Goal: Transaction & Acquisition: Purchase product/service

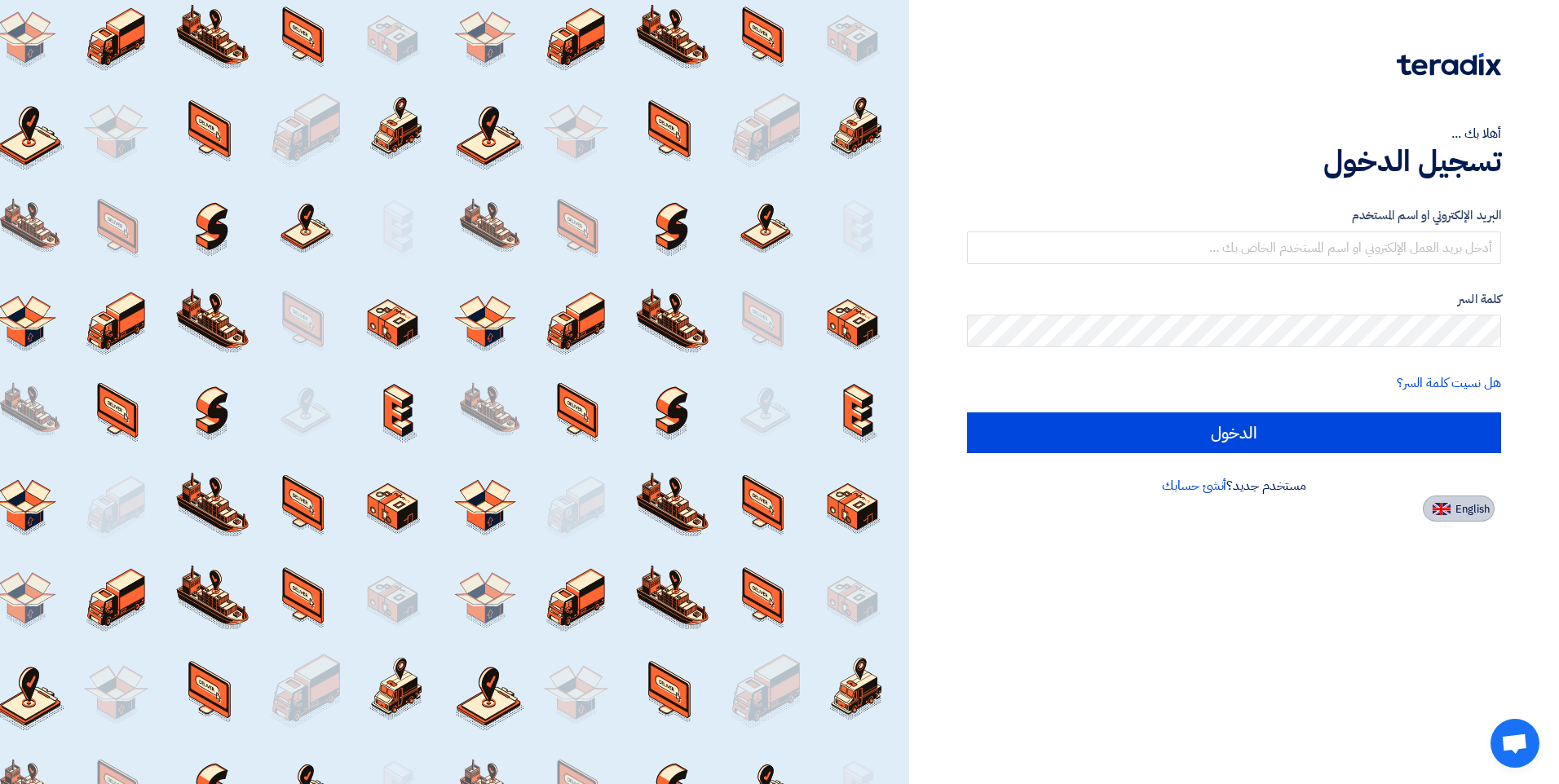
click at [1457, 513] on span "English" at bounding box center [1472, 510] width 34 height 12
type input "Sign in"
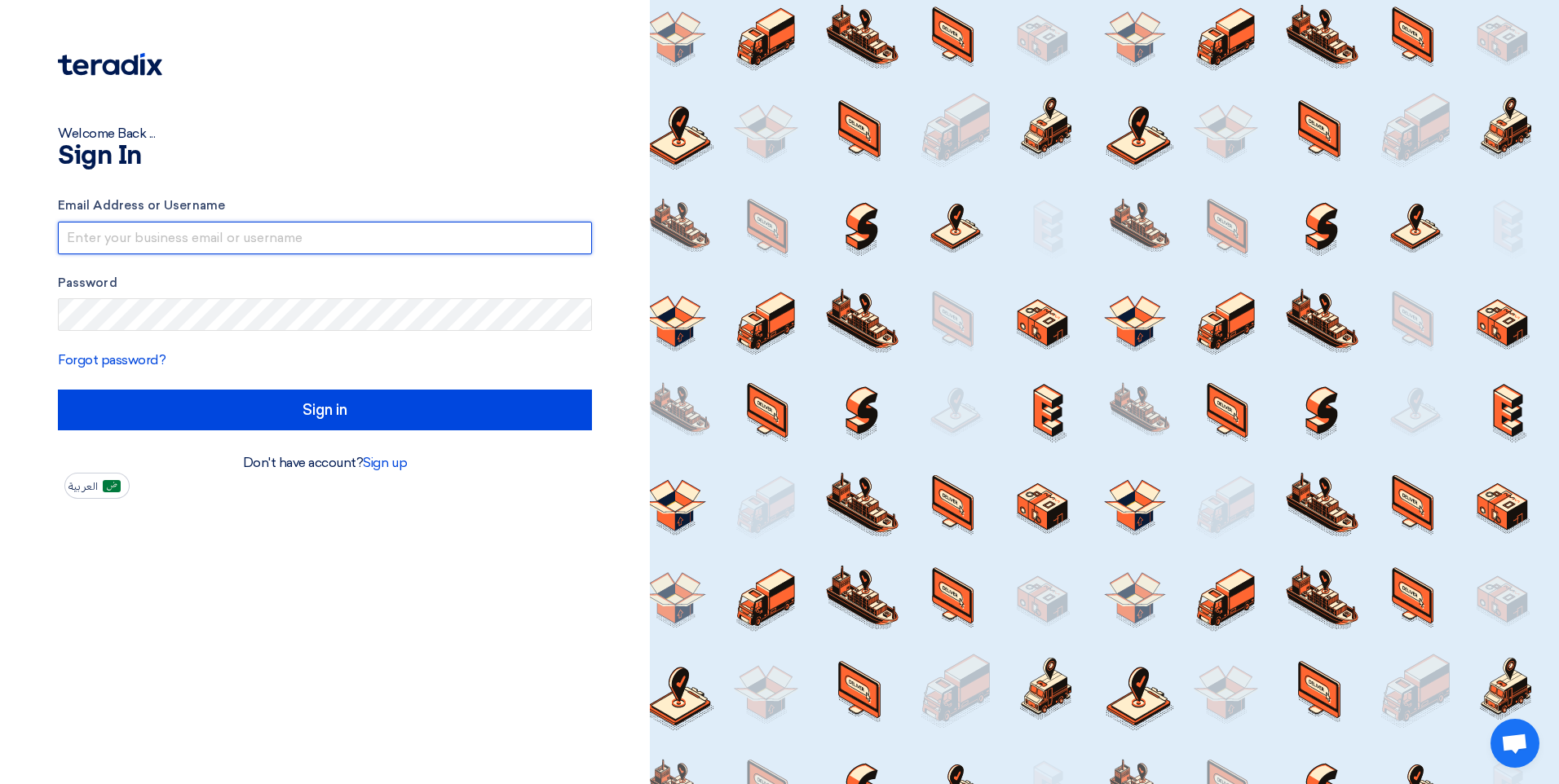
click at [282, 235] on input "text" at bounding box center [325, 238] width 534 height 33
type input "[EMAIL_ADDRESS][DOMAIN_NAME]"
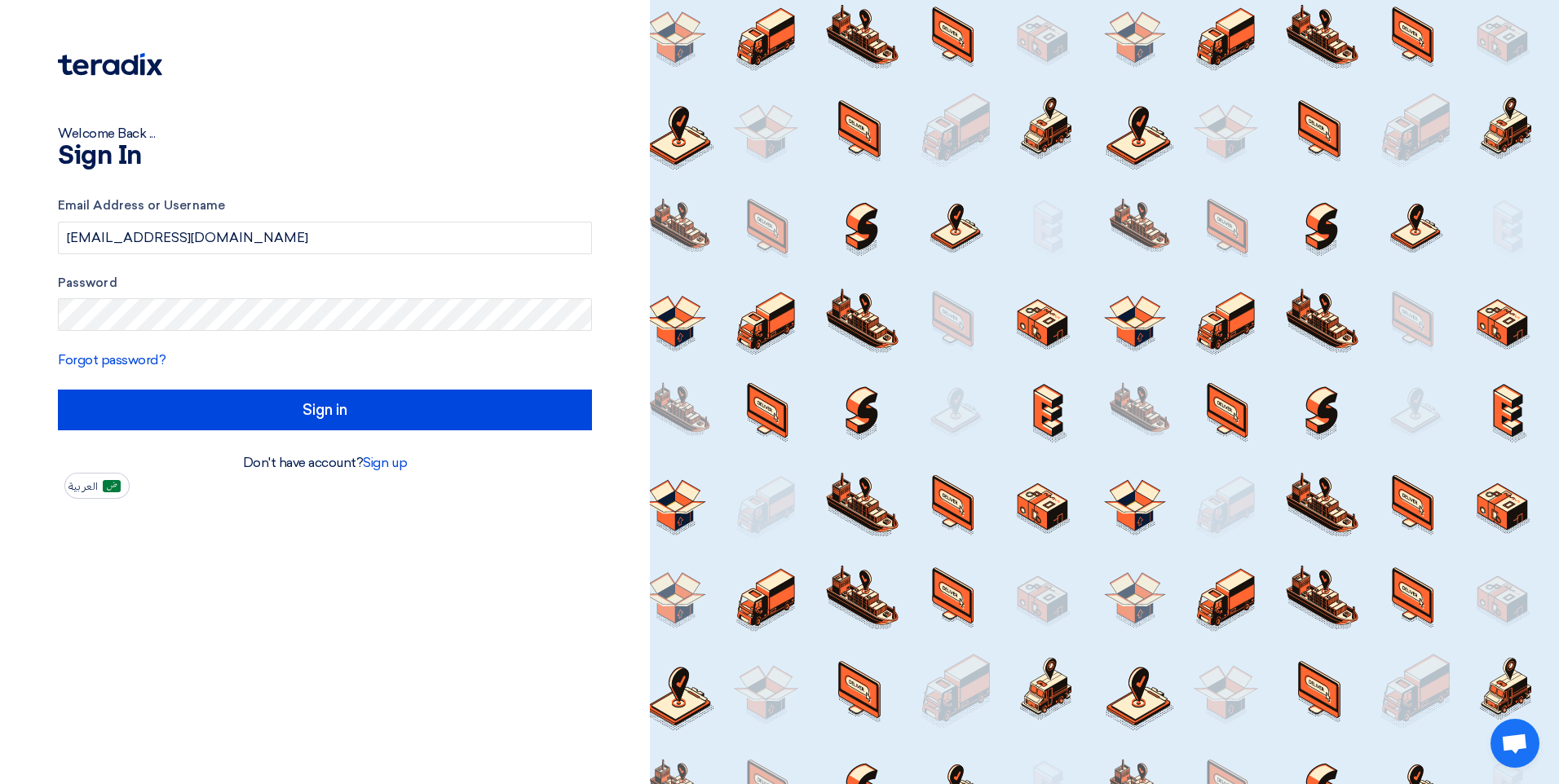
click at [197, 295] on div "Password" at bounding box center [325, 303] width 534 height 58
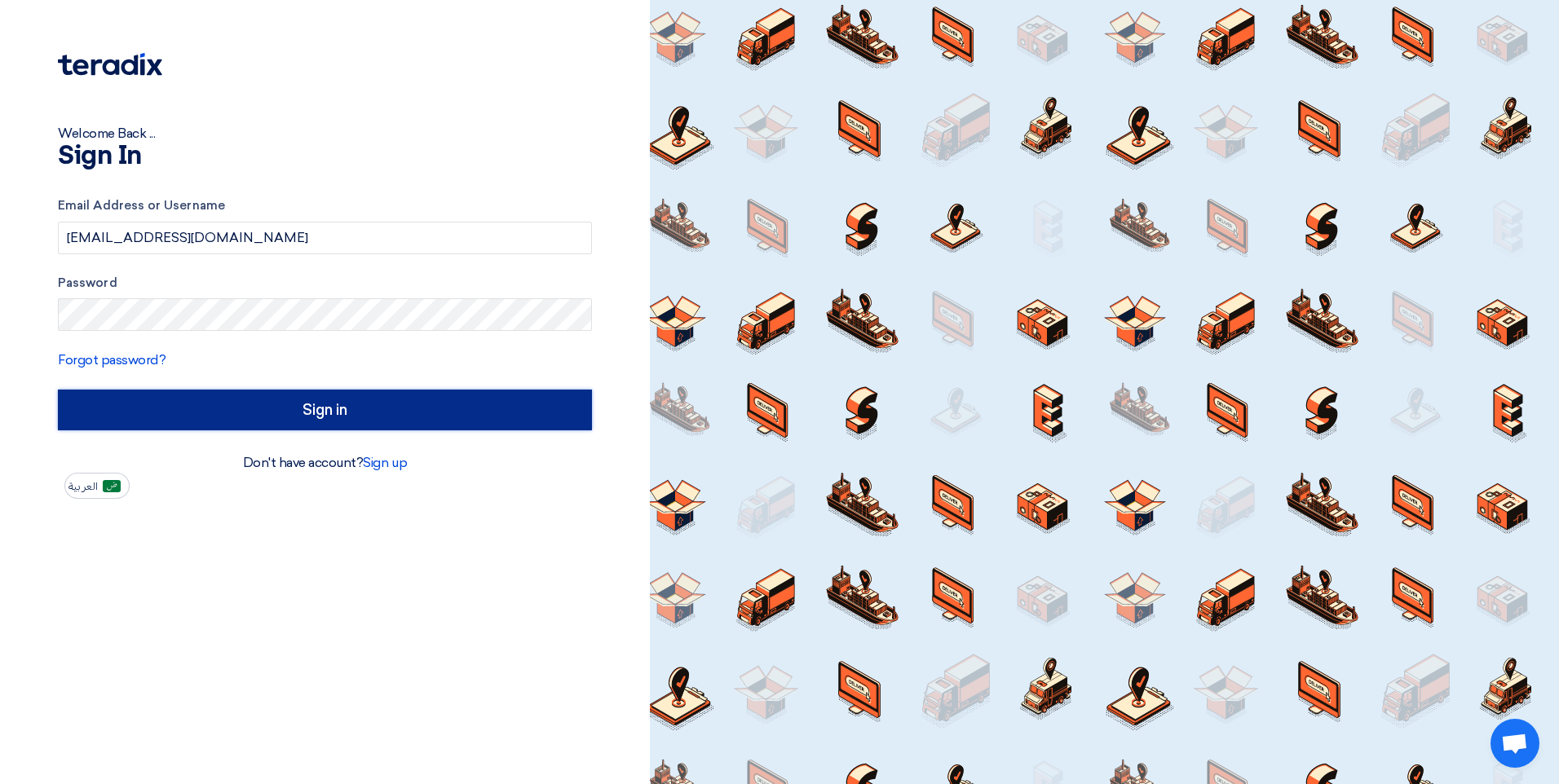
click at [478, 410] on input "Sign in" at bounding box center [325, 409] width 534 height 41
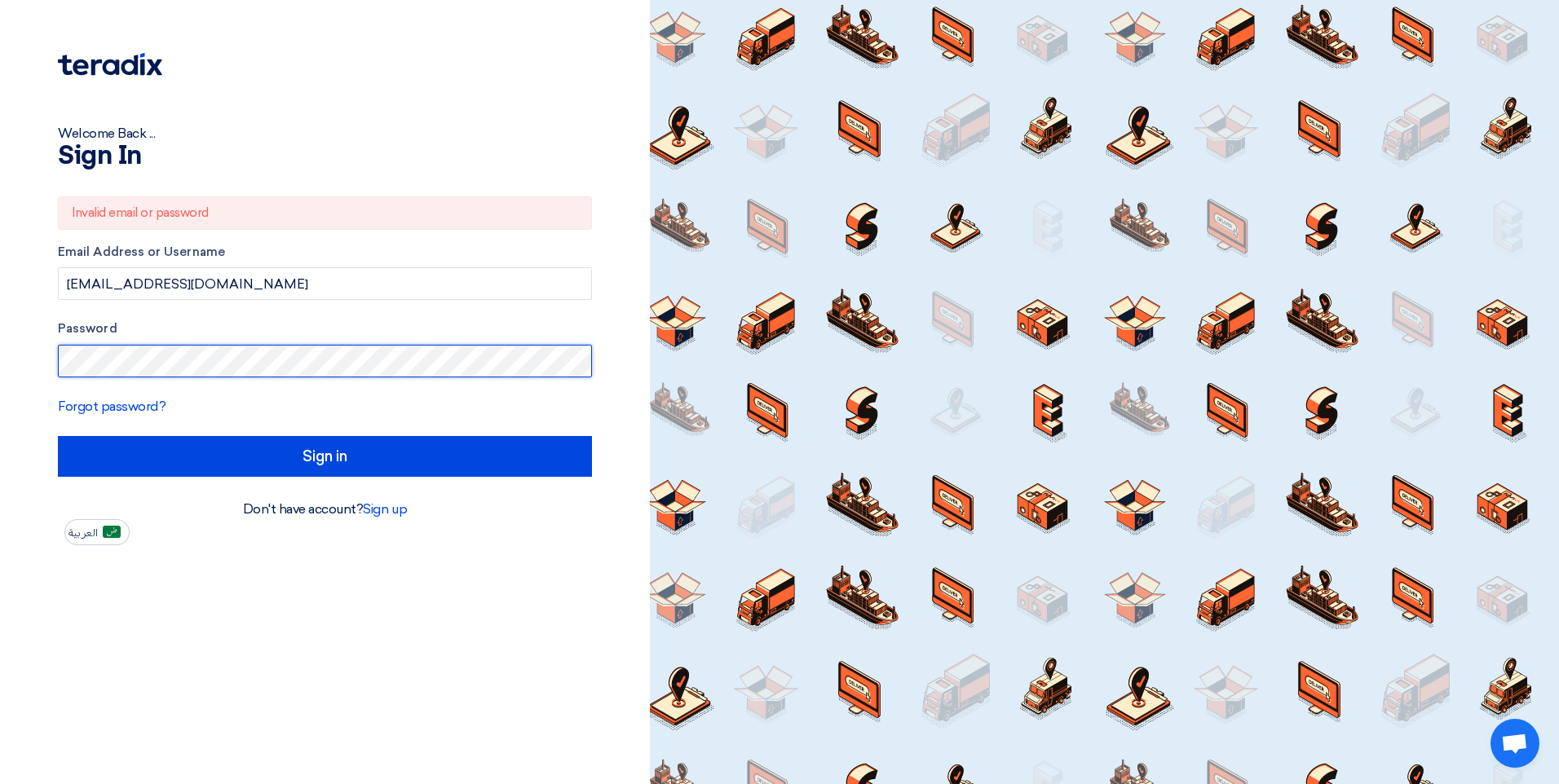
click at [9, 376] on div "Welcome Back ... Sign In Invalid email or password Email Address or Username [E…" at bounding box center [325, 392] width 650 height 784
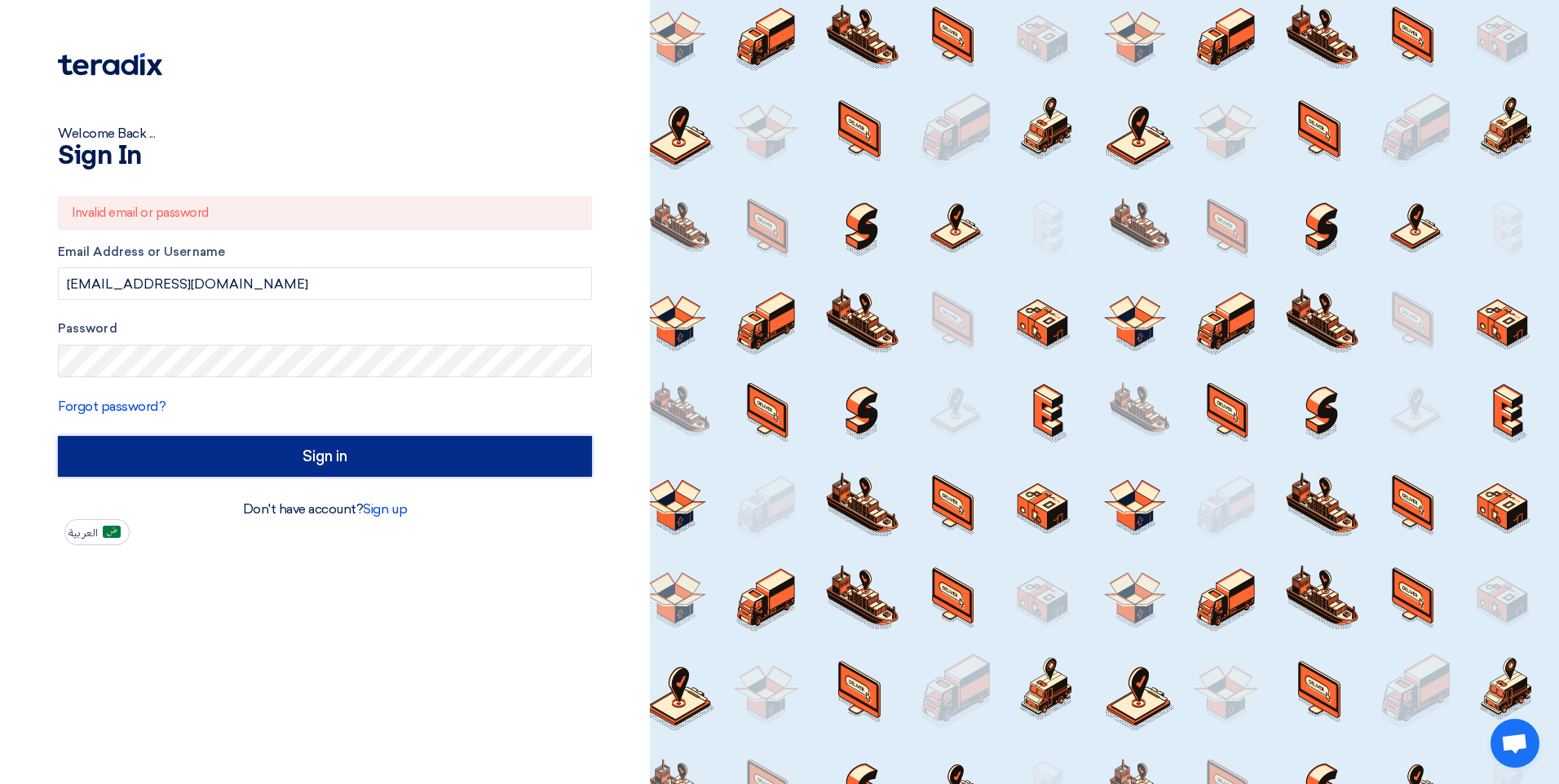
click at [306, 459] on input "Sign in" at bounding box center [325, 457] width 534 height 41
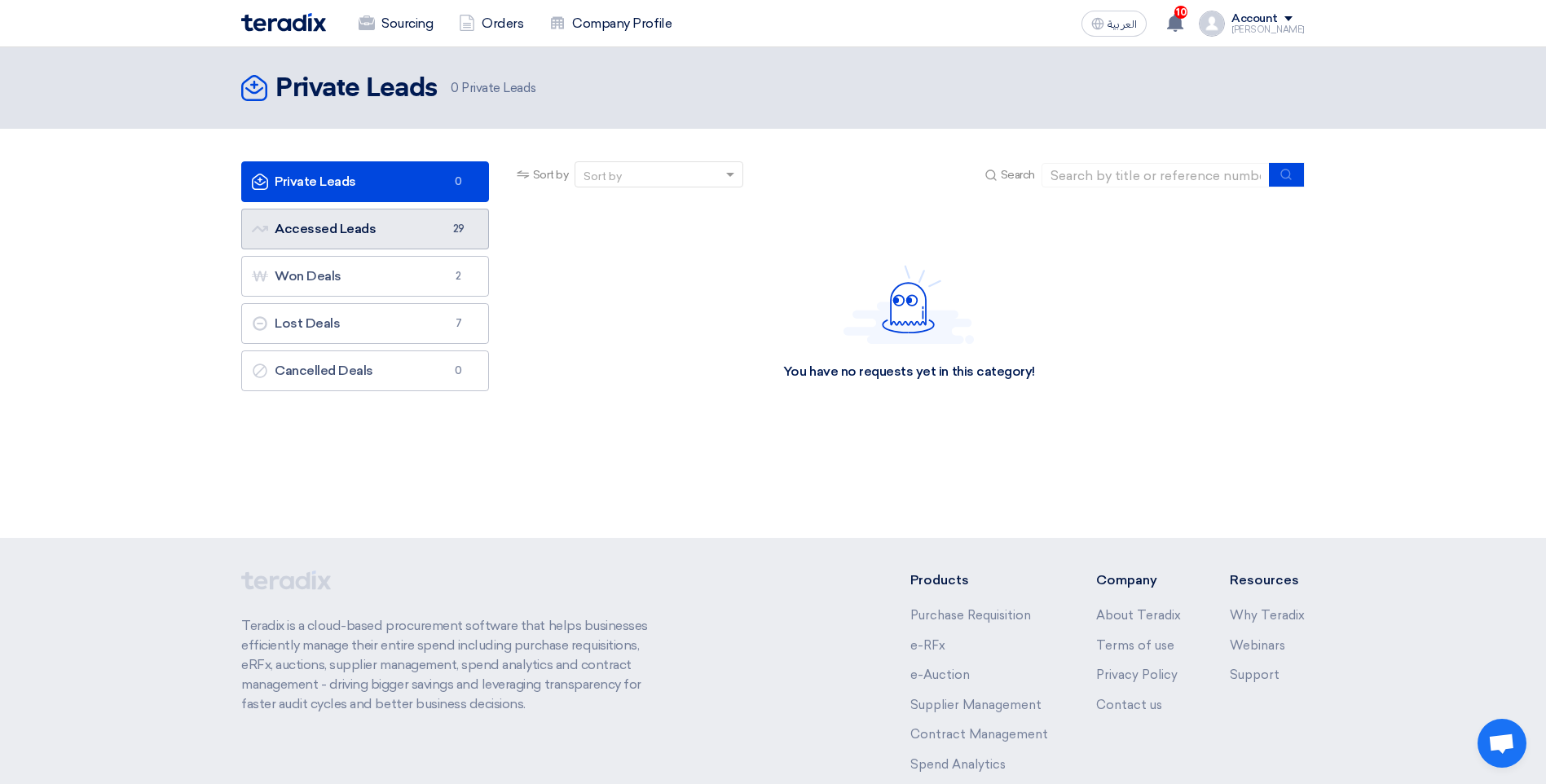
click at [385, 243] on link "Accessed Leads Accessed Leads 29" at bounding box center [365, 229] width 248 height 41
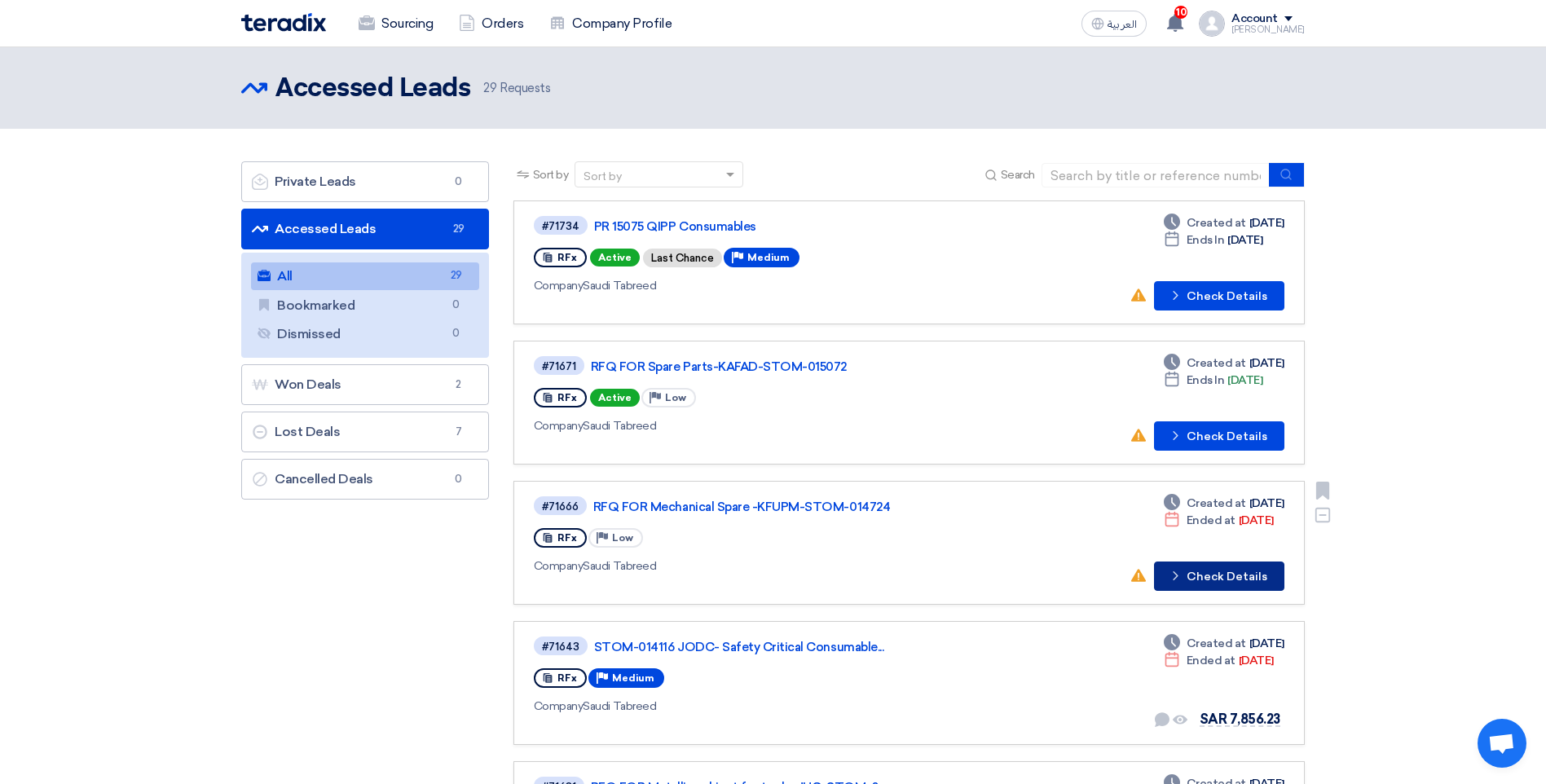
click at [1197, 573] on button "Check details Check Details" at bounding box center [1219, 576] width 130 height 29
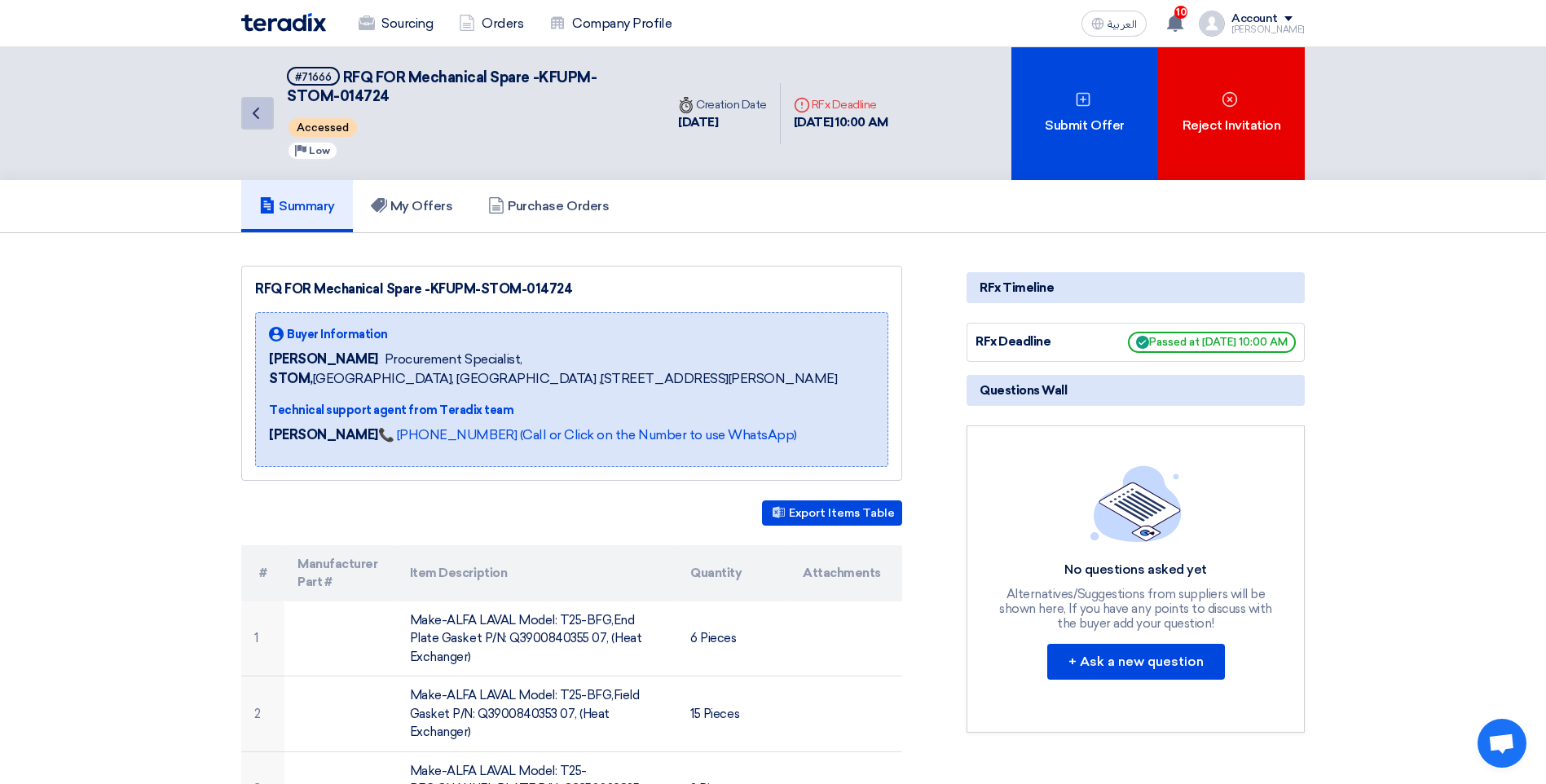
click at [260, 108] on icon "Back" at bounding box center [256, 113] width 19 height 19
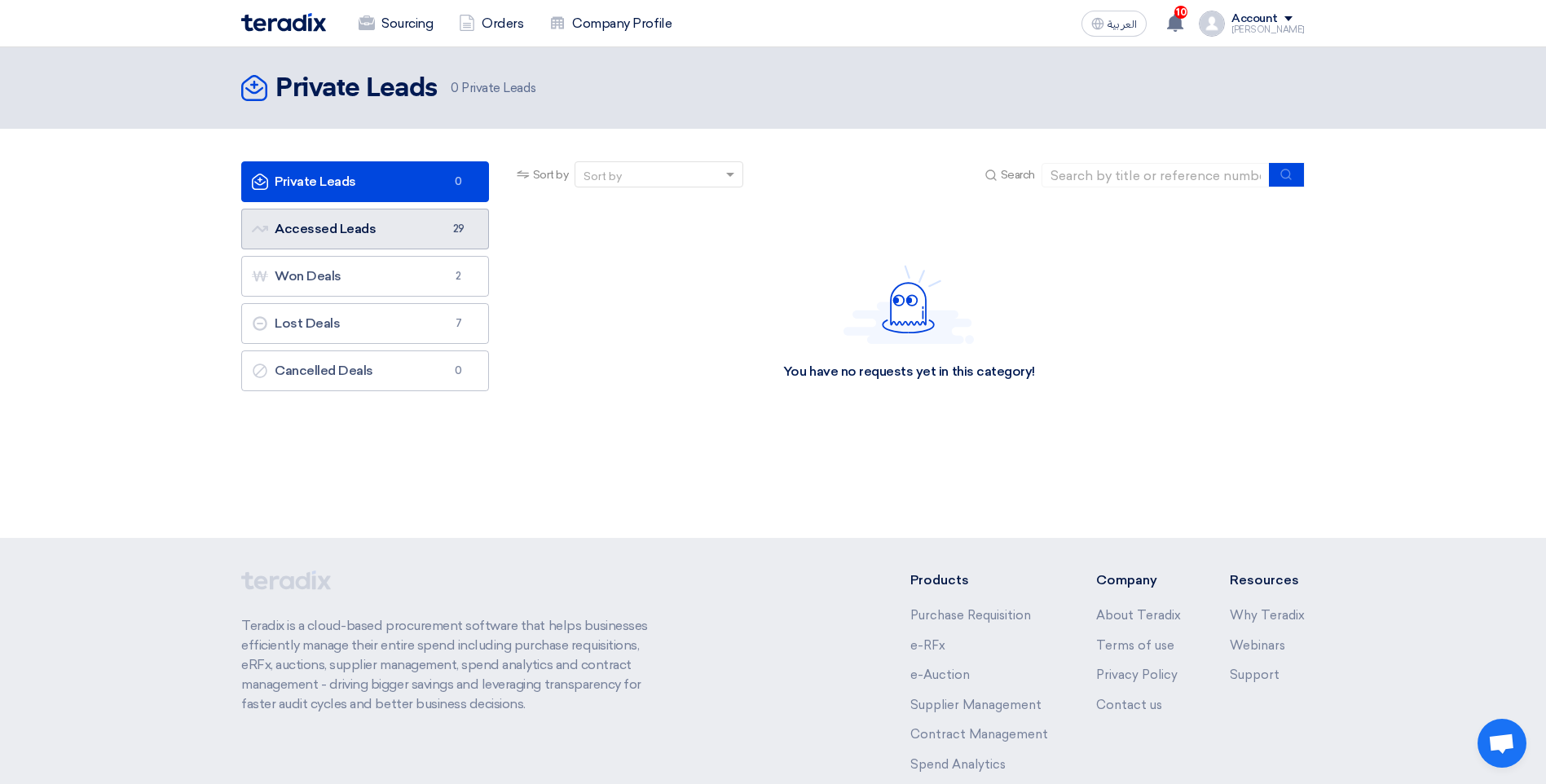
click at [374, 235] on link "Accessed Leads Accessed Leads 29" at bounding box center [365, 229] width 248 height 41
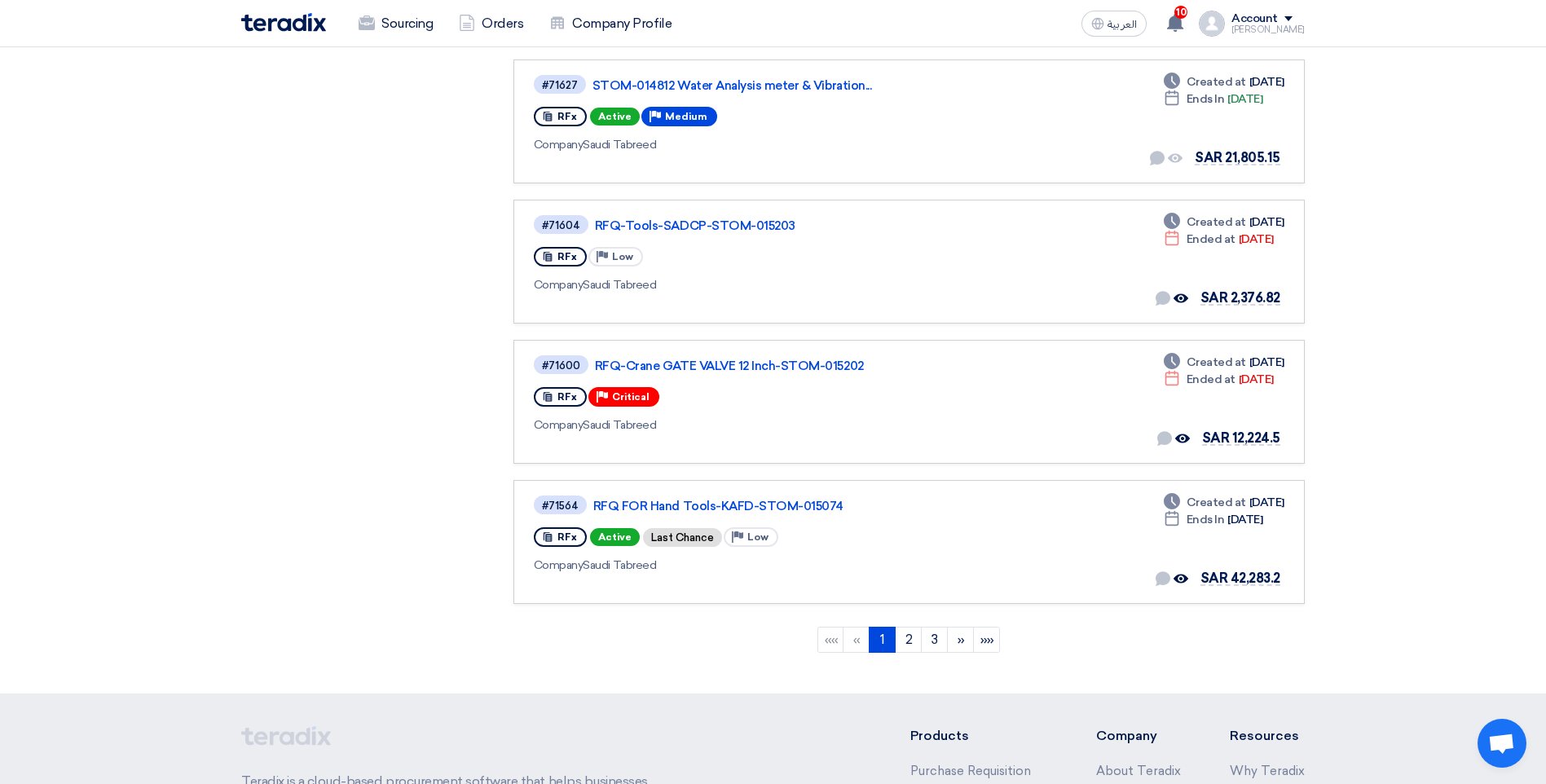
scroll to position [1059, 0]
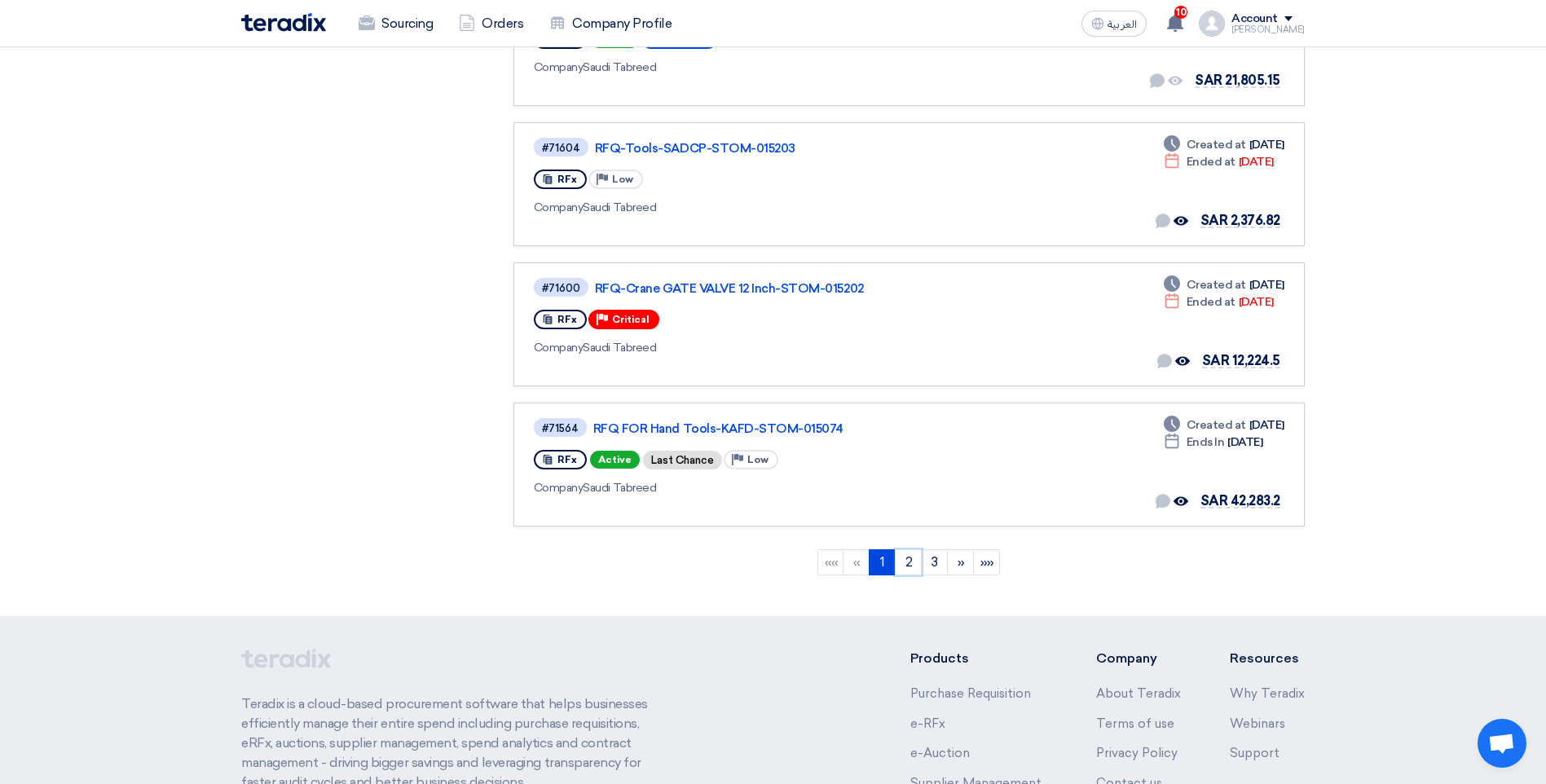
click at [900, 563] on link "2" at bounding box center [909, 562] width 27 height 26
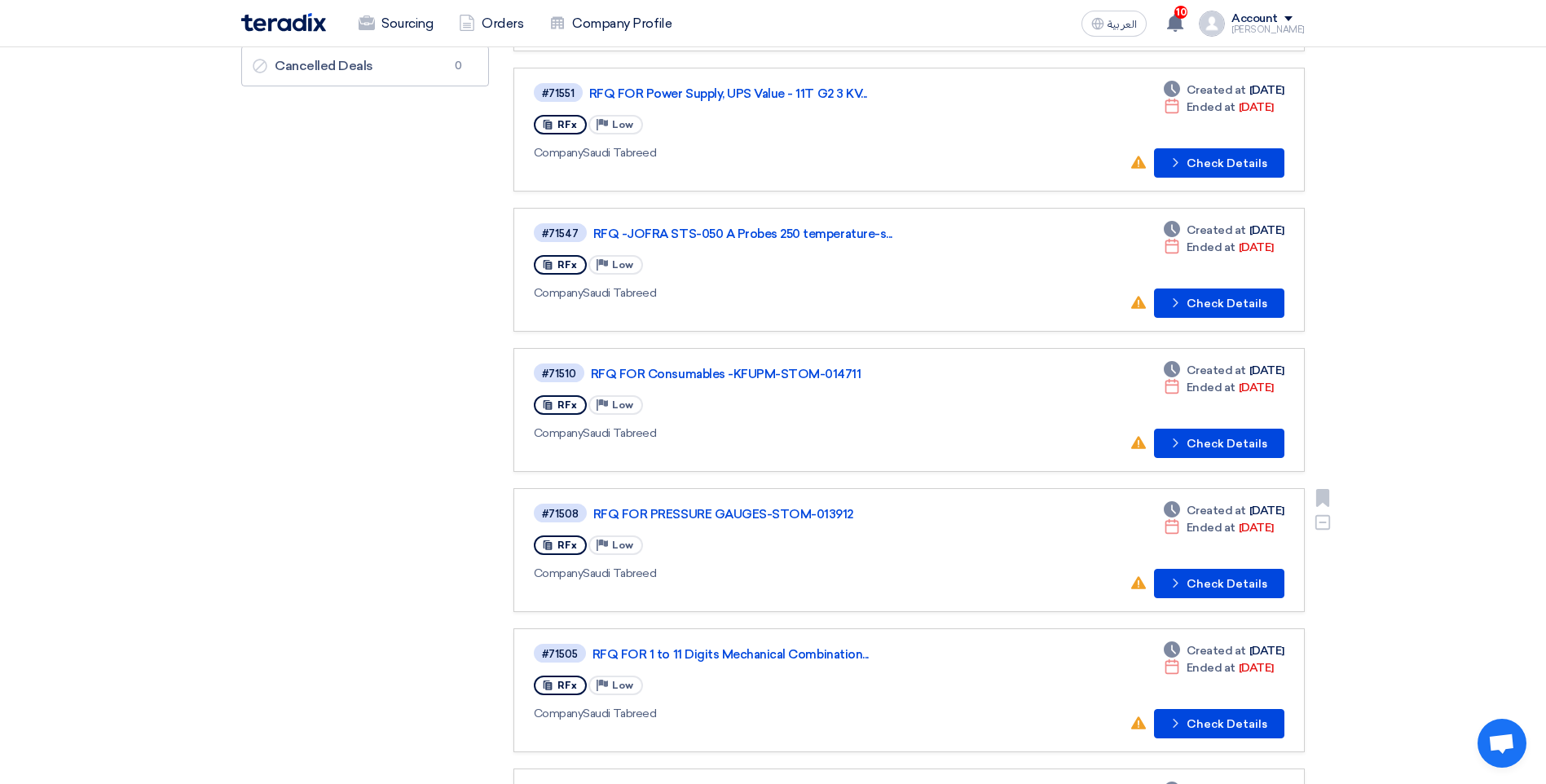
scroll to position [244, 0]
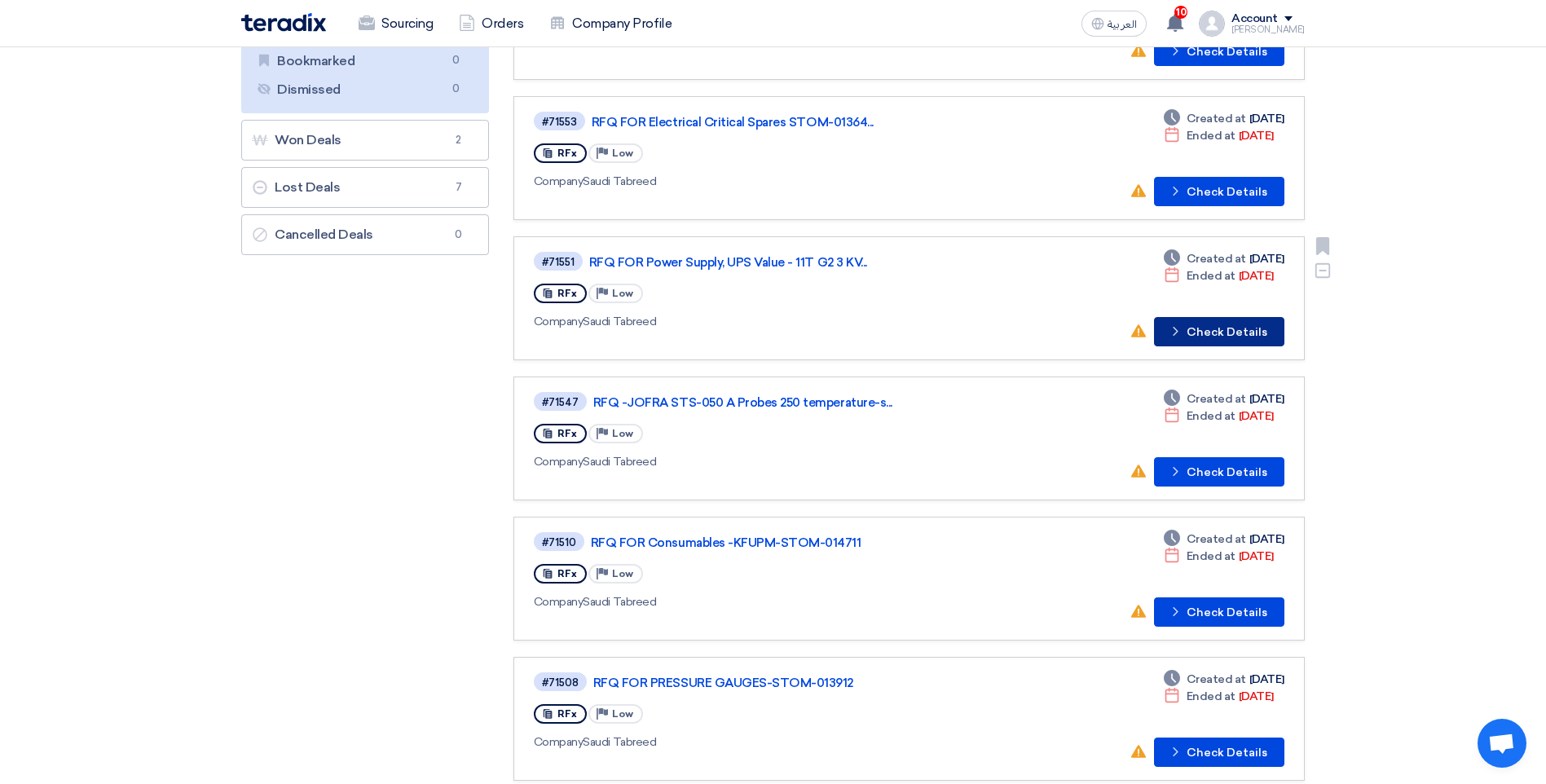
click at [1202, 332] on button "Check details Check Details" at bounding box center [1219, 331] width 130 height 29
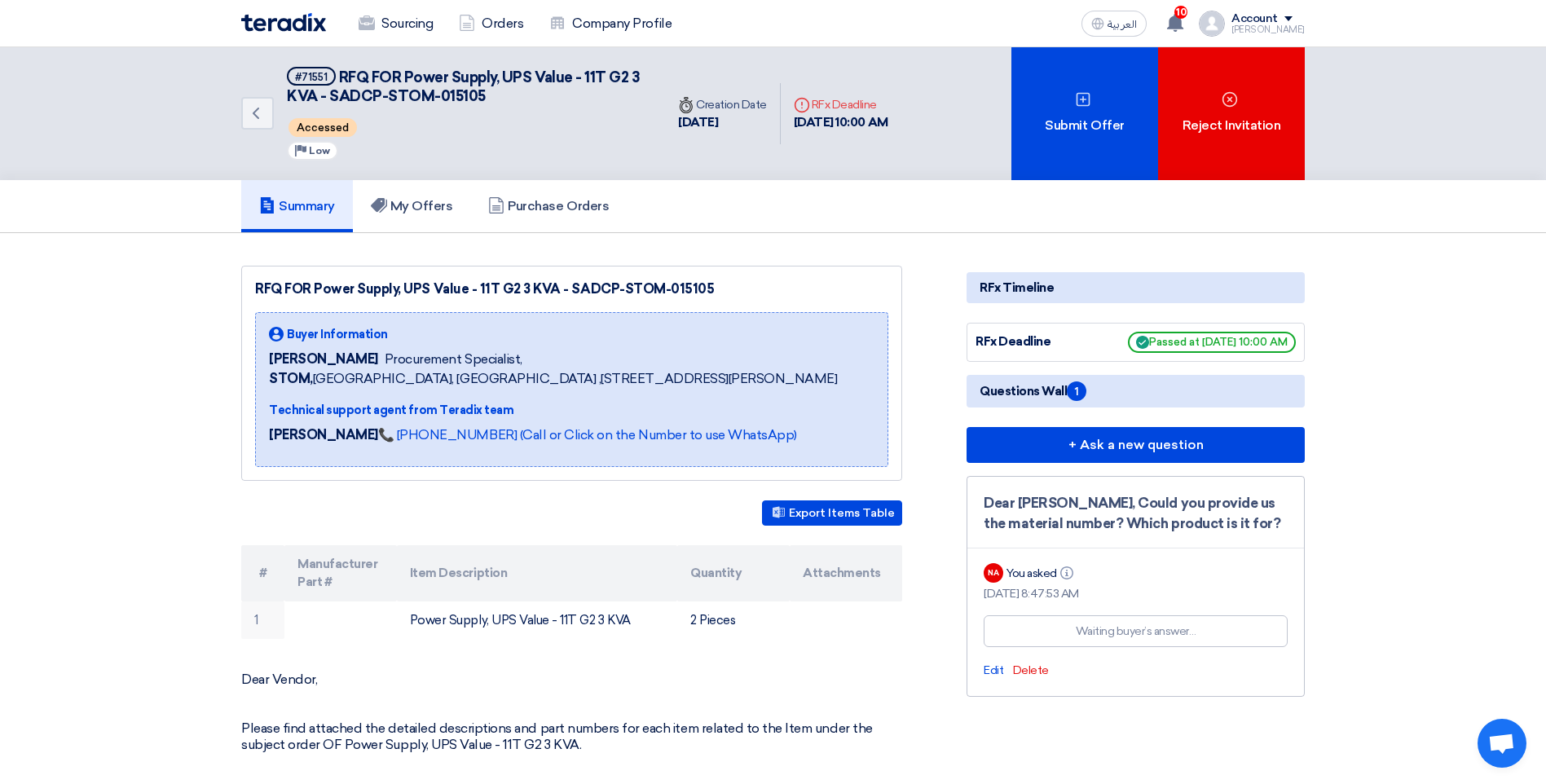
drag, startPoint x: 500, startPoint y: 92, endPoint x: 567, endPoint y: 782, distance: 693.2
click at [500, 92] on h5 "#71551 RFQ FOR Power Supply, UPS Value - 11T G2 3 KVA - SADCP-STOM-015105" at bounding box center [465, 86] width 358 height 40
click at [259, 110] on icon "Back" at bounding box center [256, 113] width 19 height 19
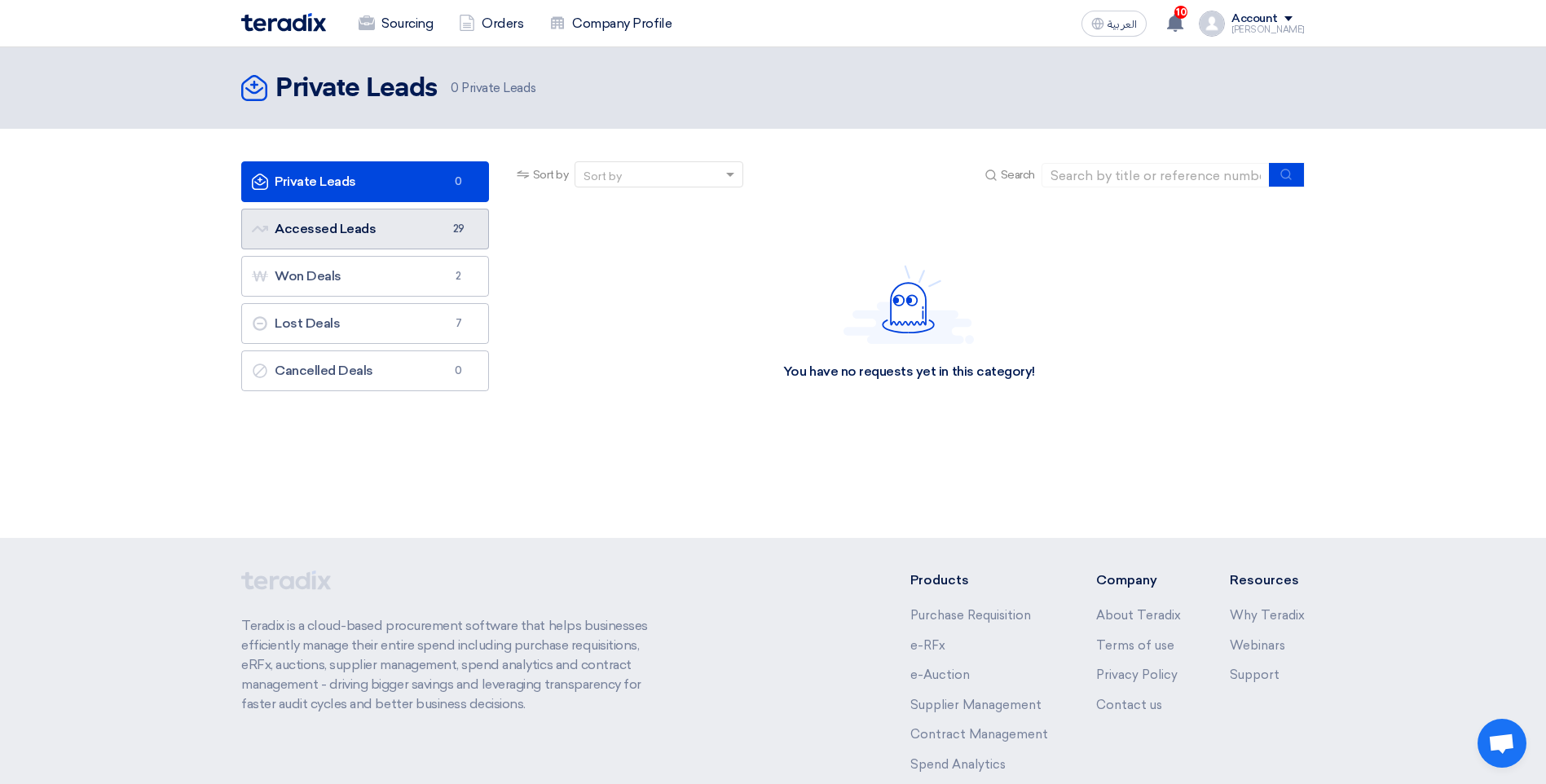
click at [357, 235] on link "Accessed Leads Accessed Leads 29" at bounding box center [365, 229] width 248 height 41
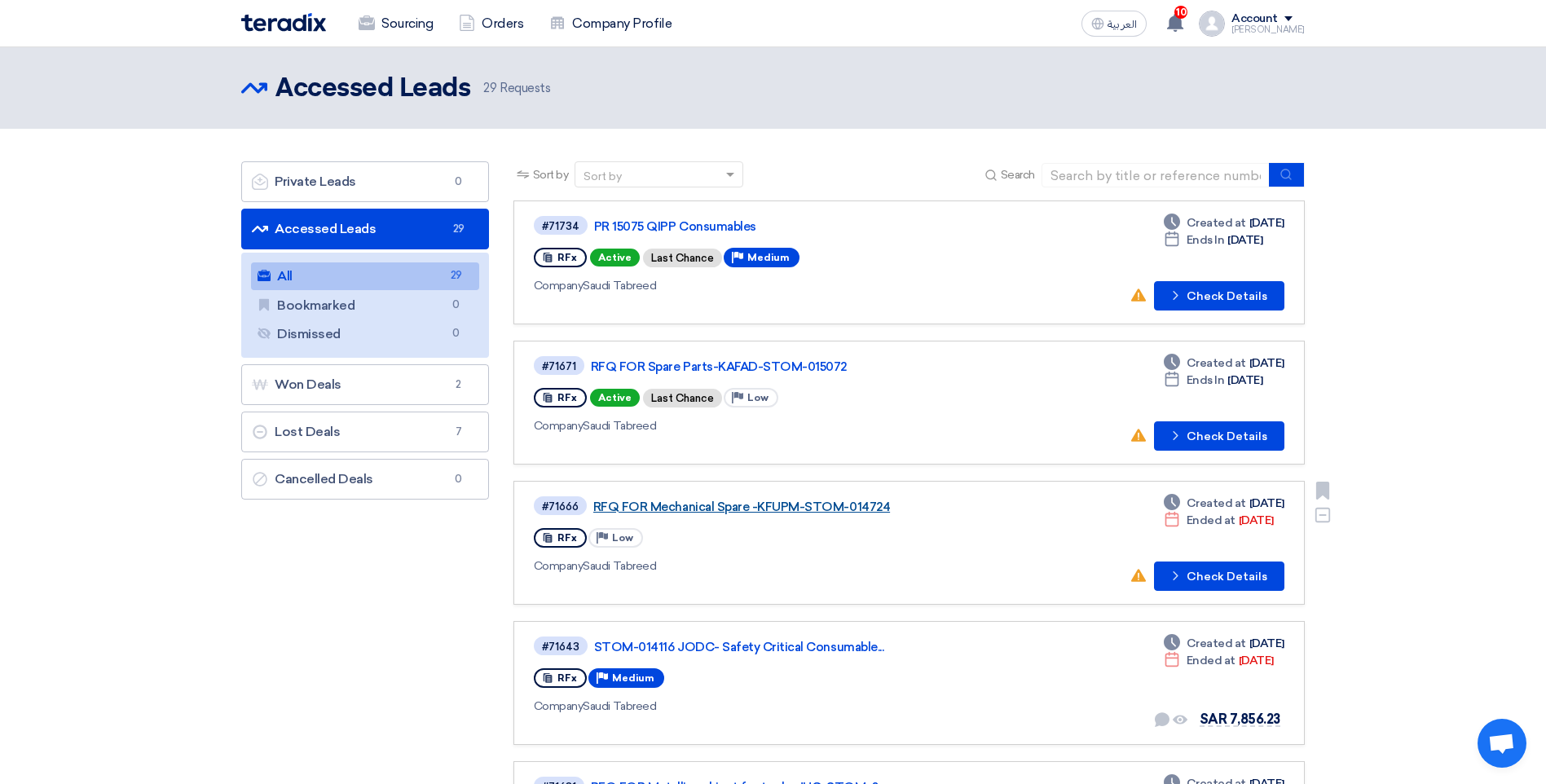
click at [746, 505] on link "RFQ FOR Mechanical Spare -KFUPM-STOM-014724" at bounding box center [797, 506] width 408 height 14
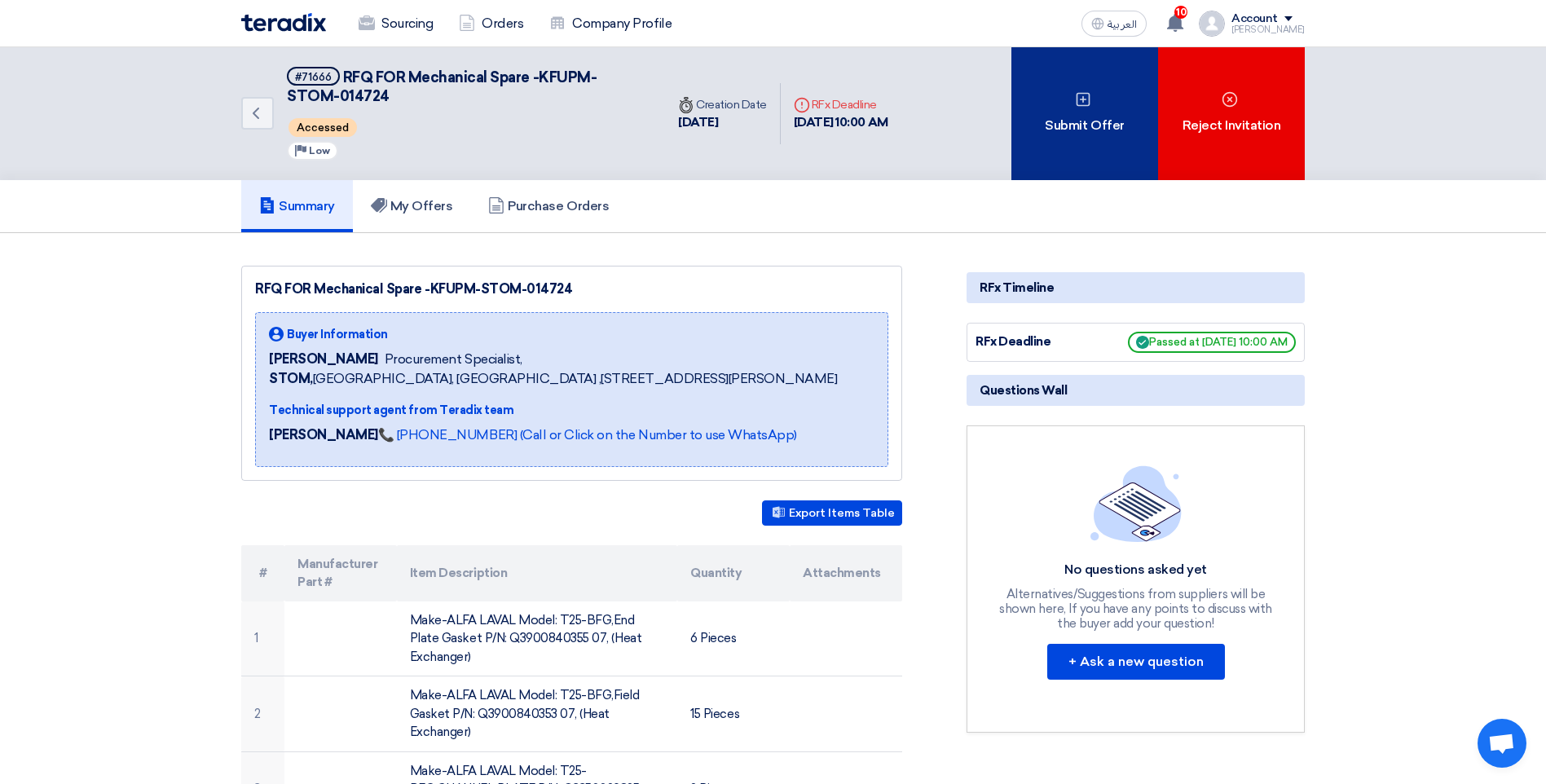
click at [1072, 116] on div "Submit Offer" at bounding box center [1085, 114] width 147 height 133
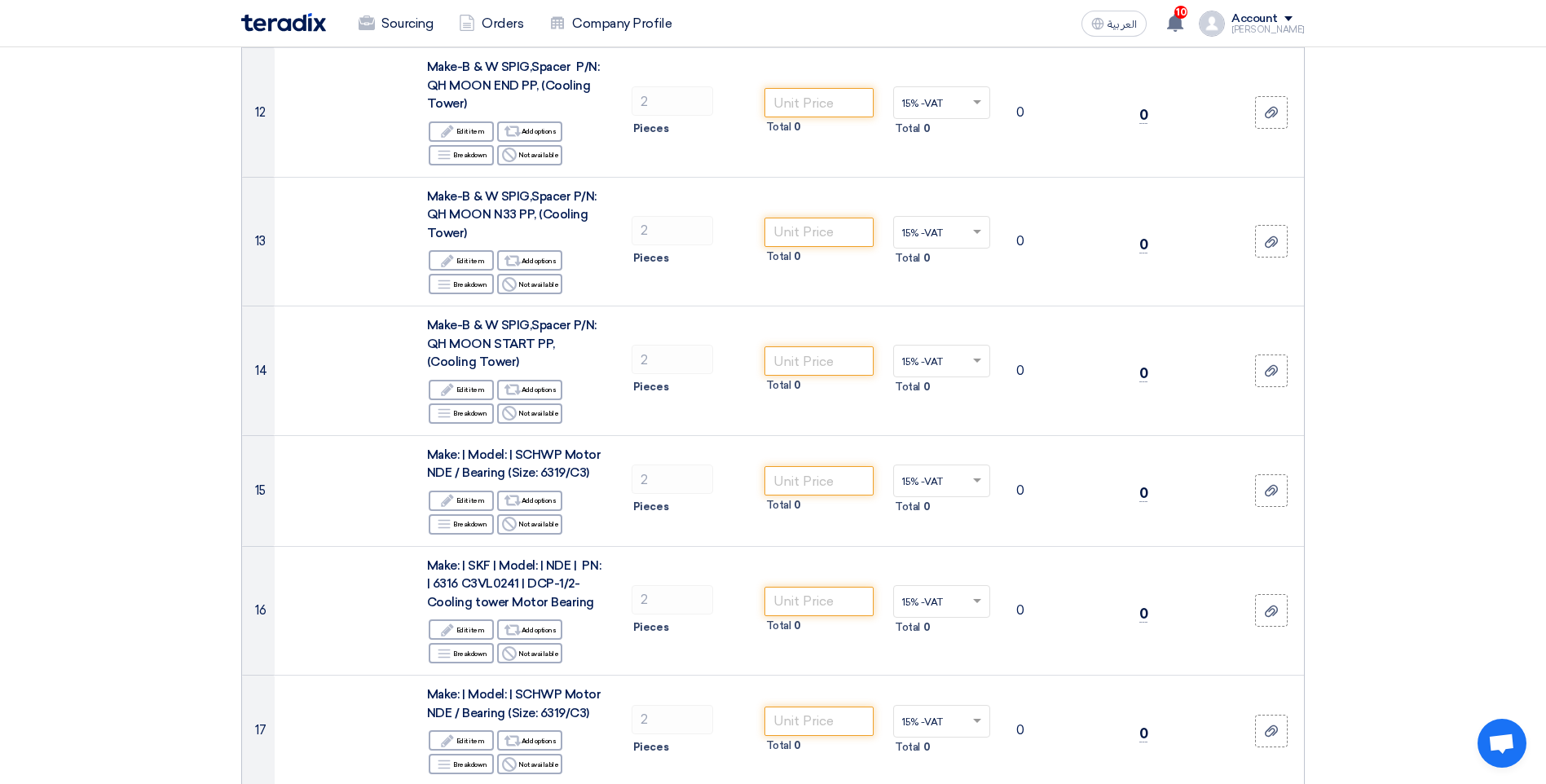
scroll to position [2119, 0]
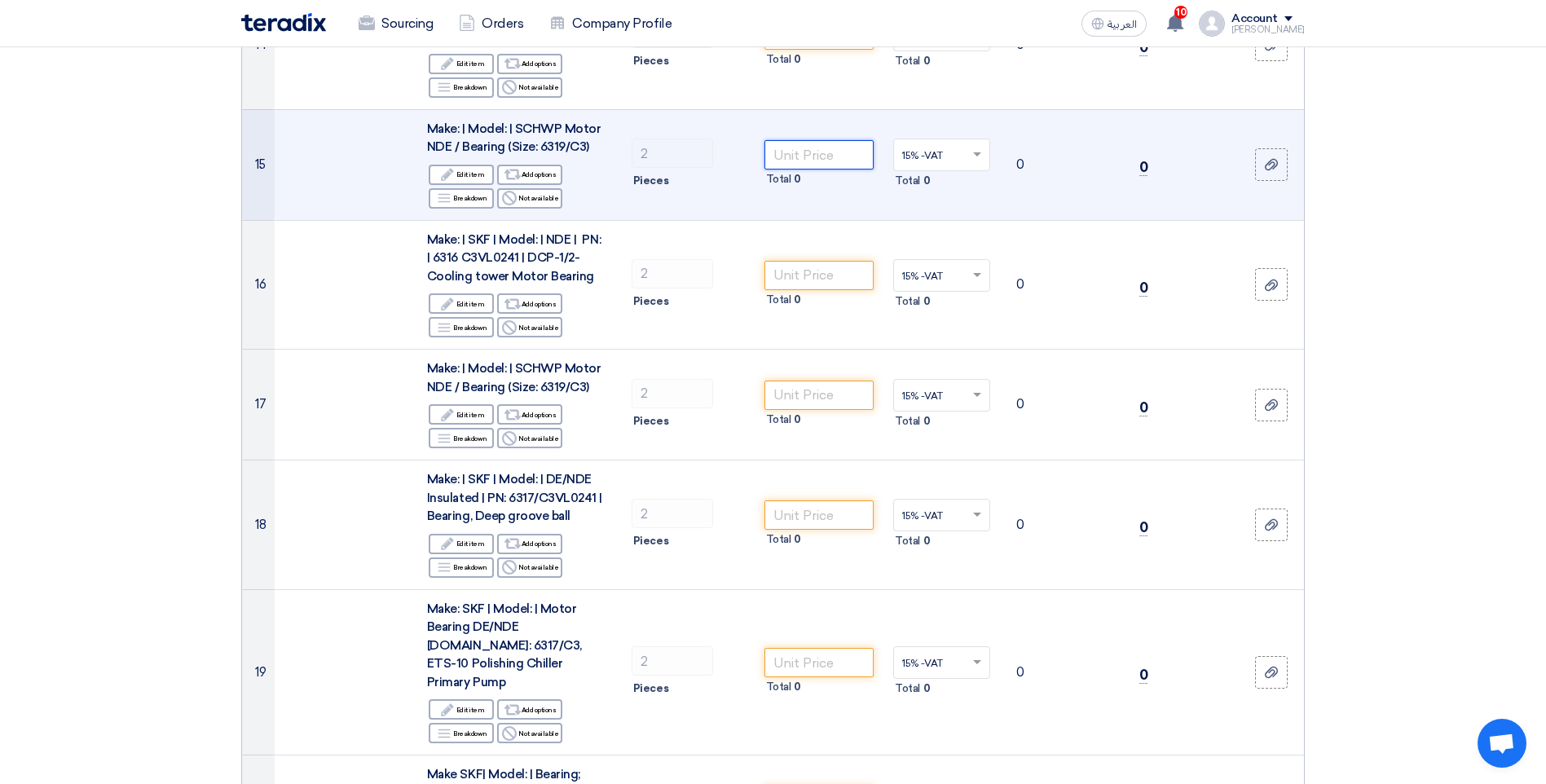
click at [812, 140] on input "number" at bounding box center [820, 154] width 110 height 29
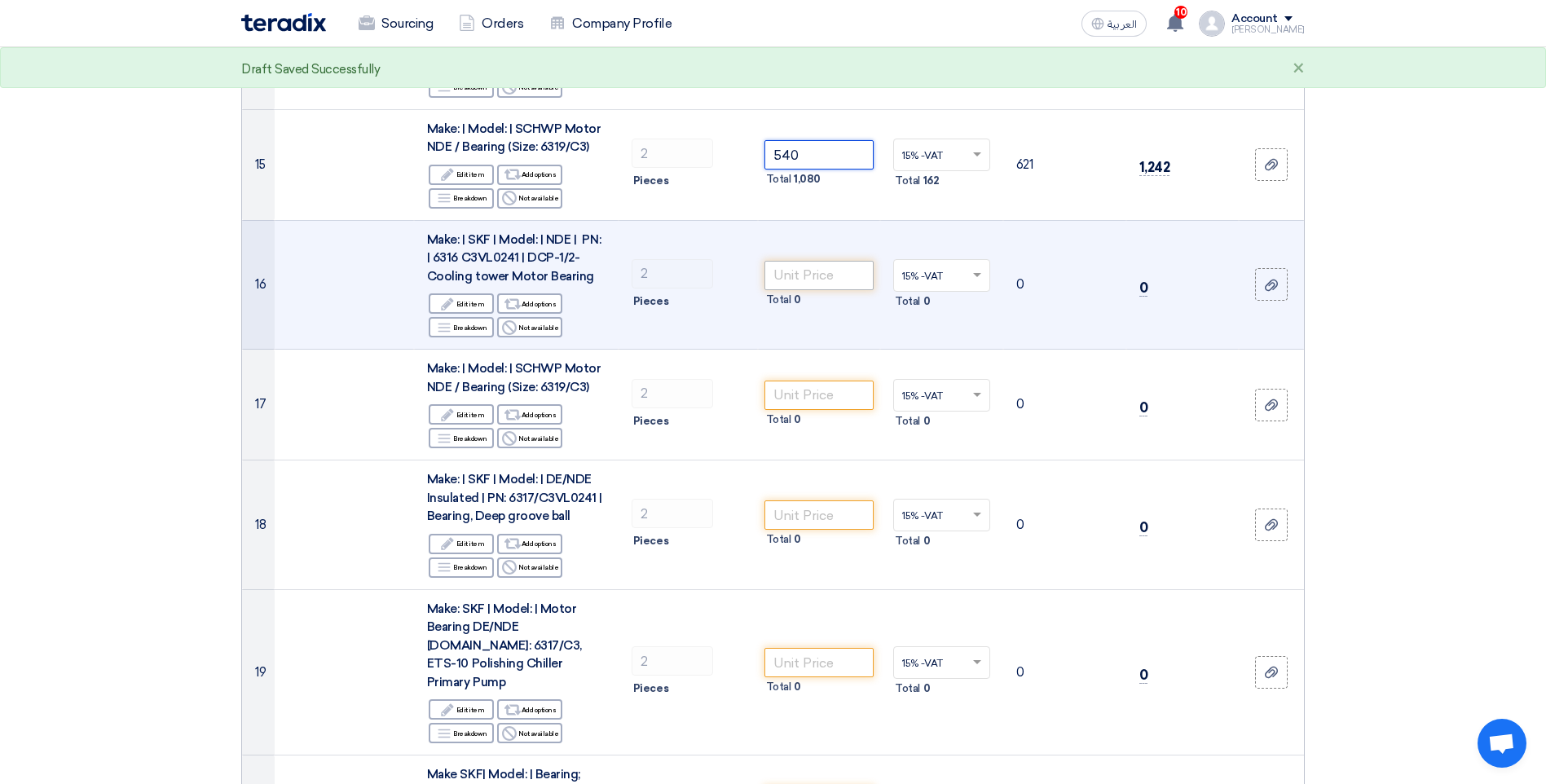
type input "540"
click at [808, 261] on input "number" at bounding box center [820, 275] width 110 height 29
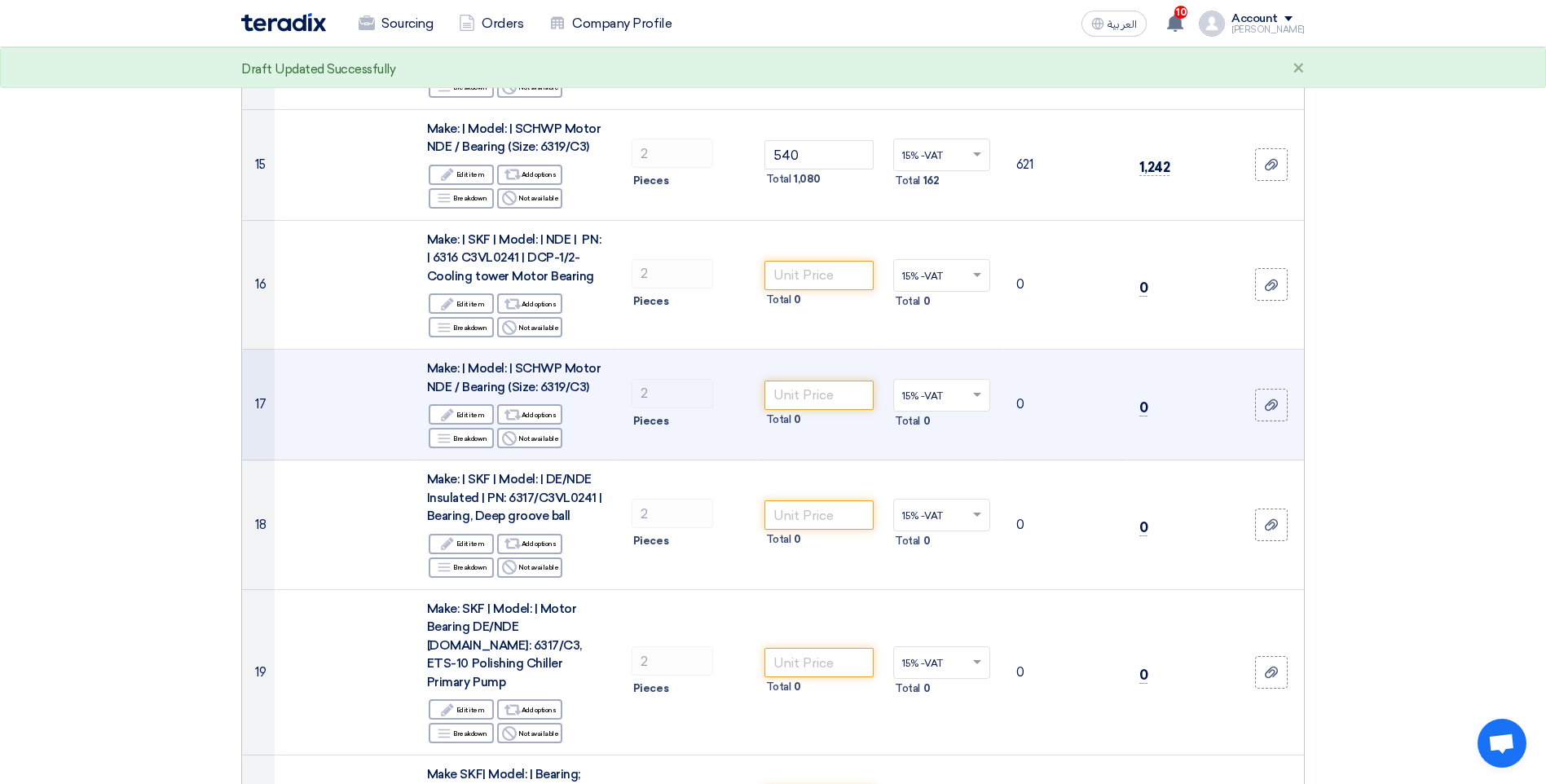
click at [1176, 350] on td "0" at bounding box center [1183, 405] width 112 height 111
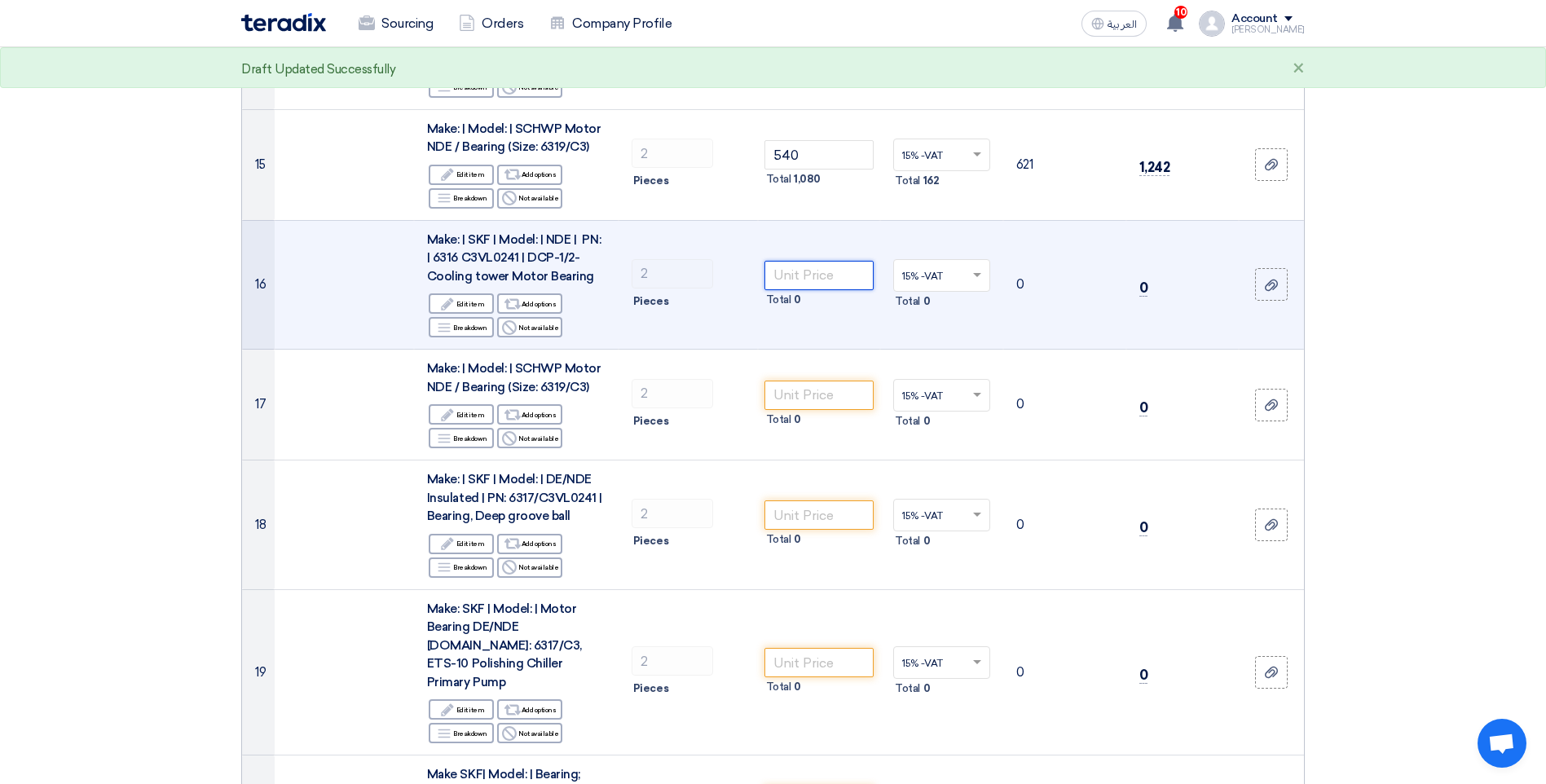
click at [820, 261] on input "number" at bounding box center [820, 275] width 110 height 29
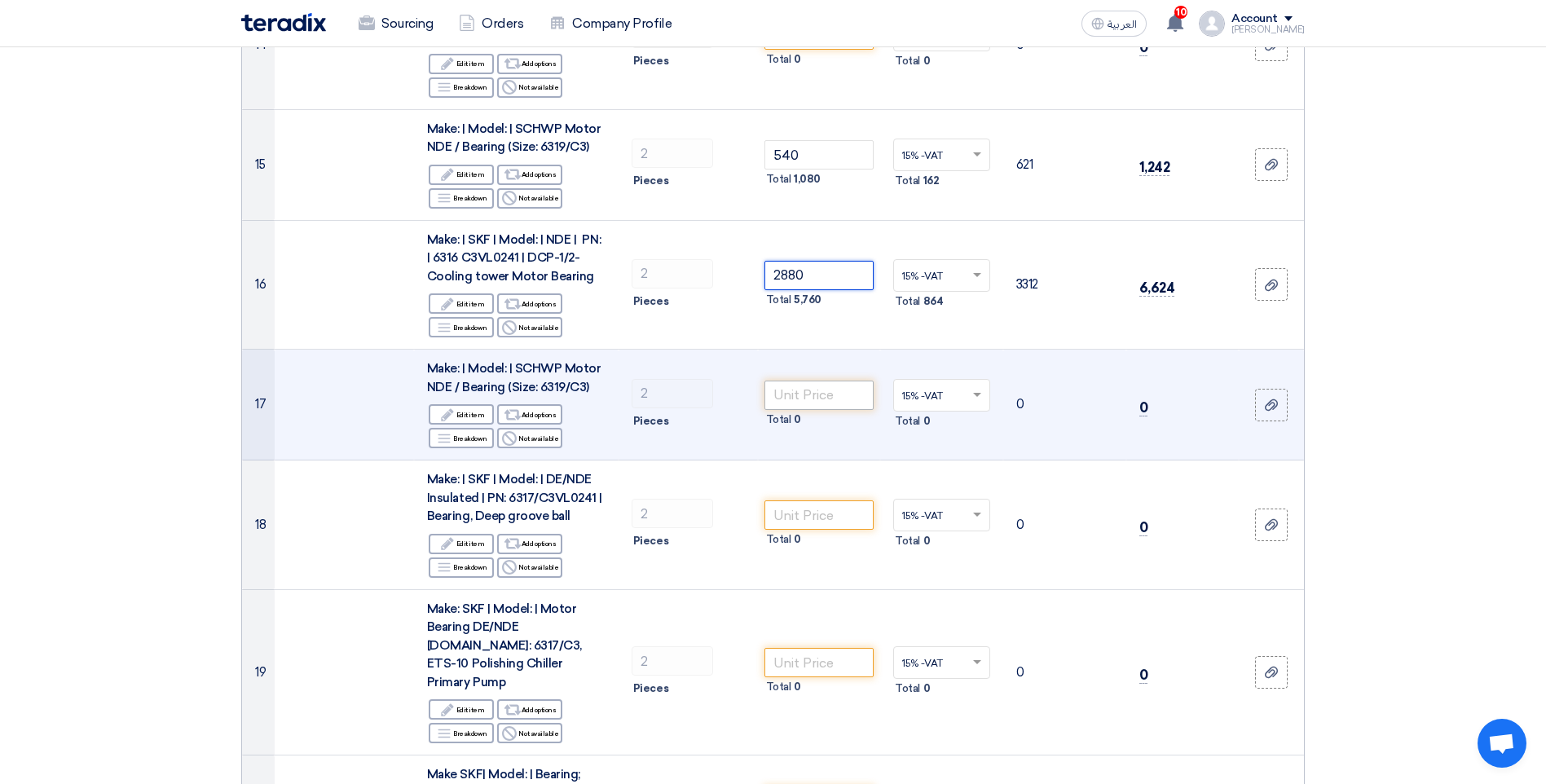
type input "2880"
click at [823, 380] on input "number" at bounding box center [820, 395] width 110 height 29
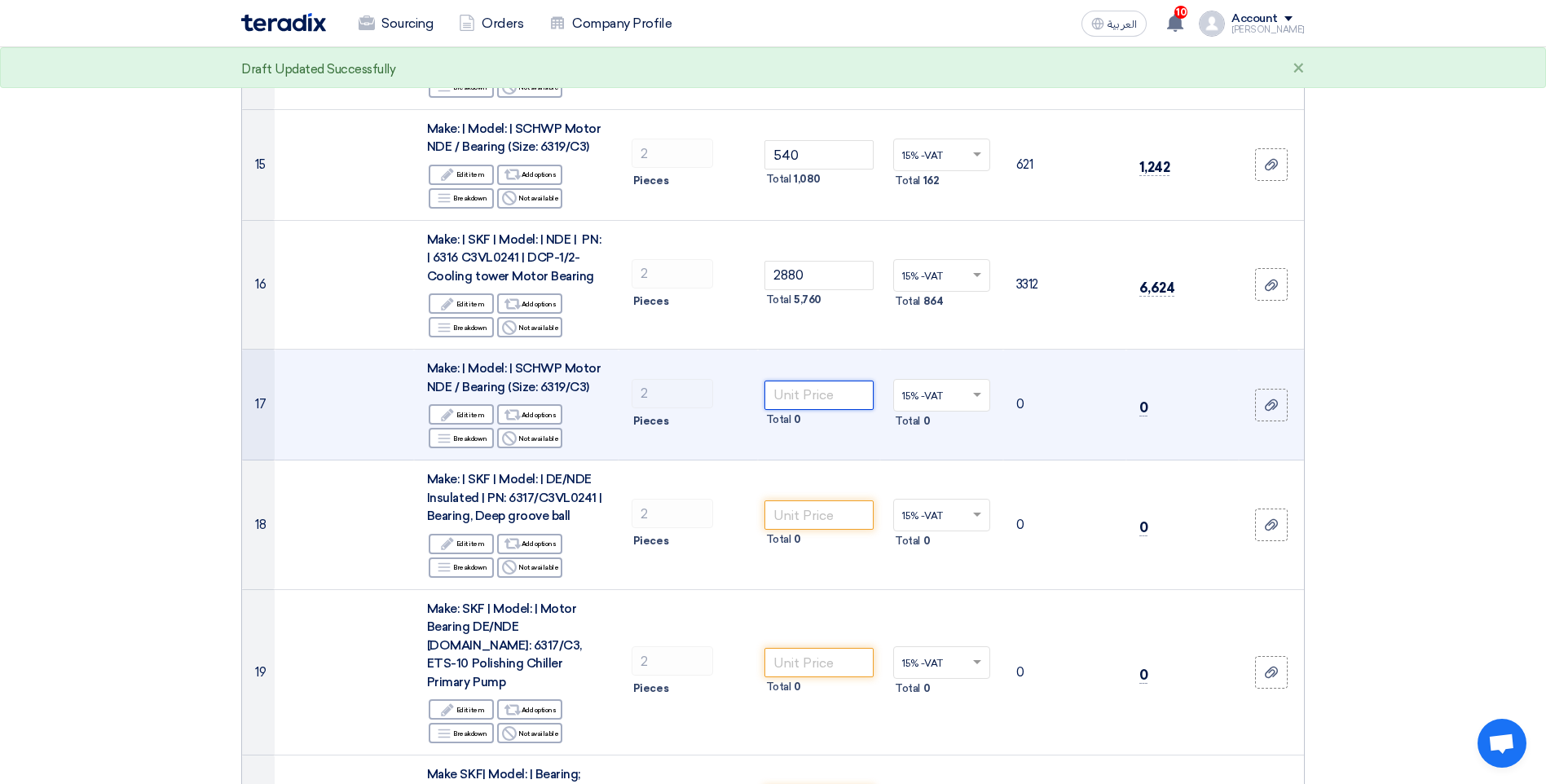
click at [816, 380] on input "number" at bounding box center [820, 395] width 110 height 29
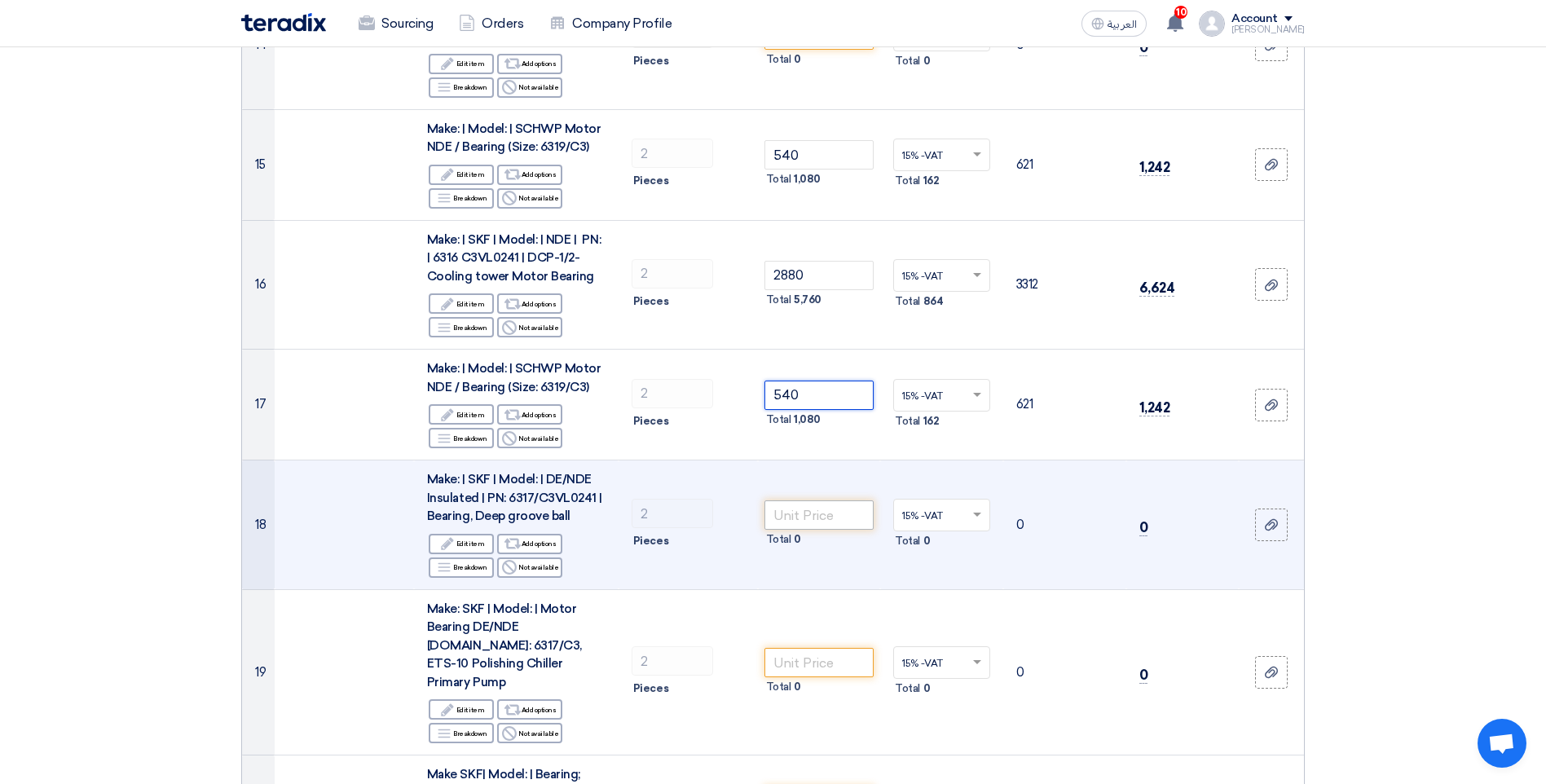
type input "540"
click at [796, 500] on input "number" at bounding box center [820, 515] width 110 height 29
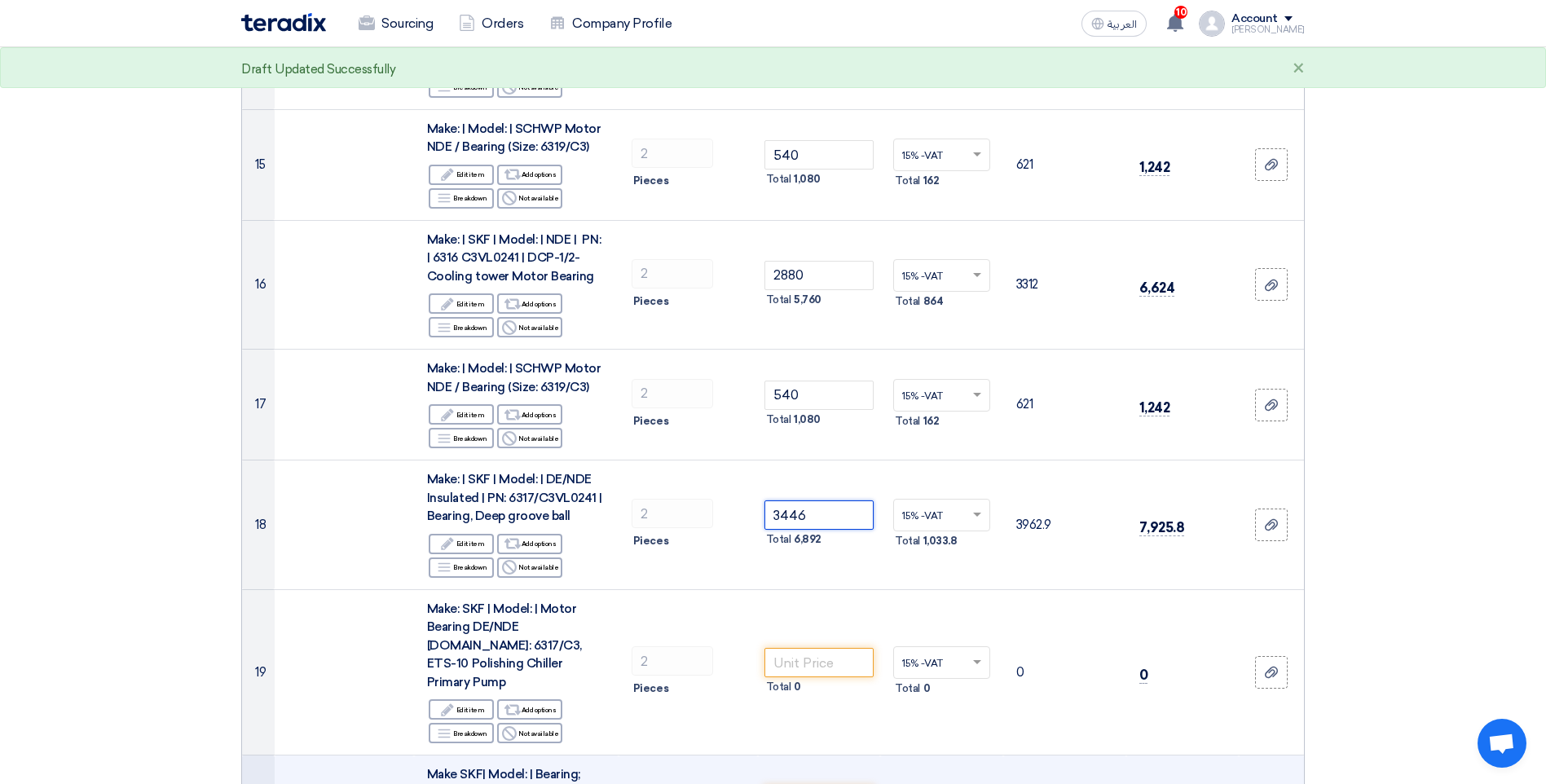
type input "3446"
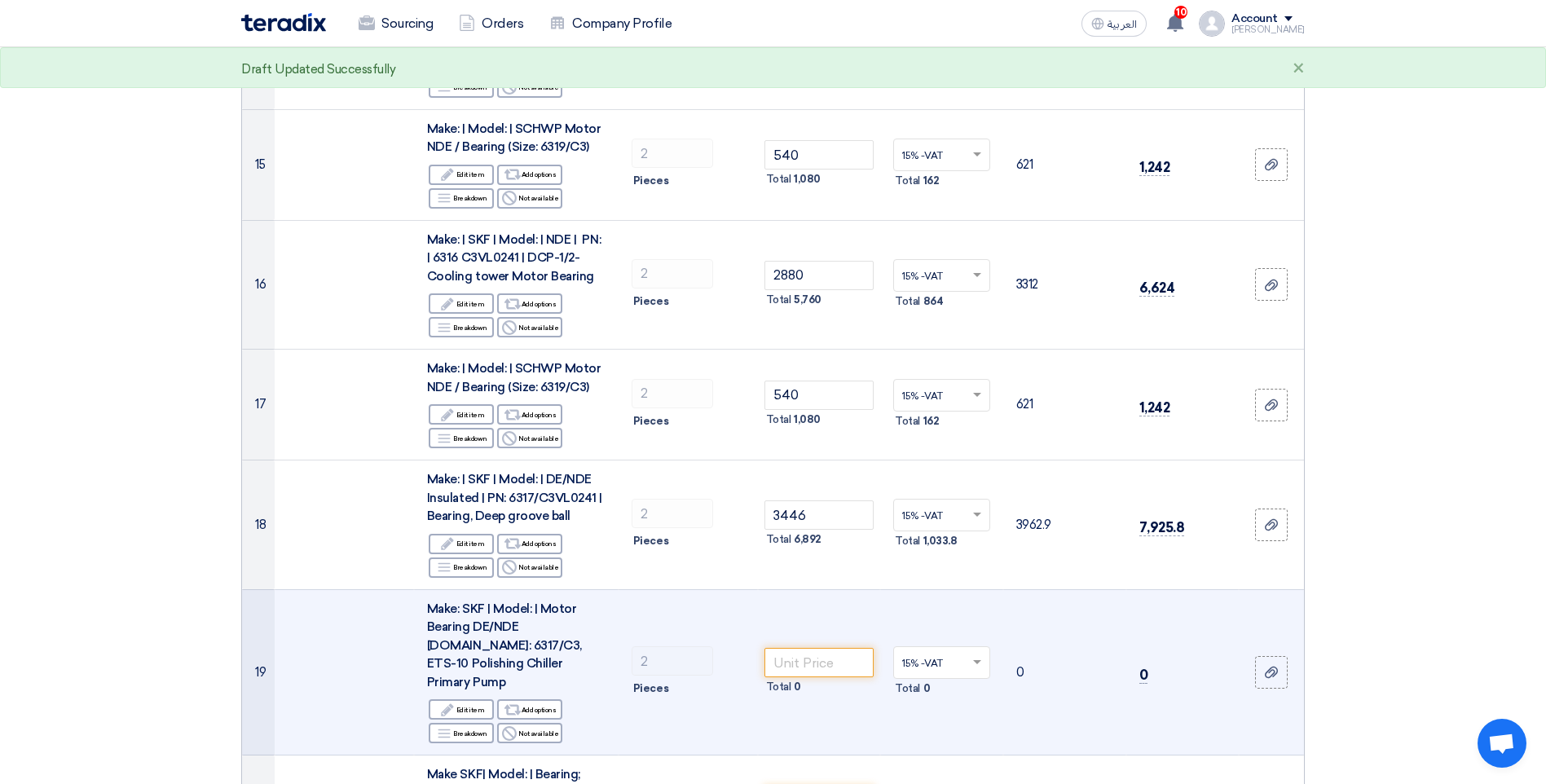
click at [1158, 598] on td "0" at bounding box center [1183, 672] width 112 height 166
click at [813, 648] on input "number" at bounding box center [820, 662] width 110 height 29
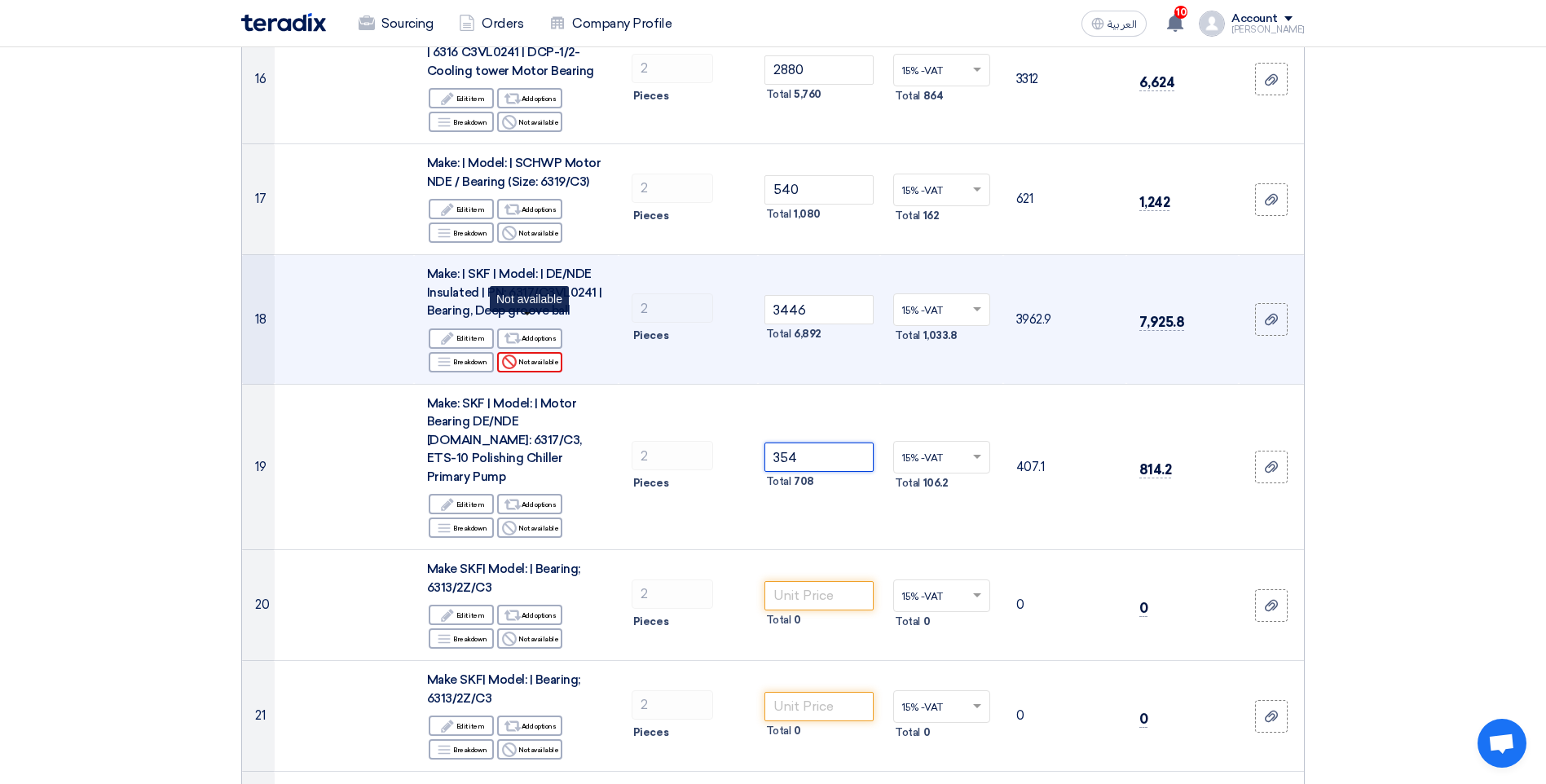
scroll to position [2445, 0]
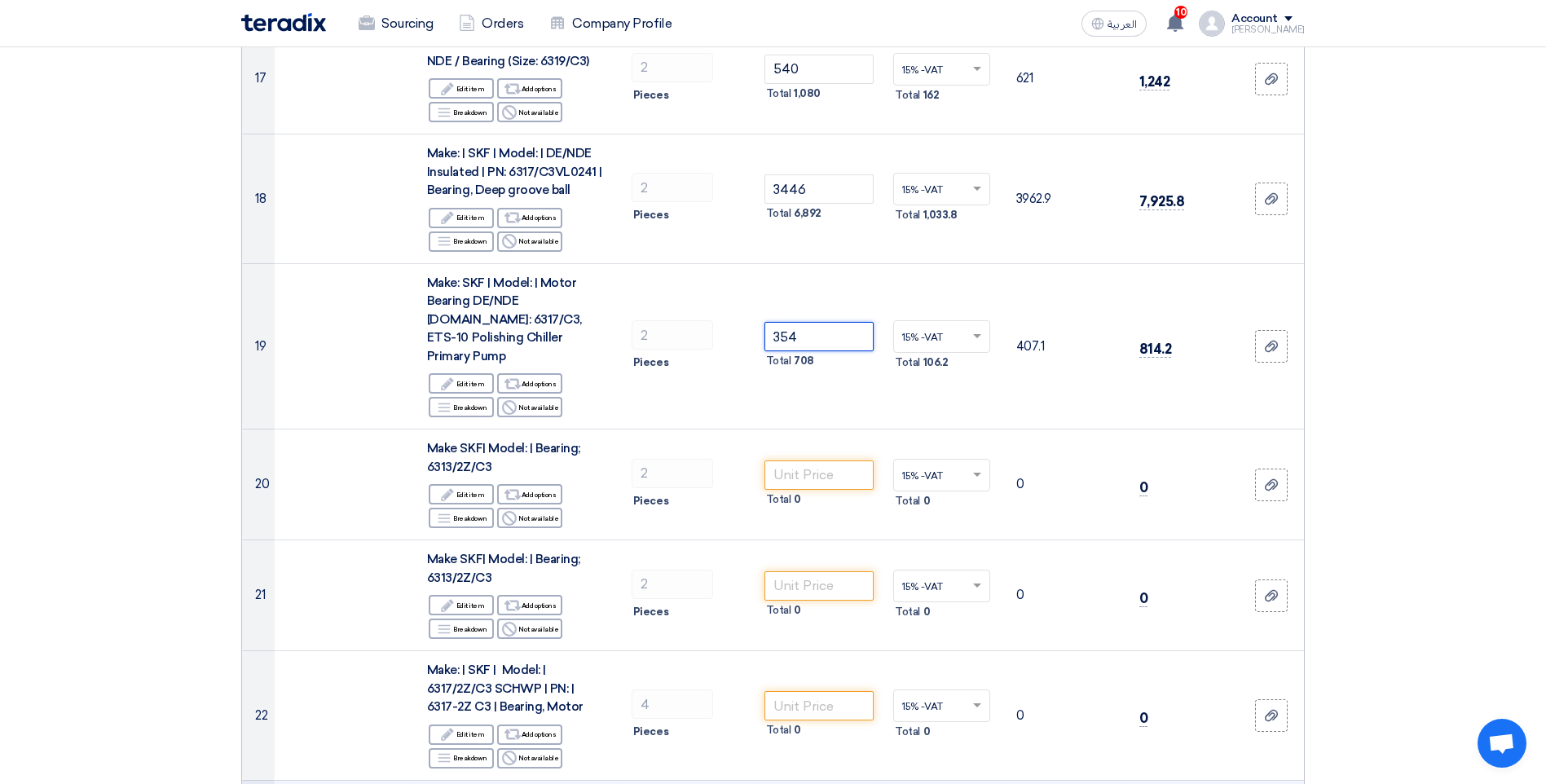
type input "354"
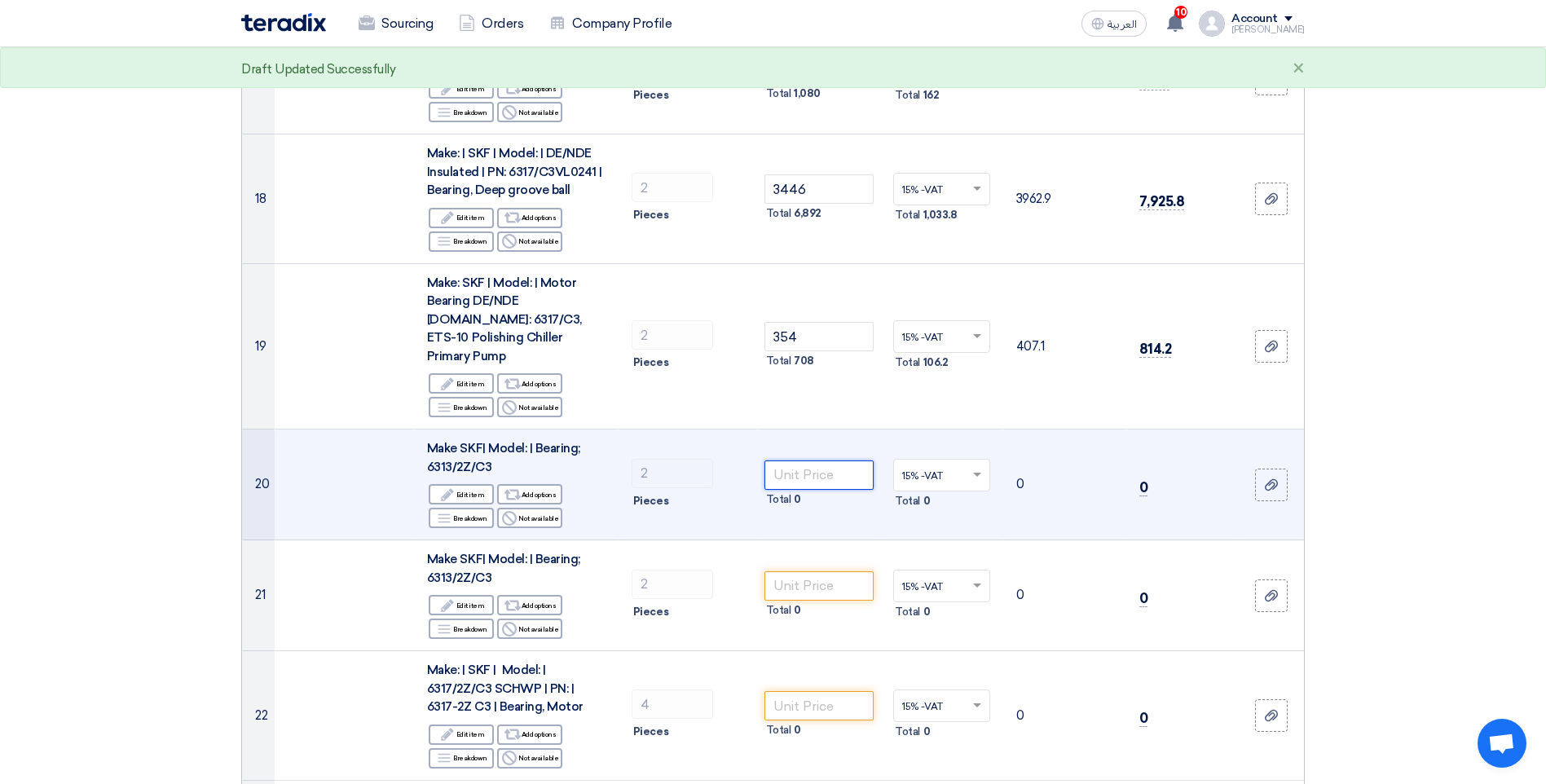
click at [818, 461] on input "number" at bounding box center [820, 475] width 110 height 29
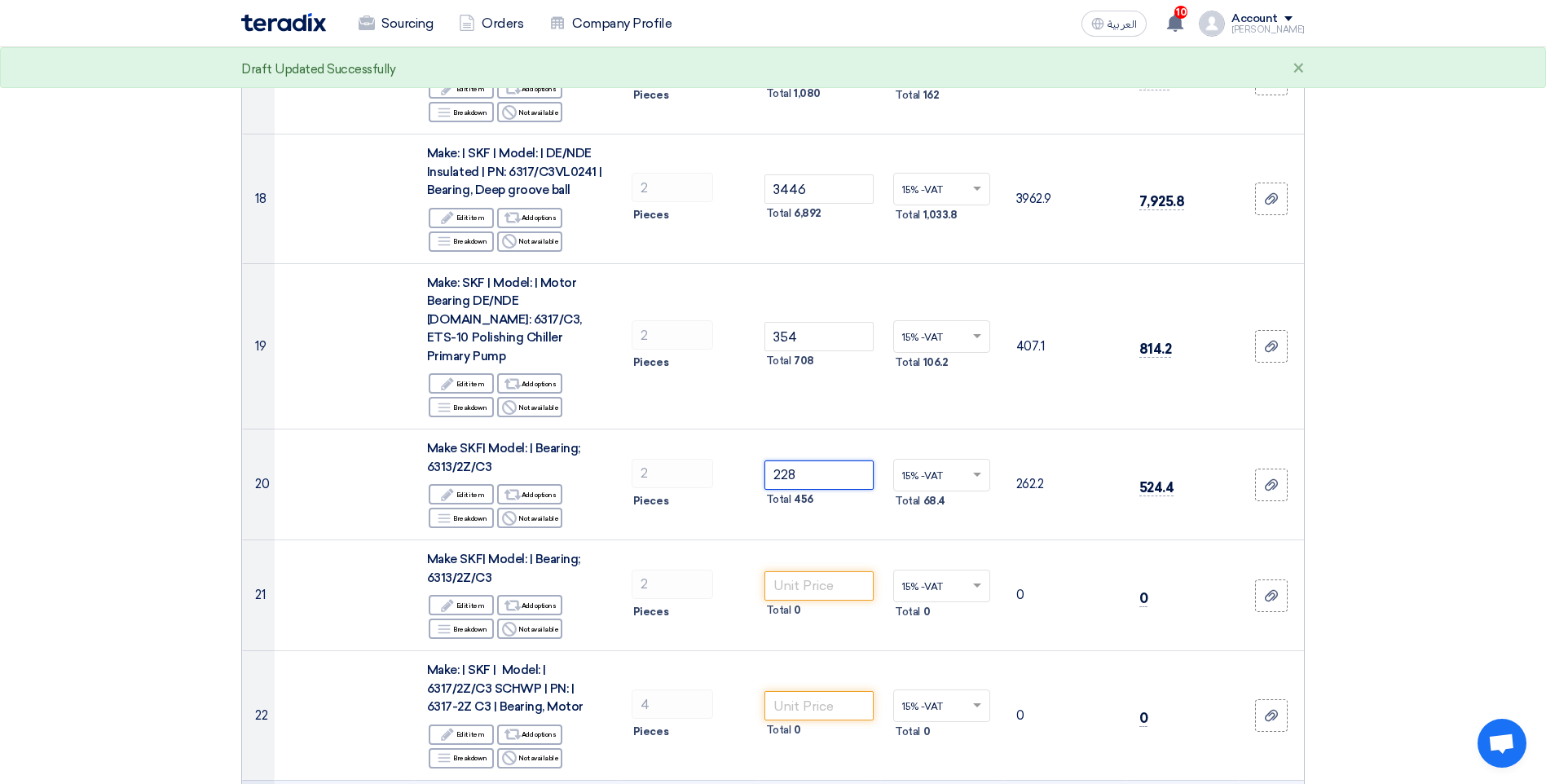
type input "228"
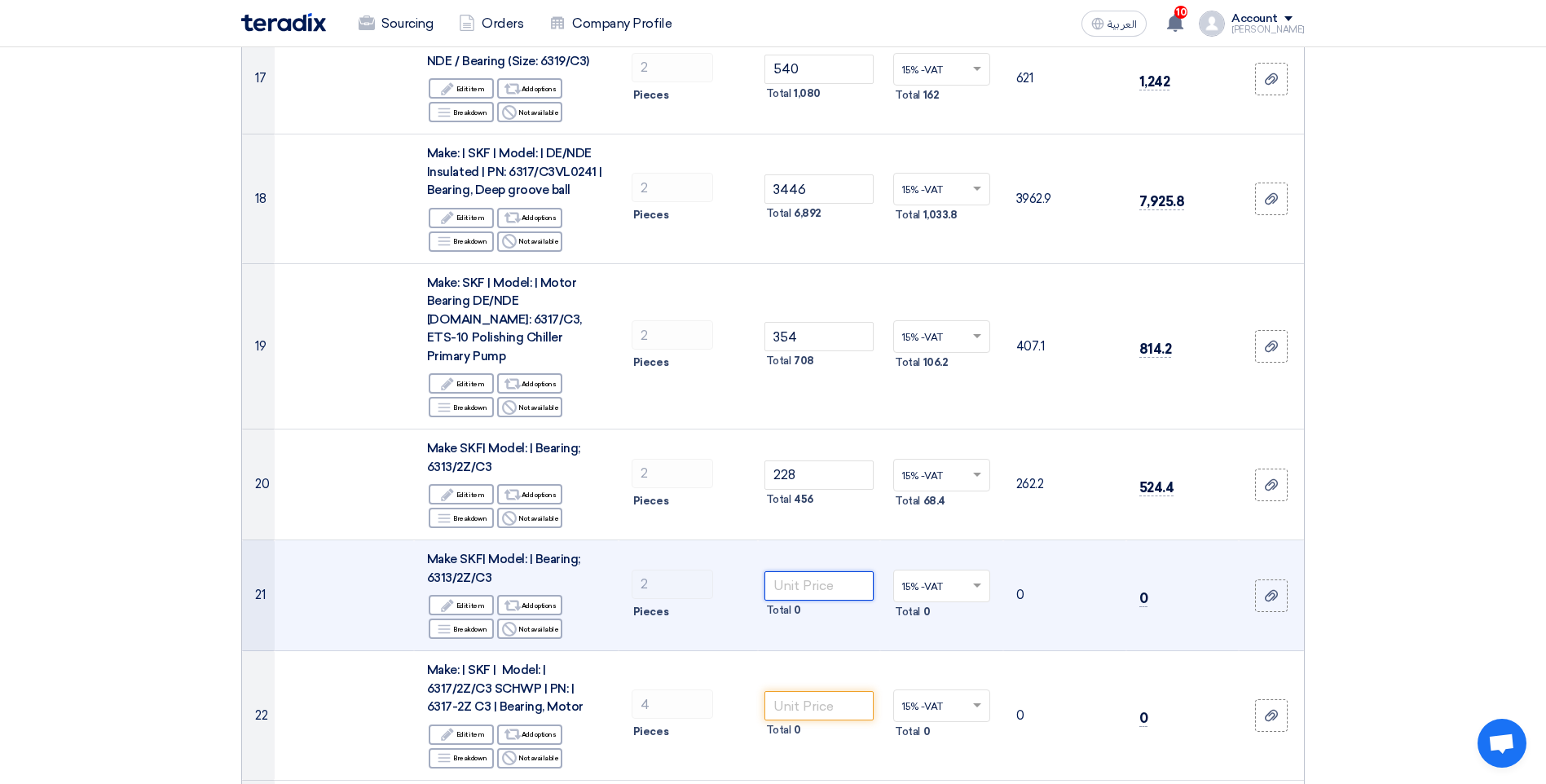
click at [801, 572] on input "number" at bounding box center [820, 586] width 110 height 29
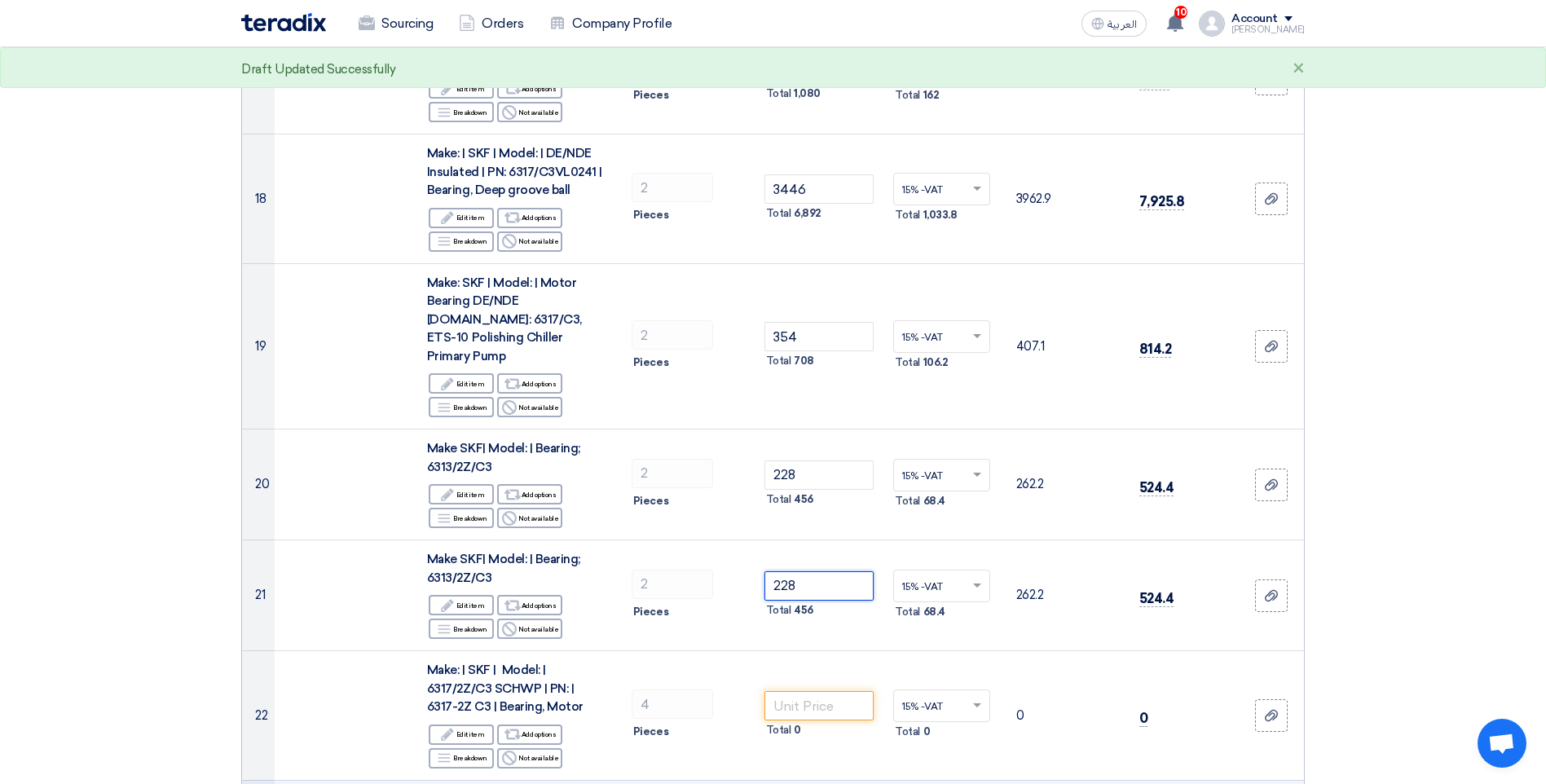
type input "228"
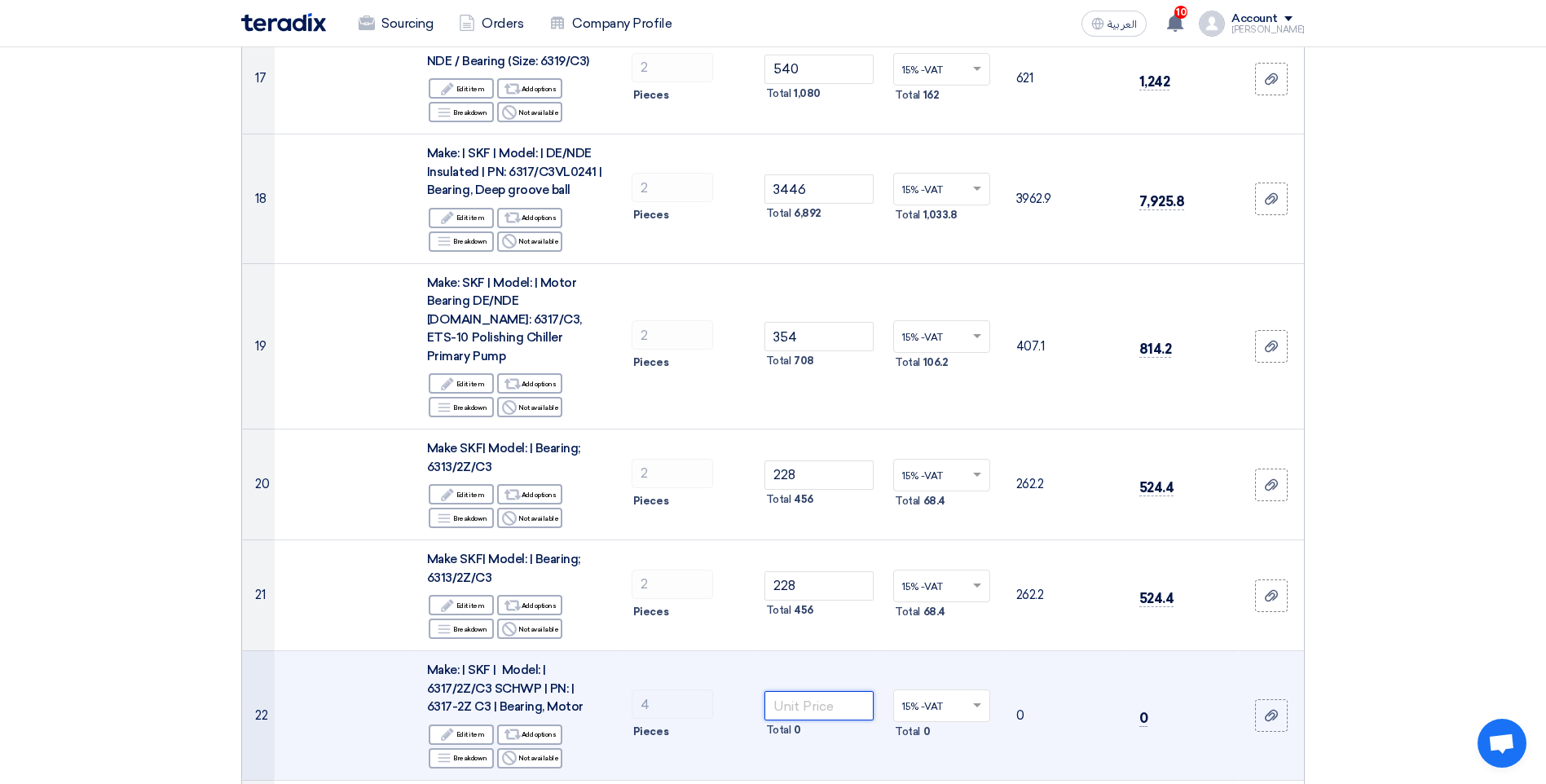
click at [830, 691] on input "number" at bounding box center [820, 706] width 110 height 29
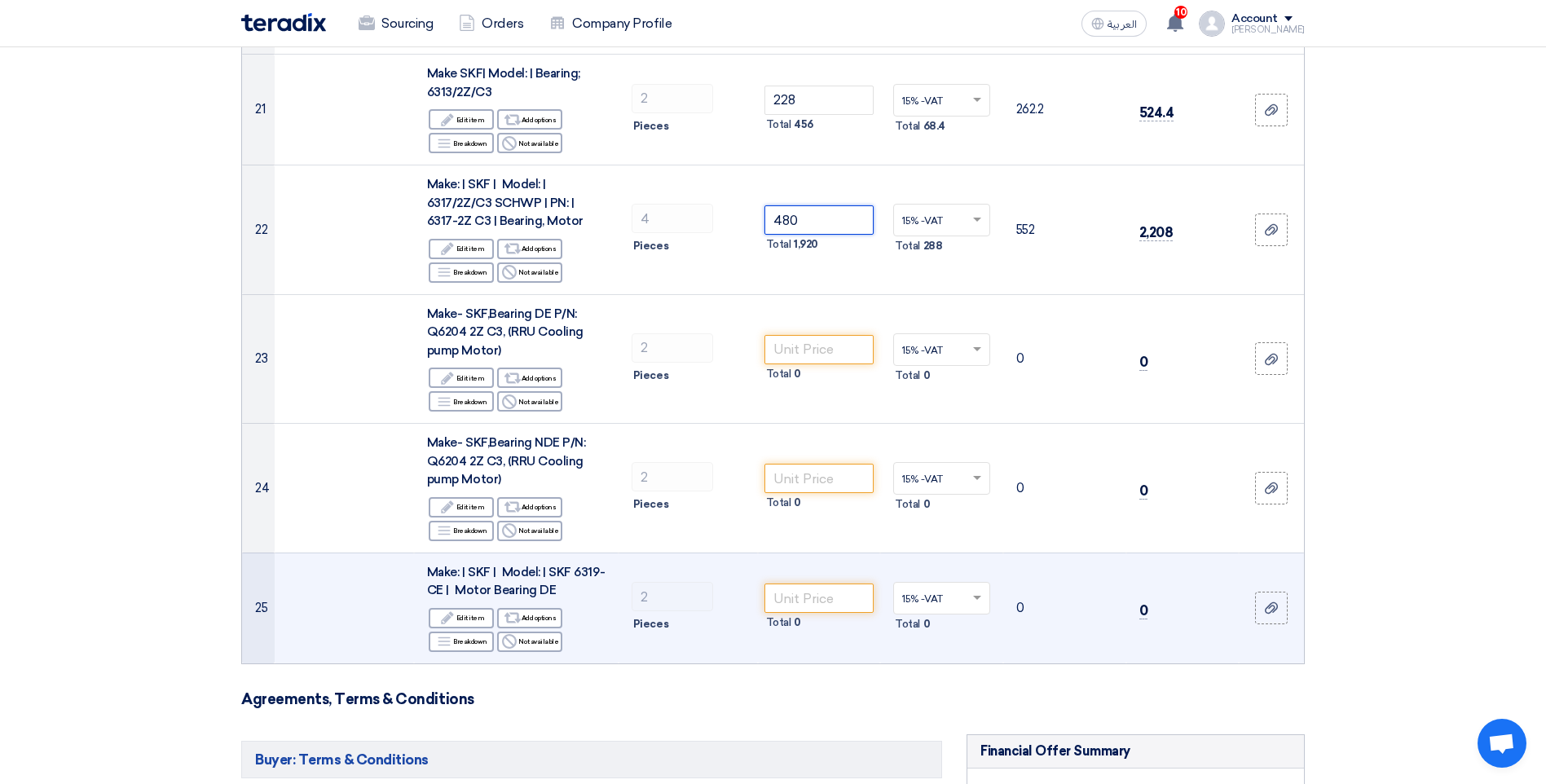
scroll to position [2934, 0]
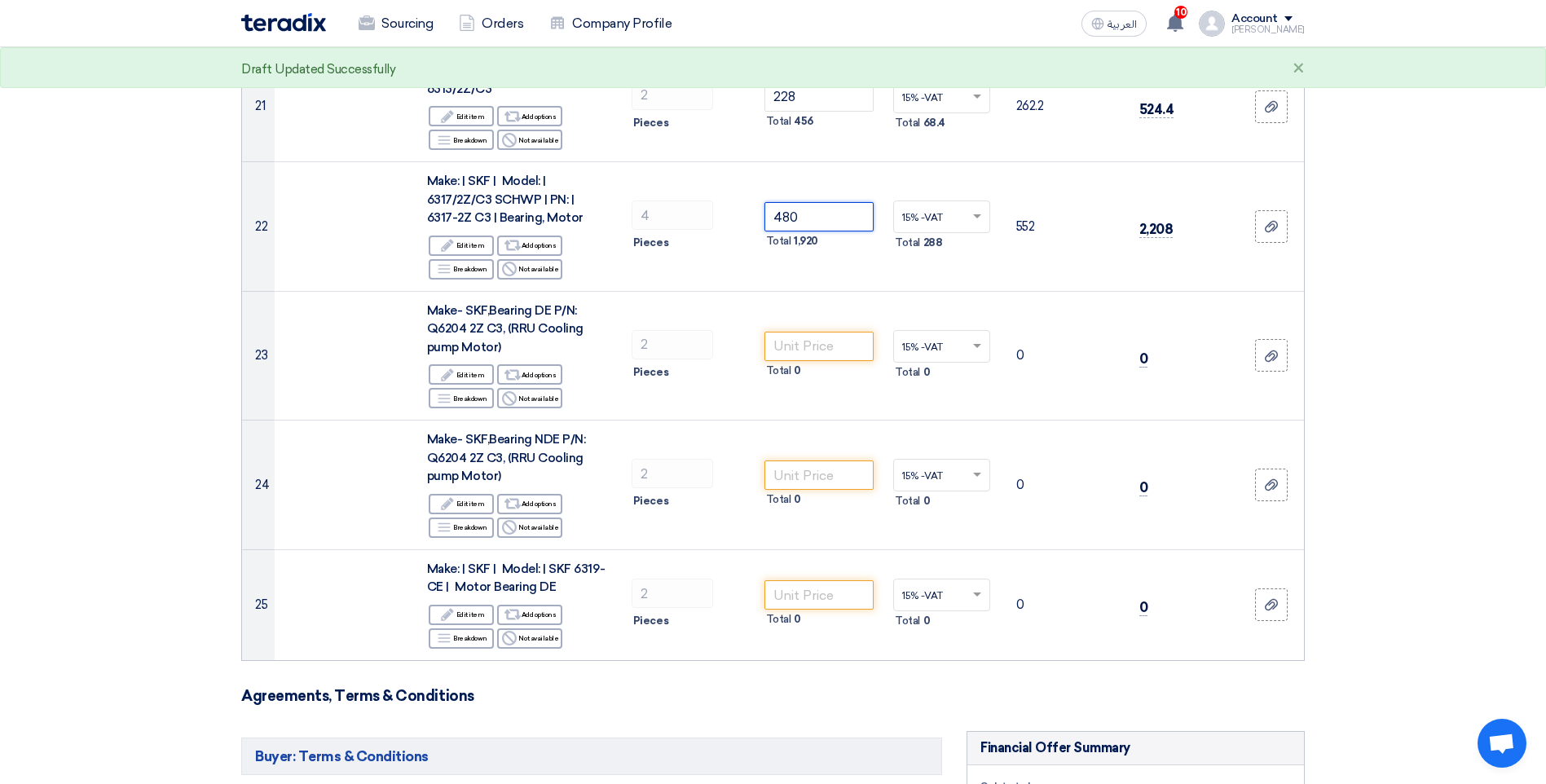
type input "480"
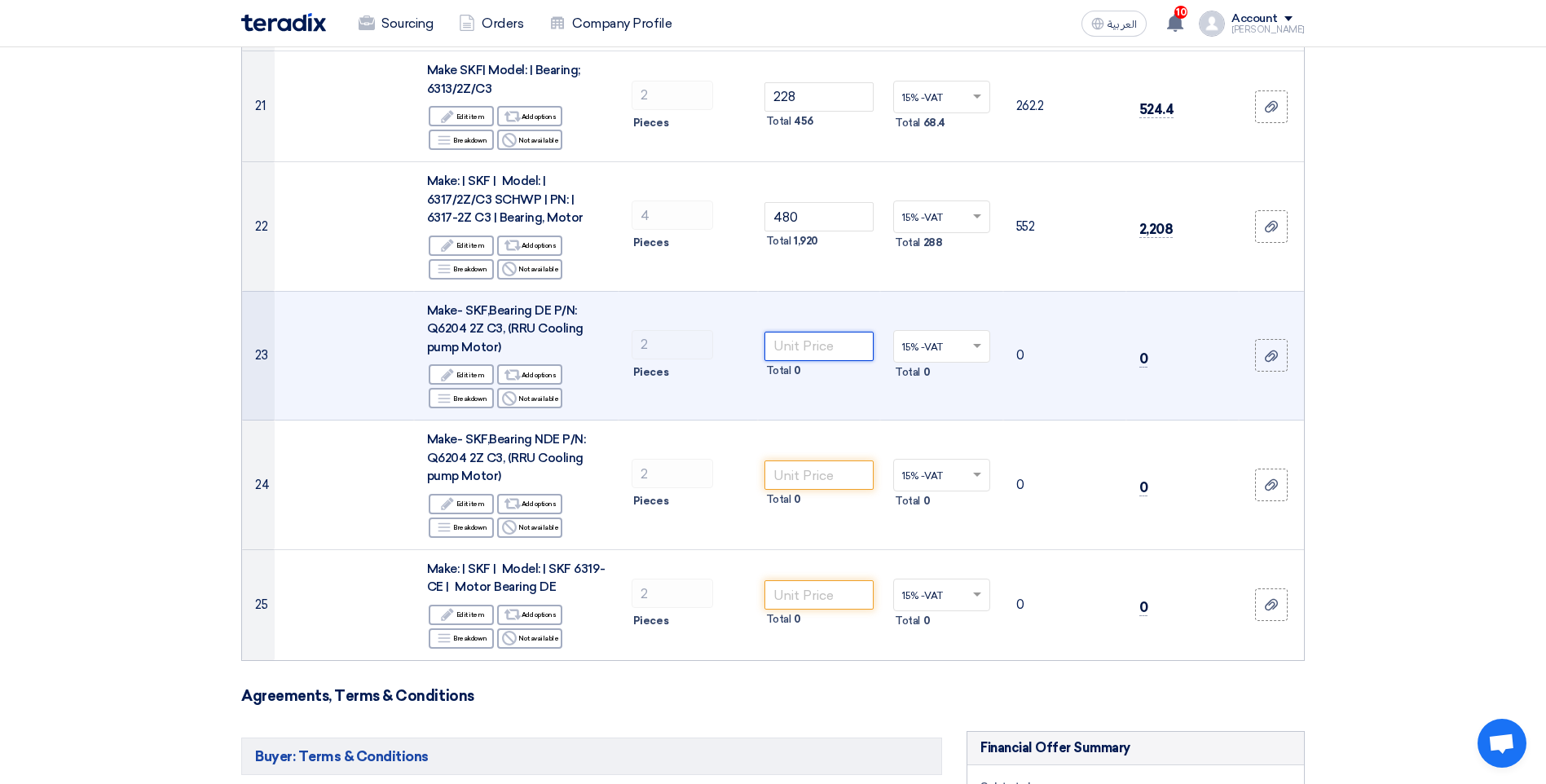
click at [826, 332] on input "number" at bounding box center [820, 347] width 110 height 29
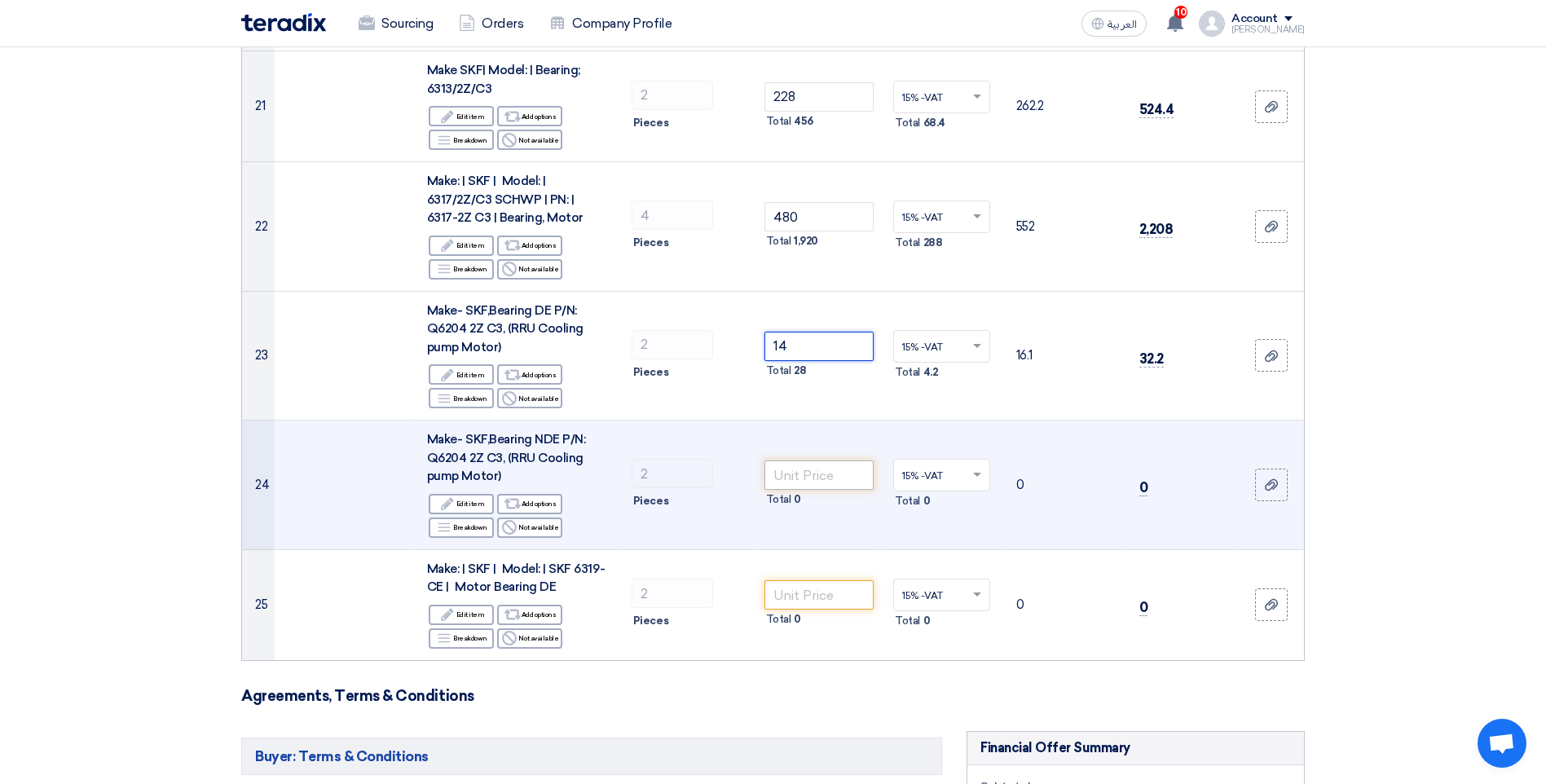
type input "14"
click at [828, 461] on input "number" at bounding box center [820, 475] width 110 height 29
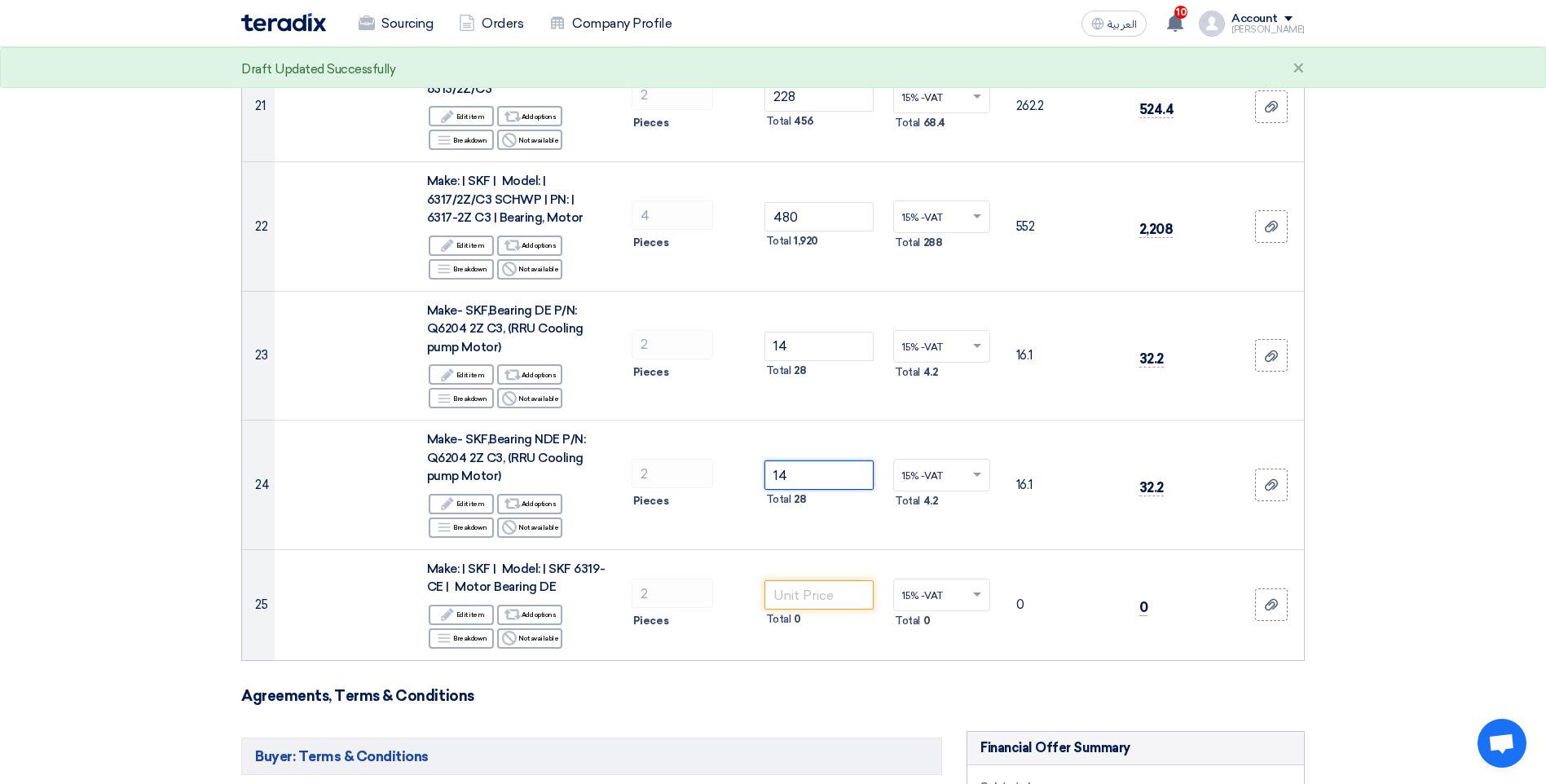
type input "14"
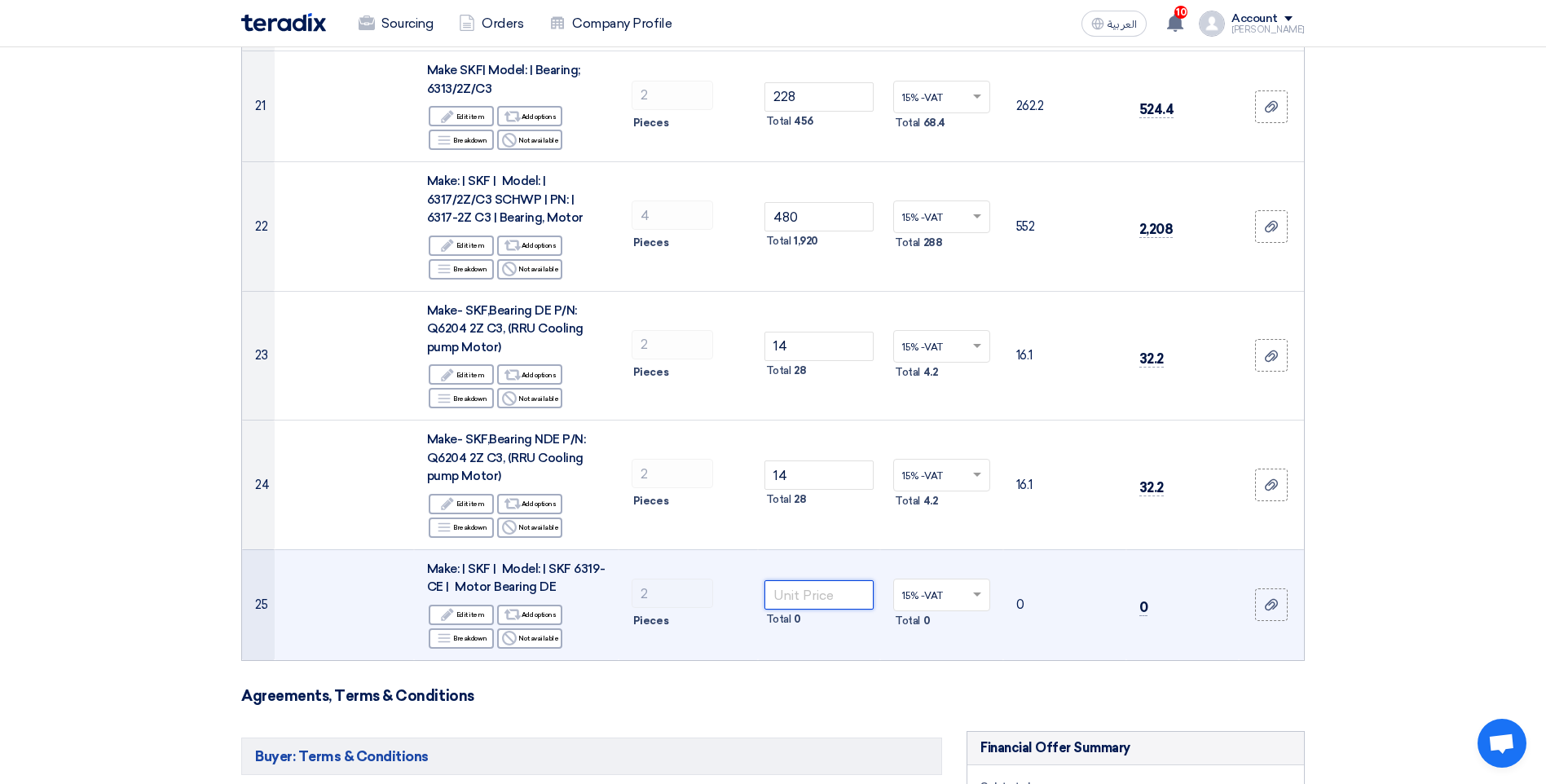
click at [804, 580] on input "number" at bounding box center [820, 595] width 110 height 29
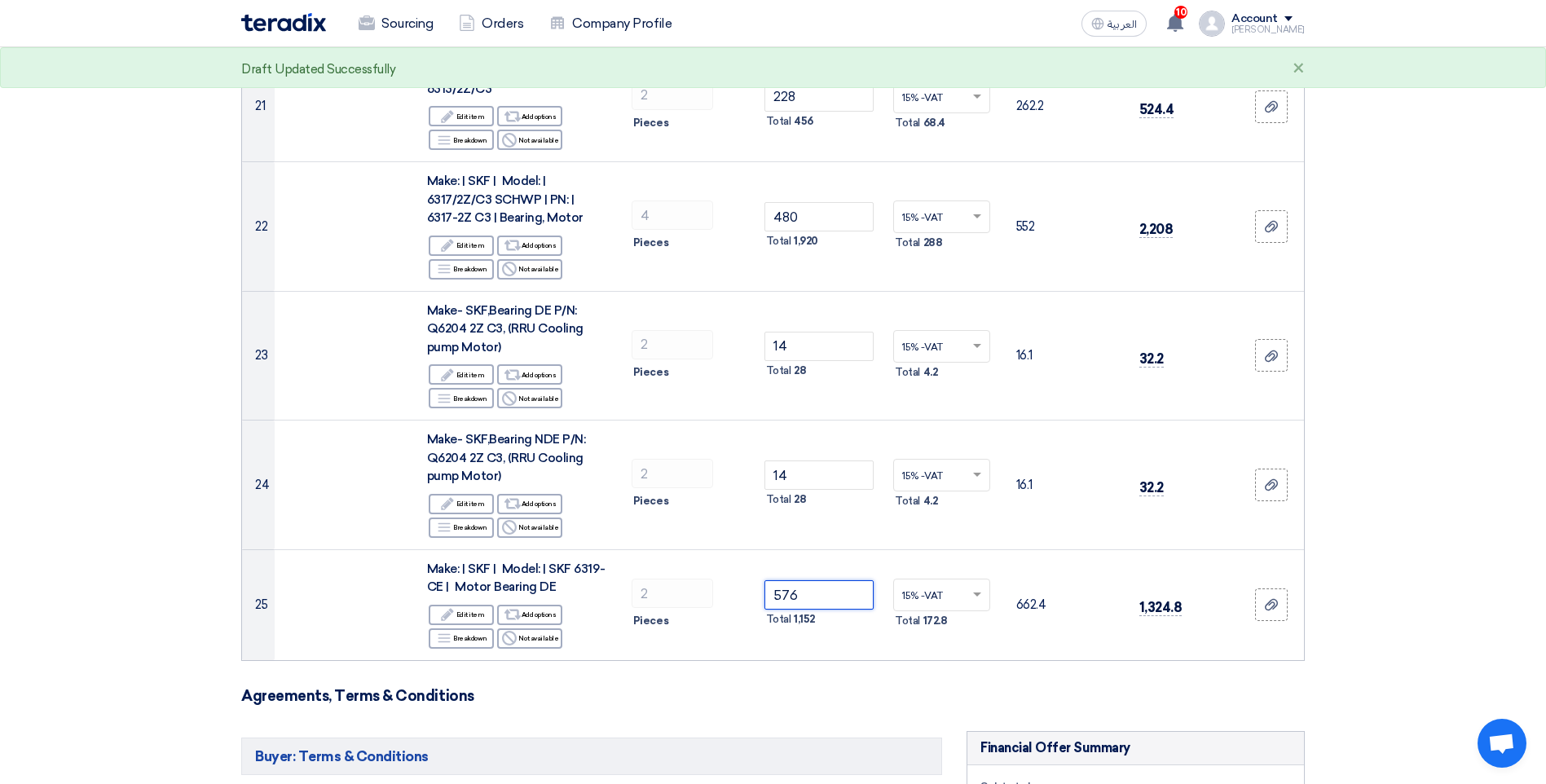
type input "576"
click at [819, 687] on h3 "Agreements, Terms & Conditions" at bounding box center [773, 696] width 1064 height 18
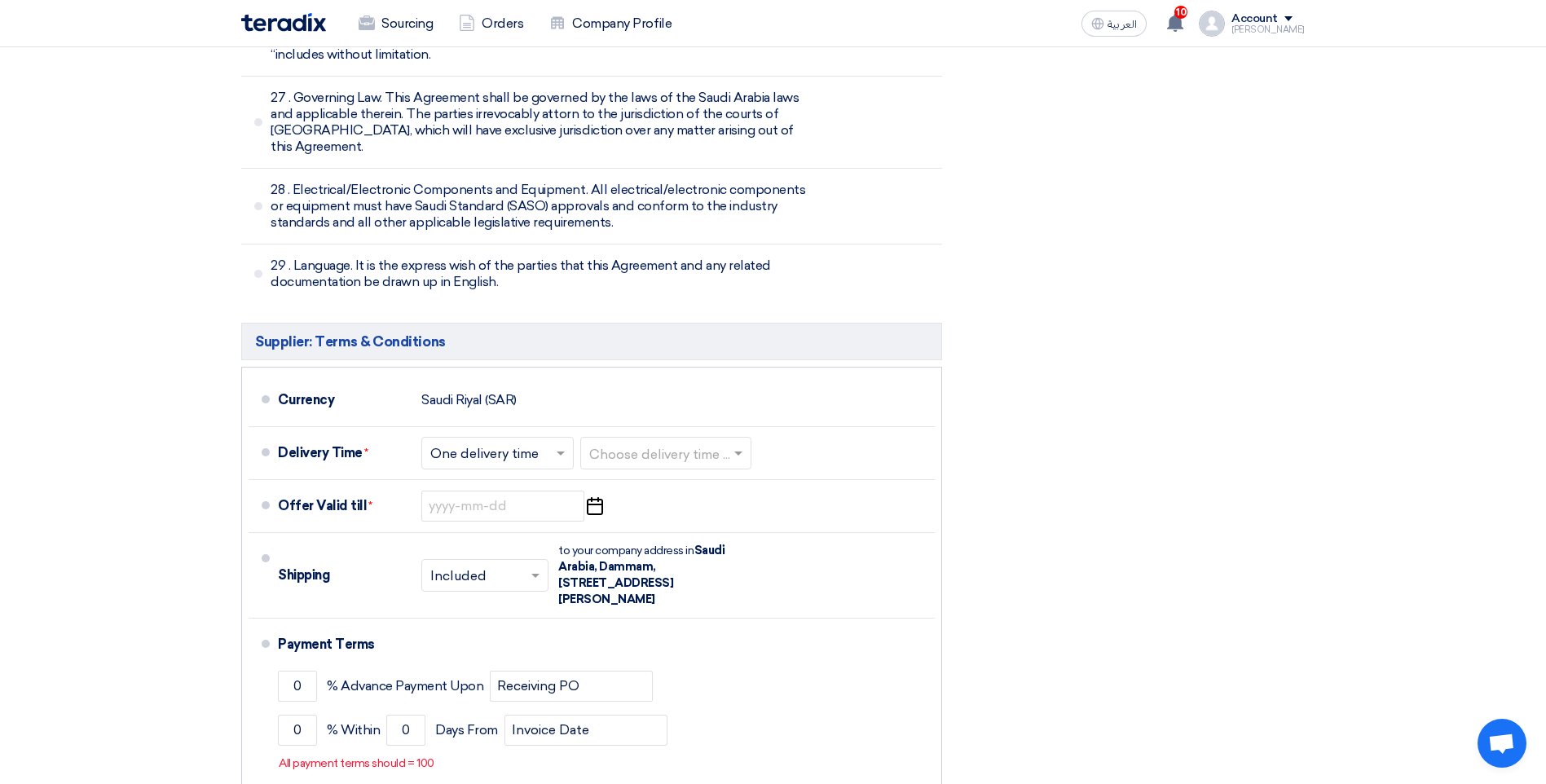
scroll to position [8802, 0]
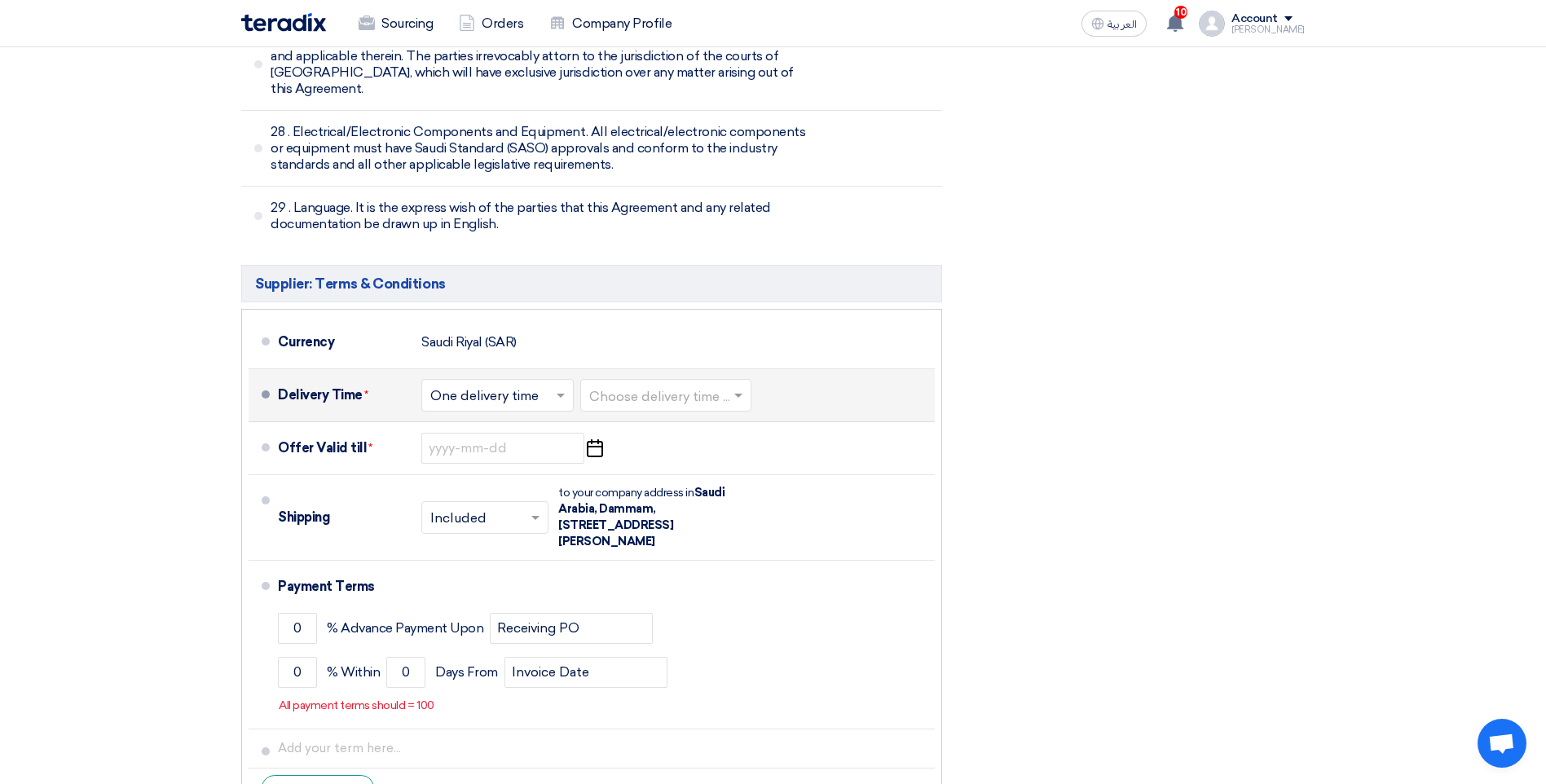
click at [657, 384] on input "text" at bounding box center [666, 396] width 155 height 23
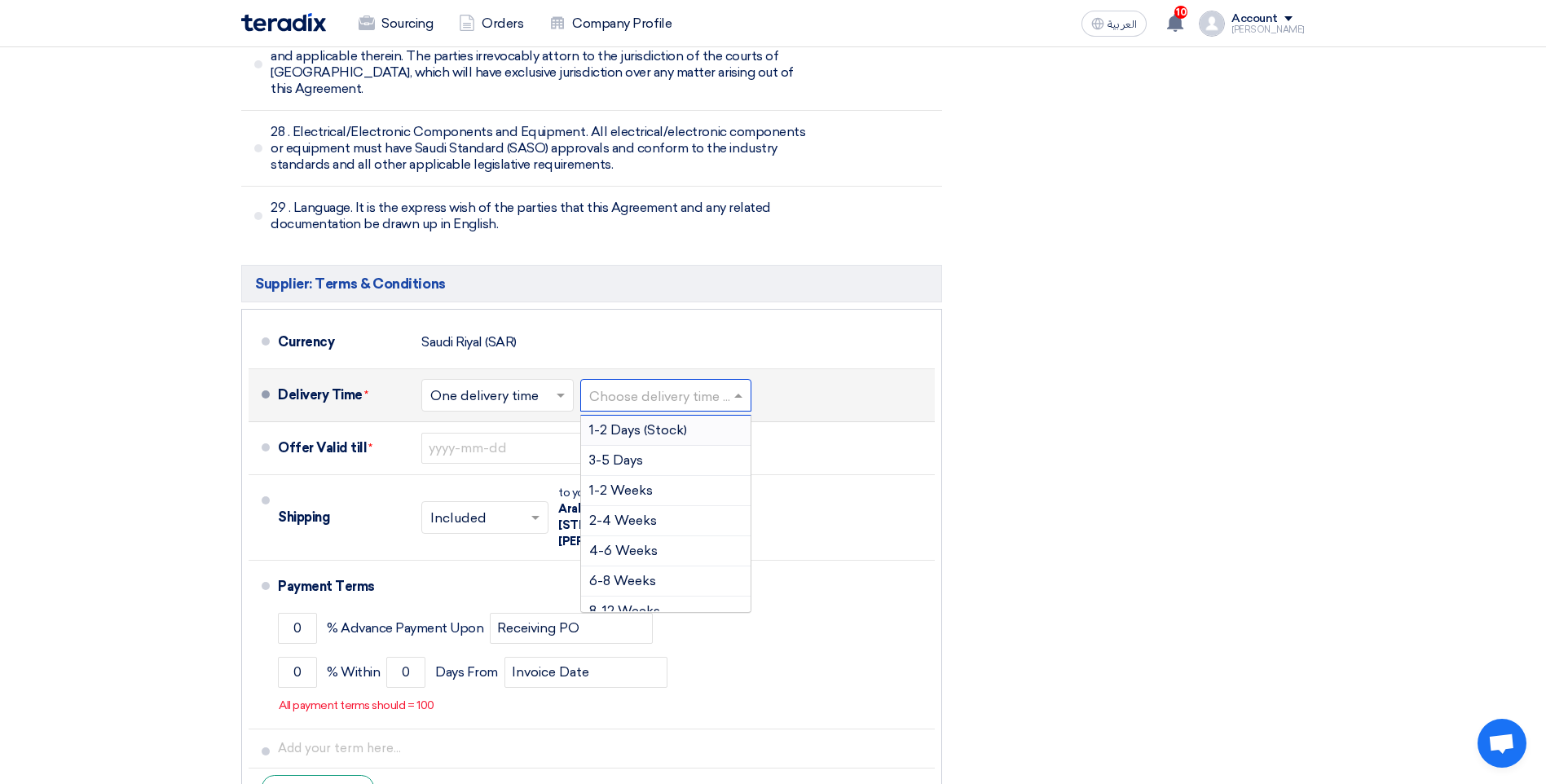
click at [639, 422] on span "1-2 Days (Stock)" at bounding box center [637, 430] width 98 height 15
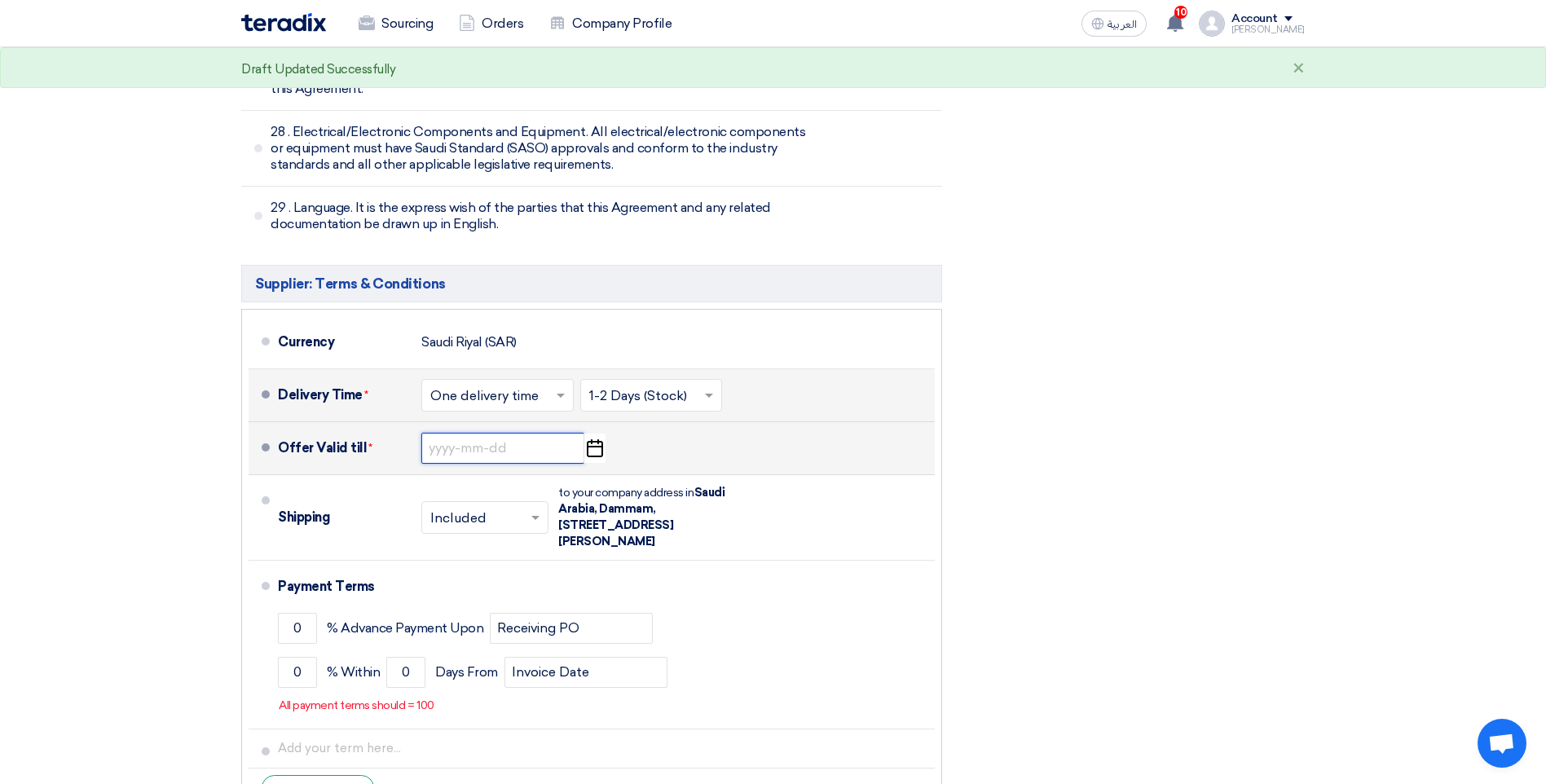
click at [468, 433] on input at bounding box center [502, 448] width 163 height 31
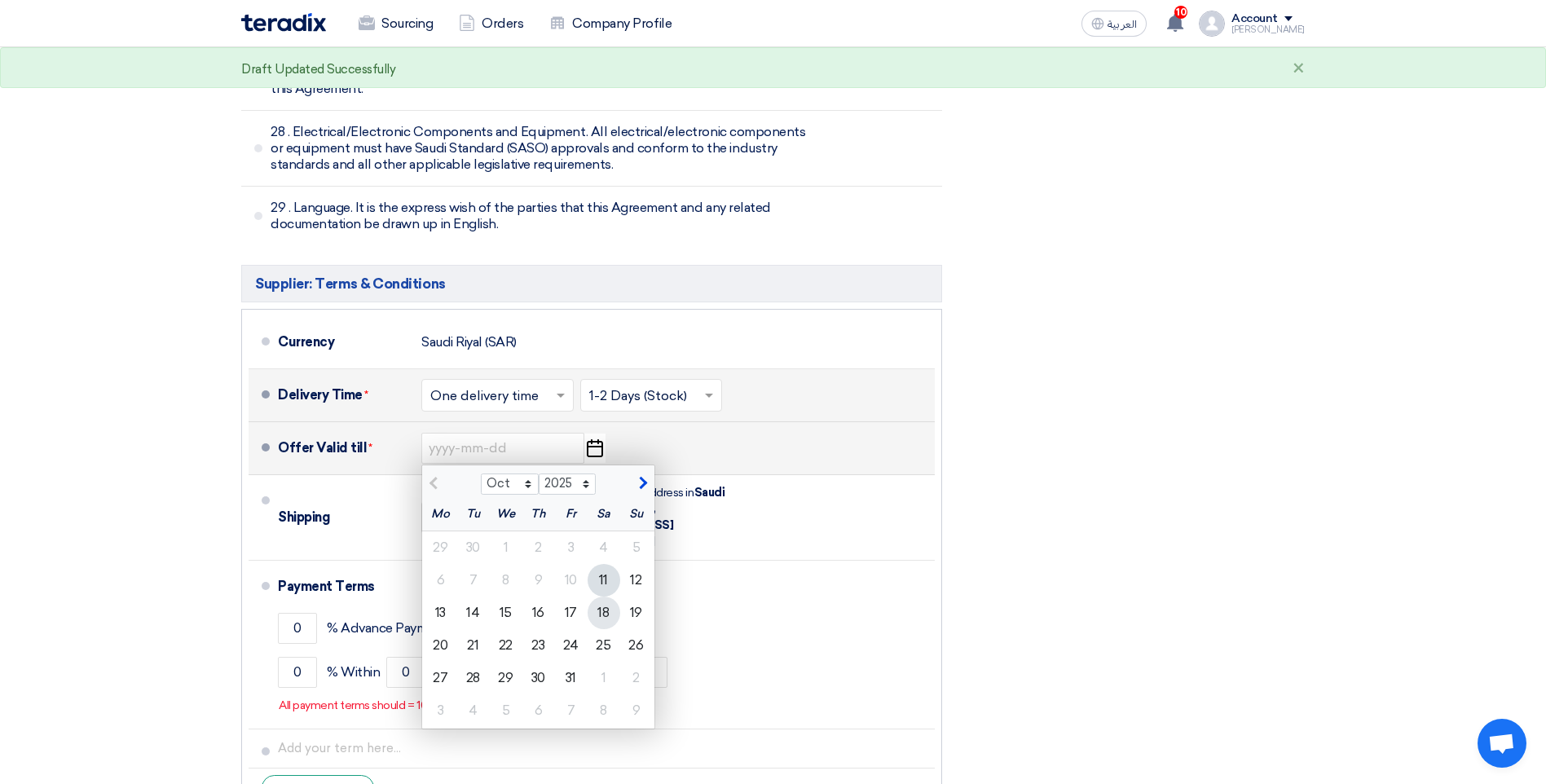
click at [602, 597] on div "18" at bounding box center [604, 613] width 33 height 33
type input "[DATE]"
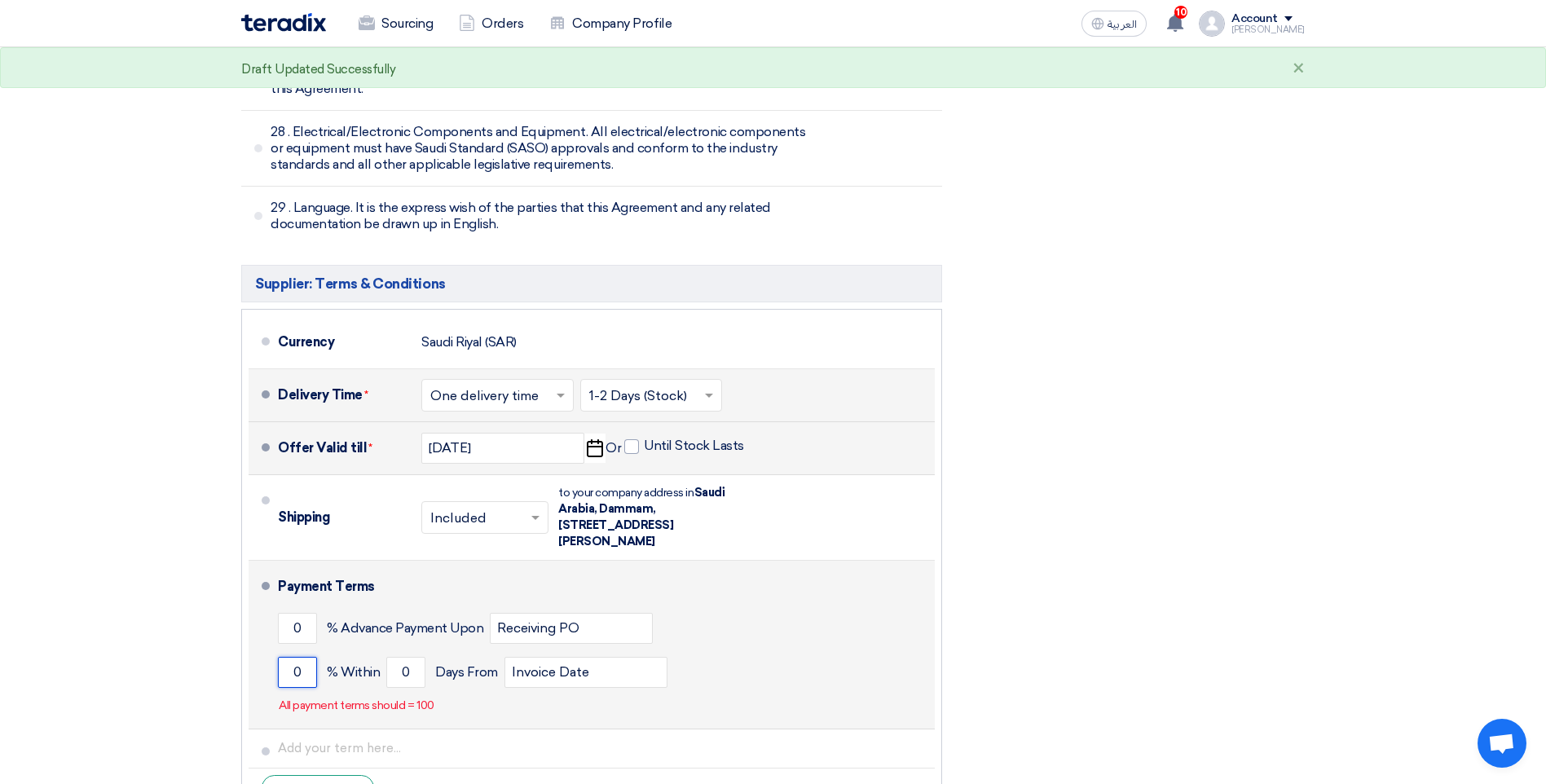
click at [290, 657] on input "0" at bounding box center [297, 672] width 40 height 31
type input "100"
click at [401, 657] on input "0" at bounding box center [406, 672] width 40 height 31
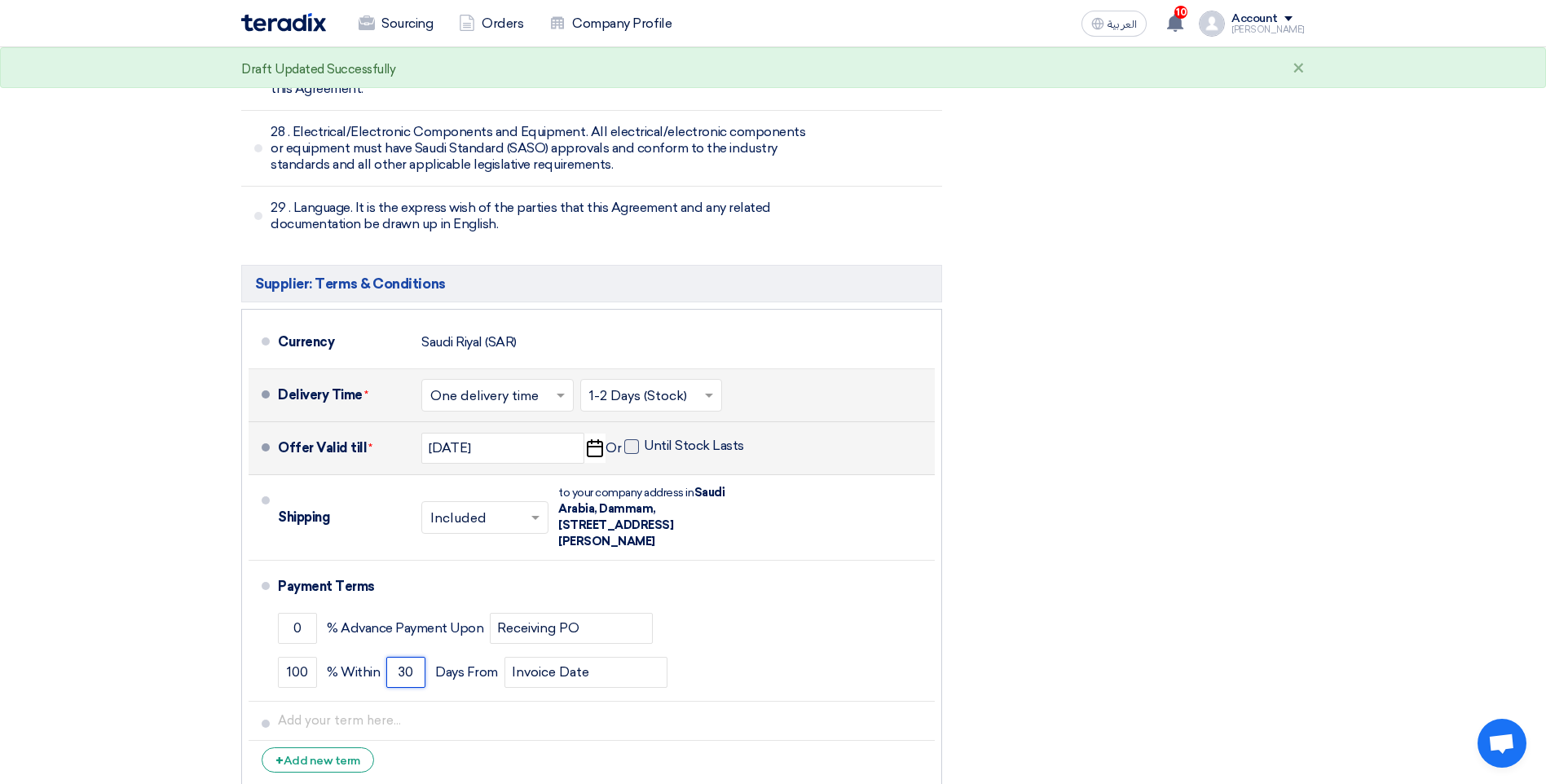
type input "30"
click at [635, 439] on span at bounding box center [632, 446] width 14 height 14
click at [644, 437] on input "Until Stock Lasts" at bounding box center [695, 453] width 103 height 31
checkbox input "true"
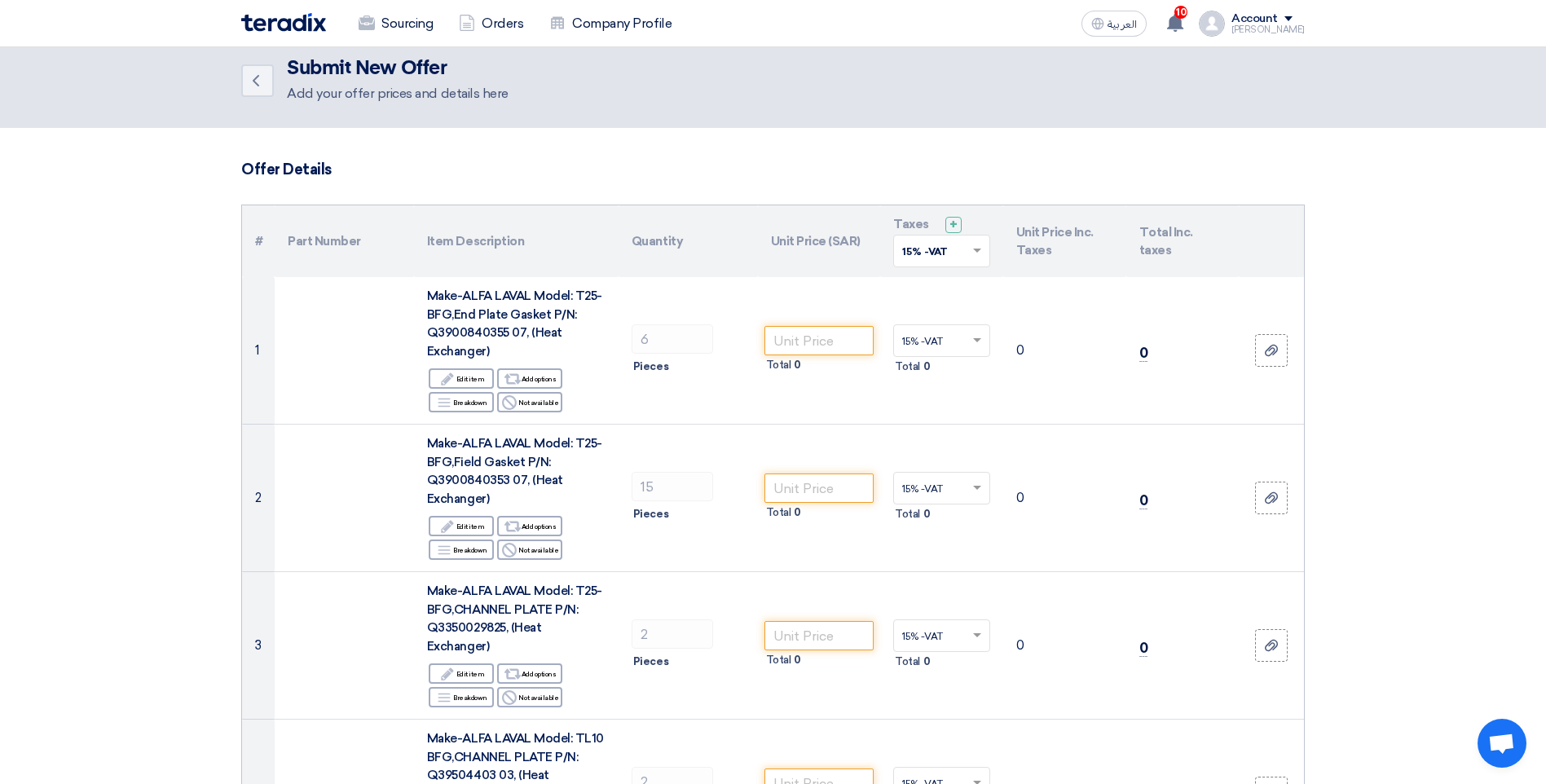
scroll to position [0, 0]
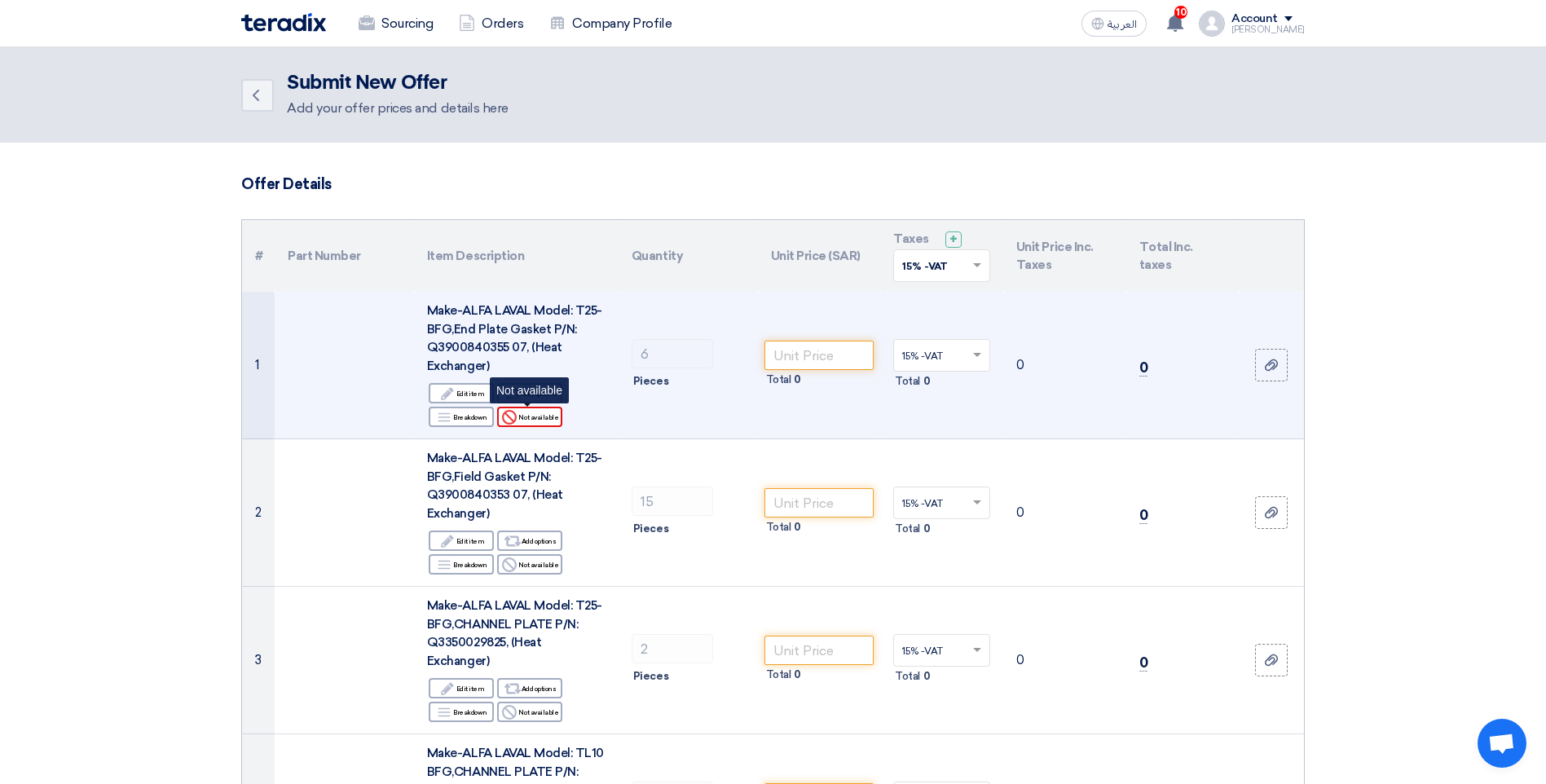
click at [526, 414] on div "Reject Not available" at bounding box center [530, 416] width 66 height 20
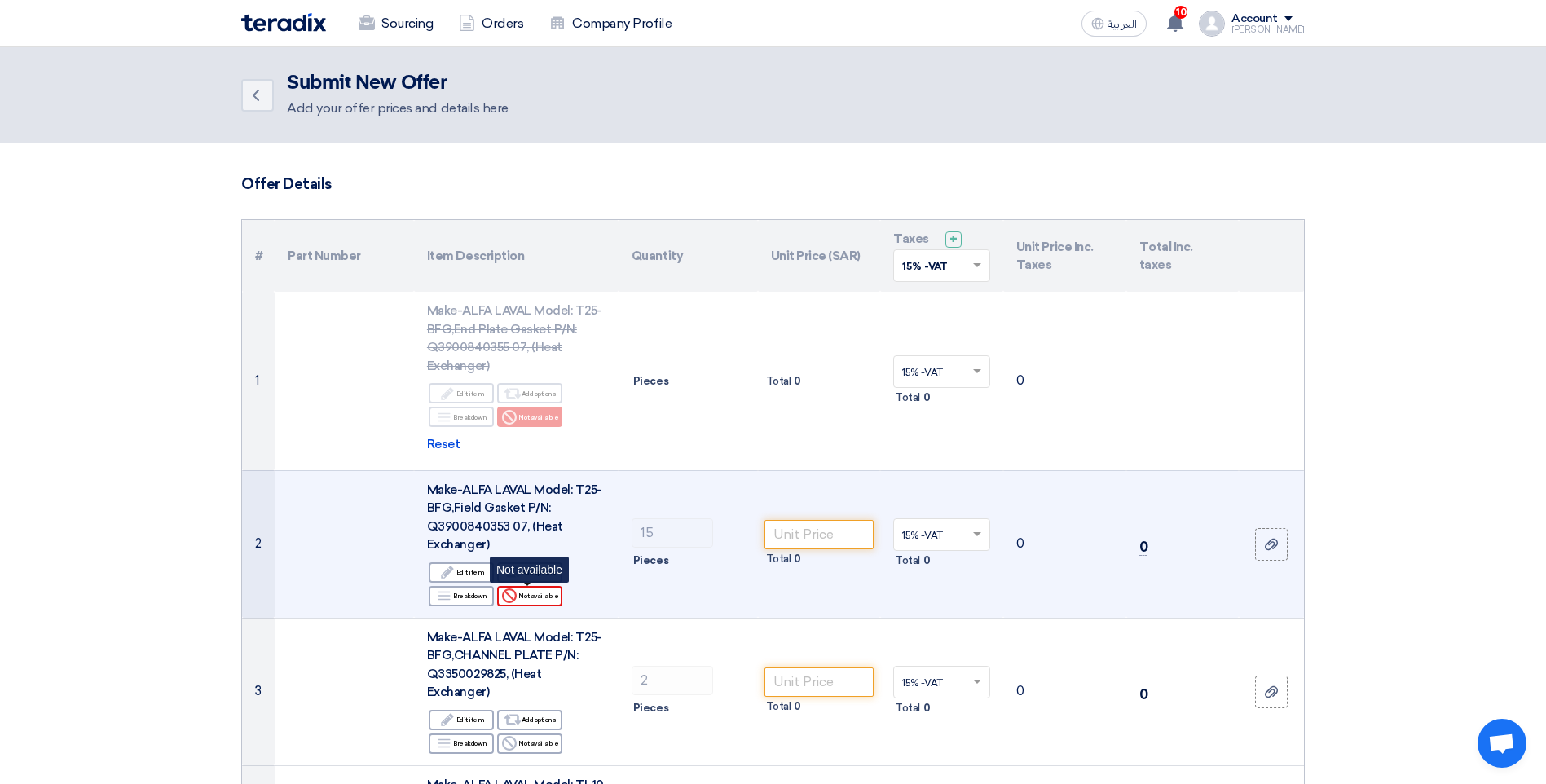
click at [536, 593] on div "Reject Not available" at bounding box center [530, 596] width 66 height 20
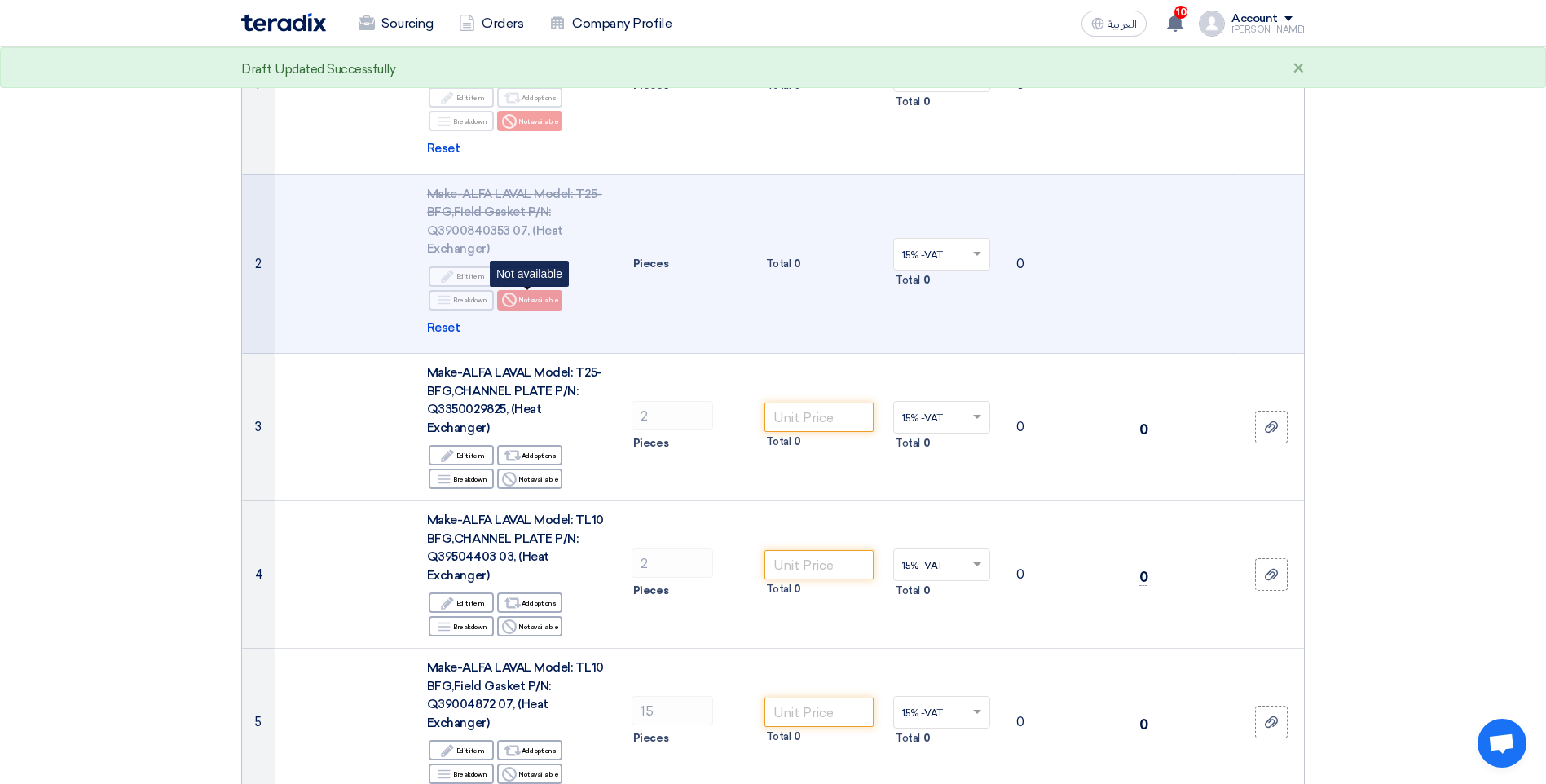
scroll to position [326, 0]
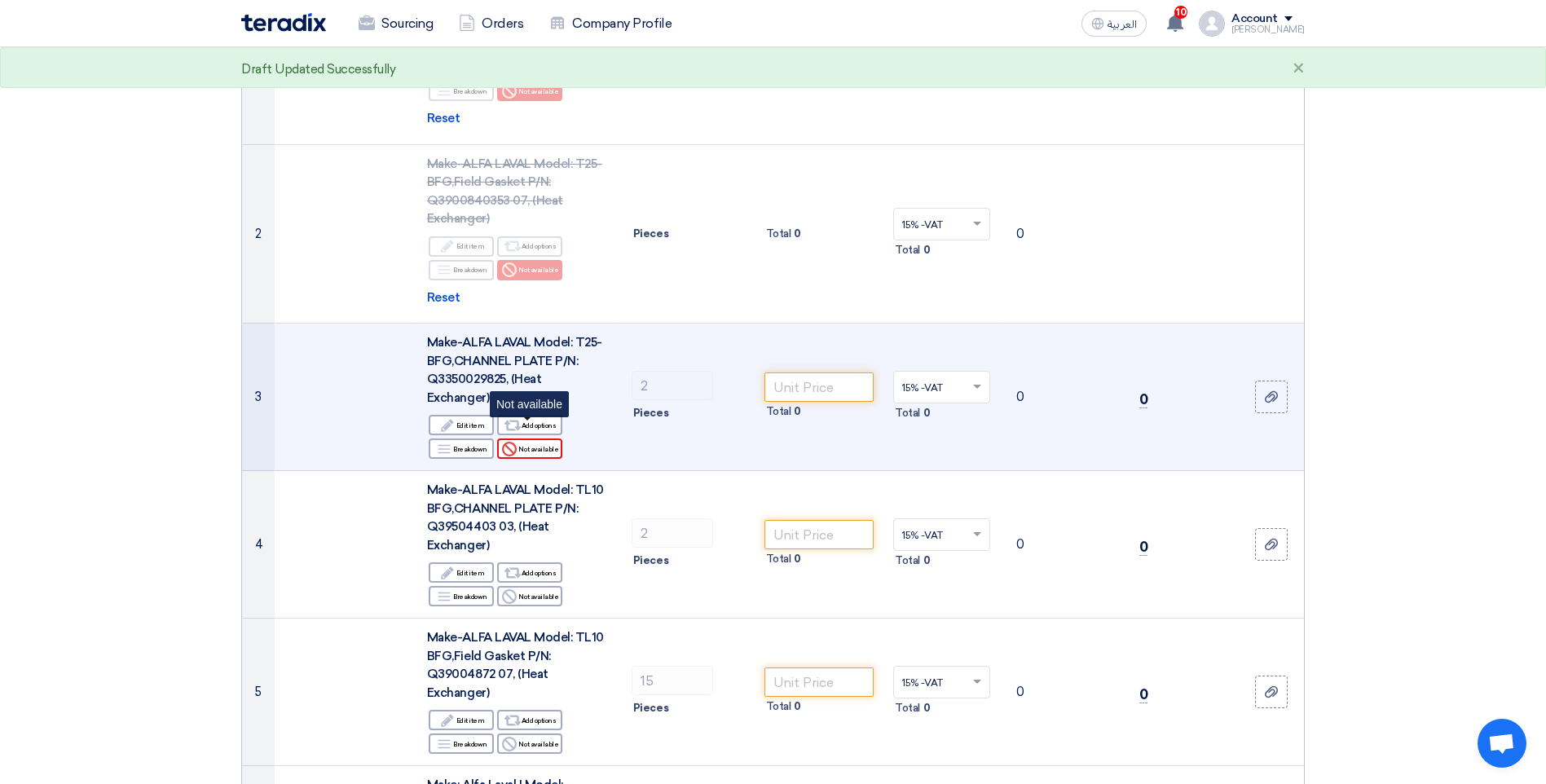
click at [544, 438] on div "Reject Not available" at bounding box center [530, 448] width 66 height 20
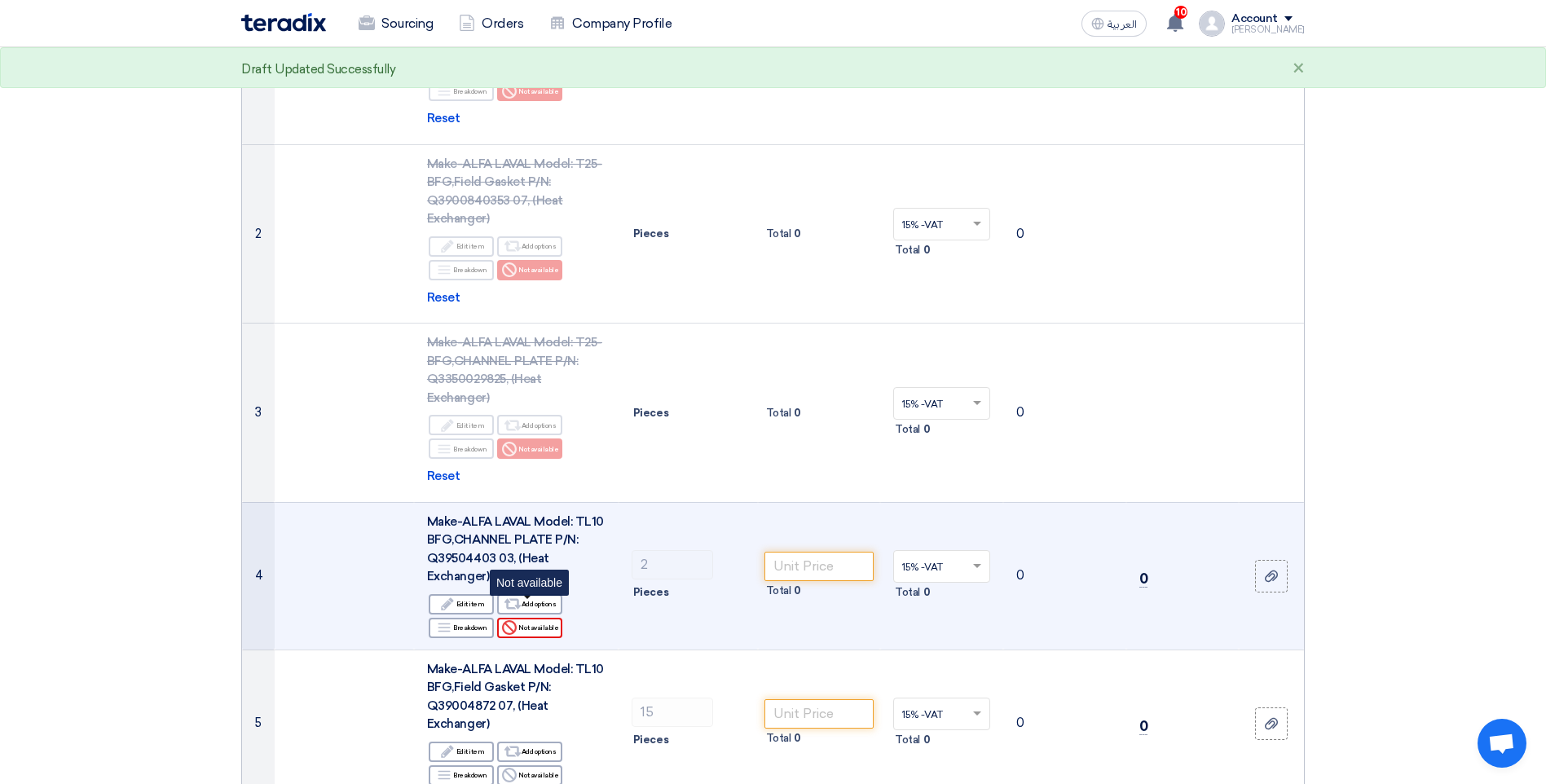
click at [541, 618] on div "Reject Not available" at bounding box center [530, 628] width 66 height 20
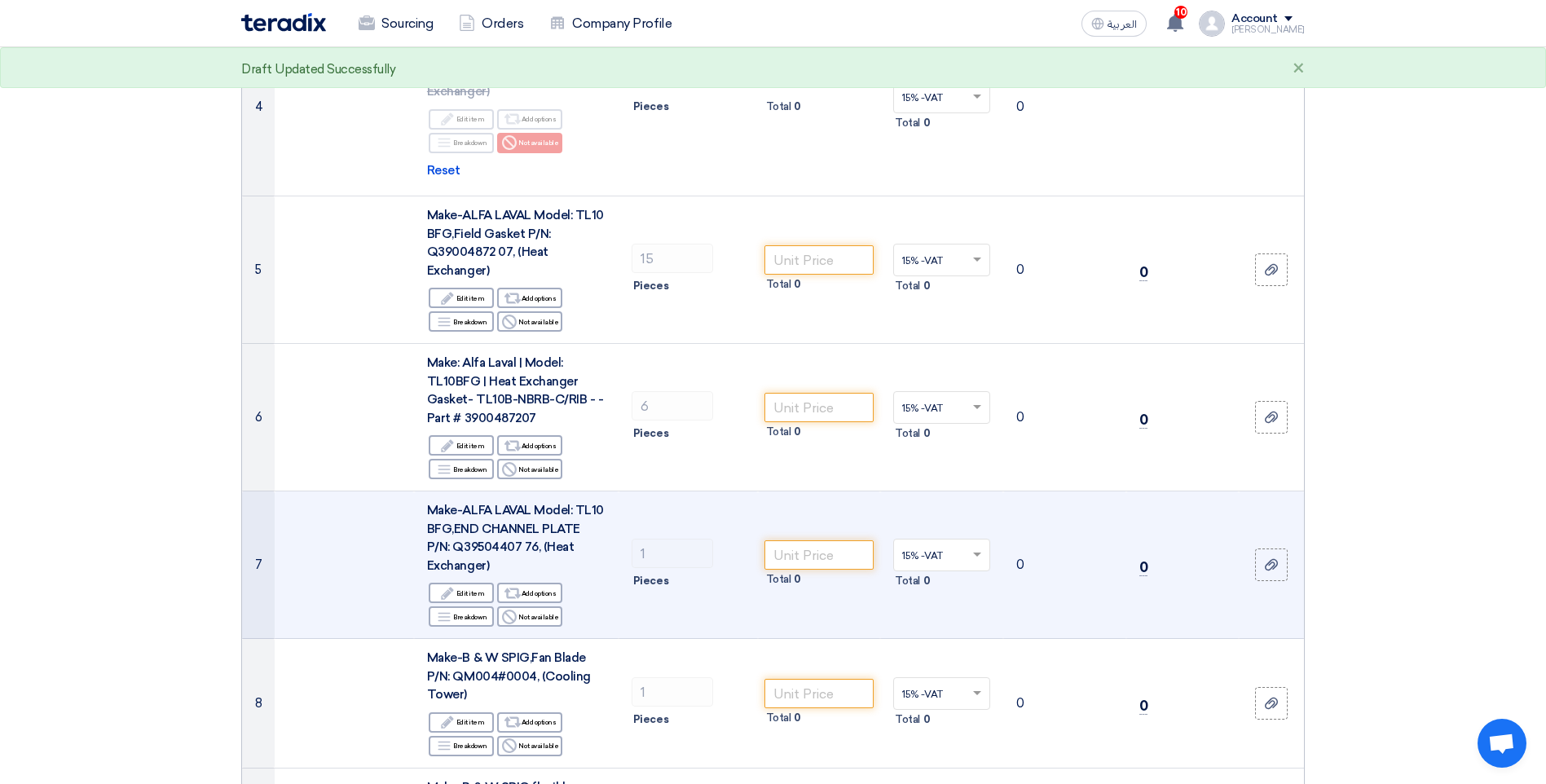
scroll to position [815, 0]
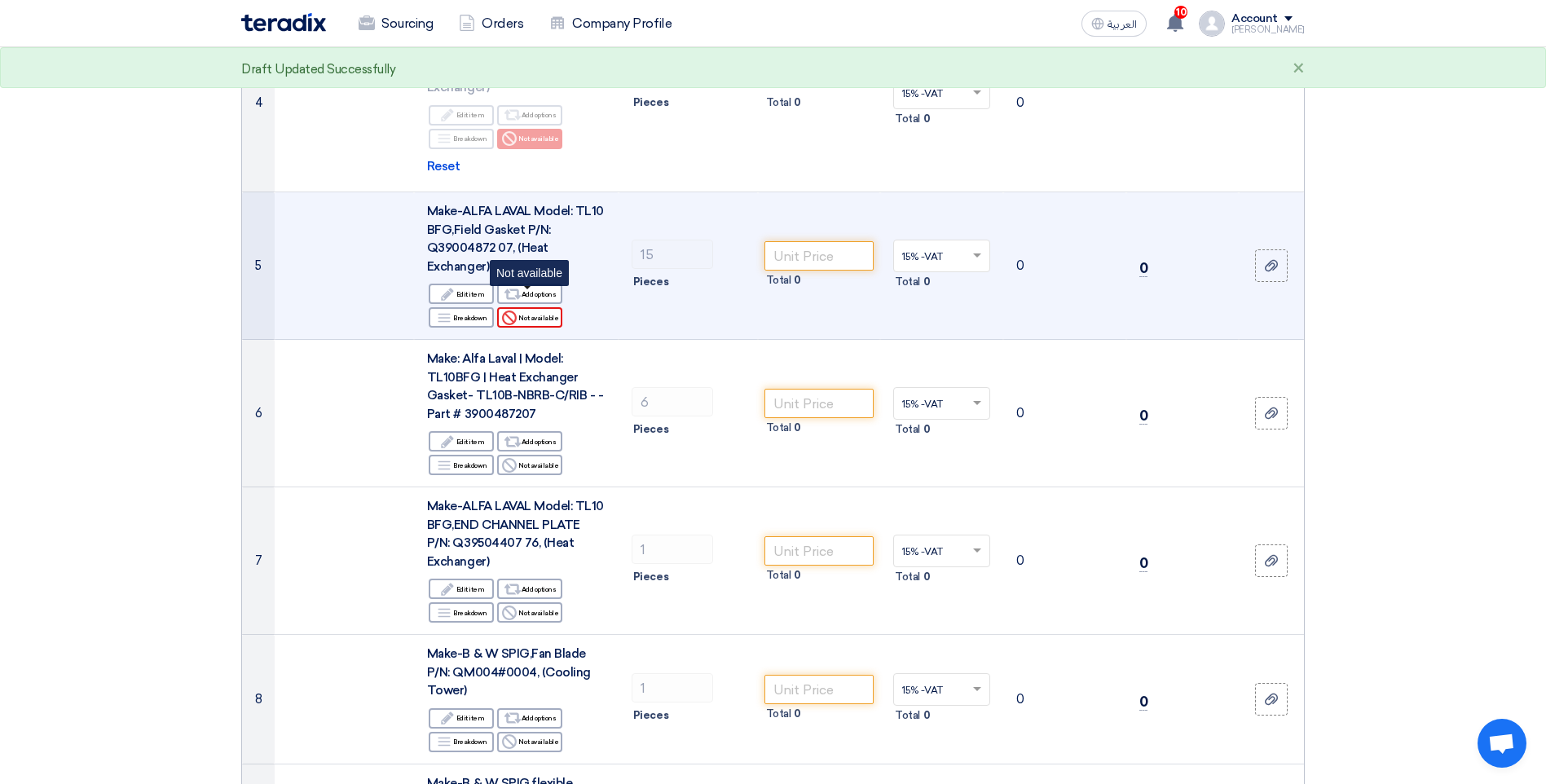
click at [533, 307] on div "Reject Not available" at bounding box center [530, 317] width 66 height 20
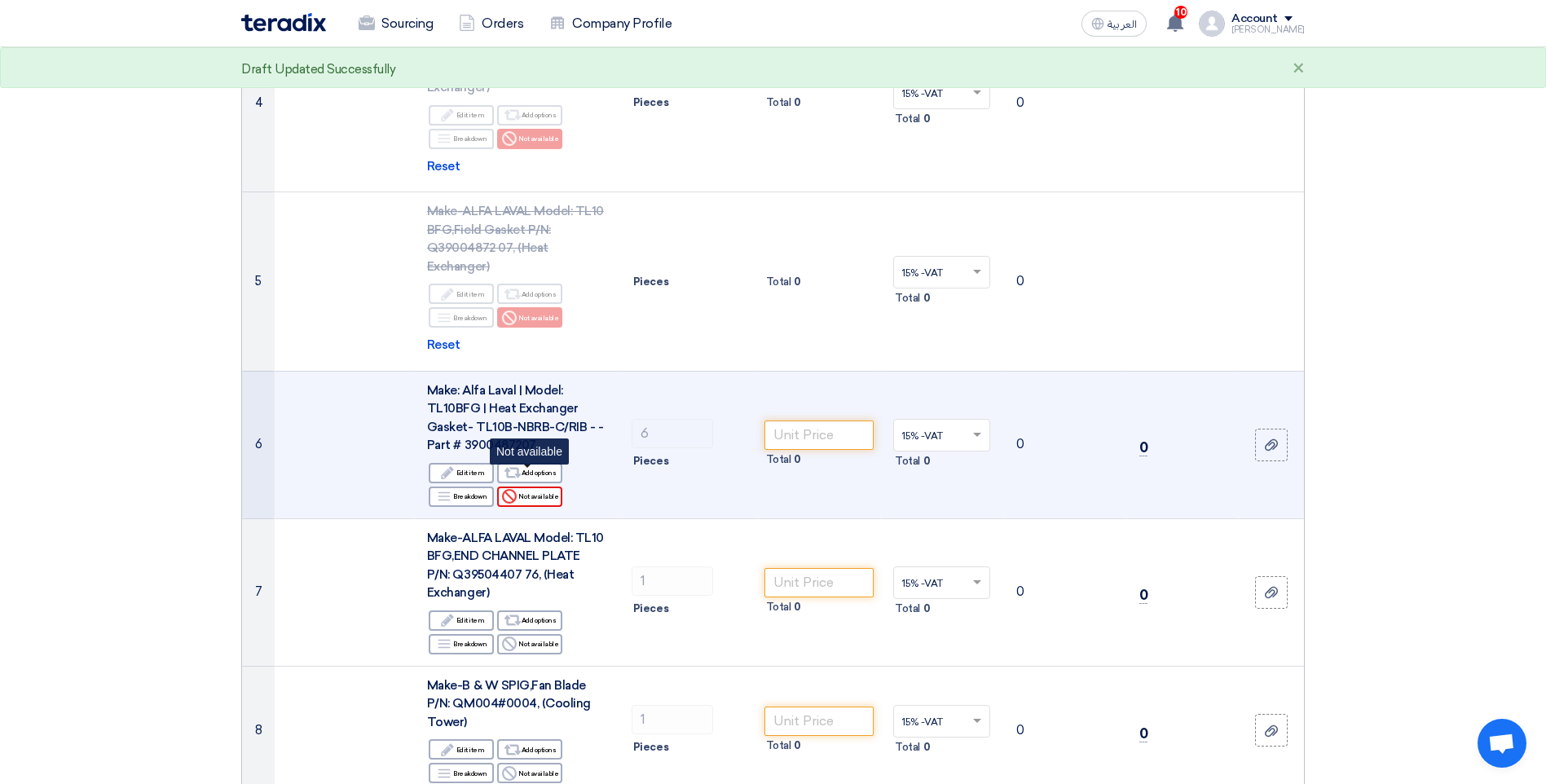
click at [530, 487] on div "Reject Not available" at bounding box center [530, 496] width 66 height 20
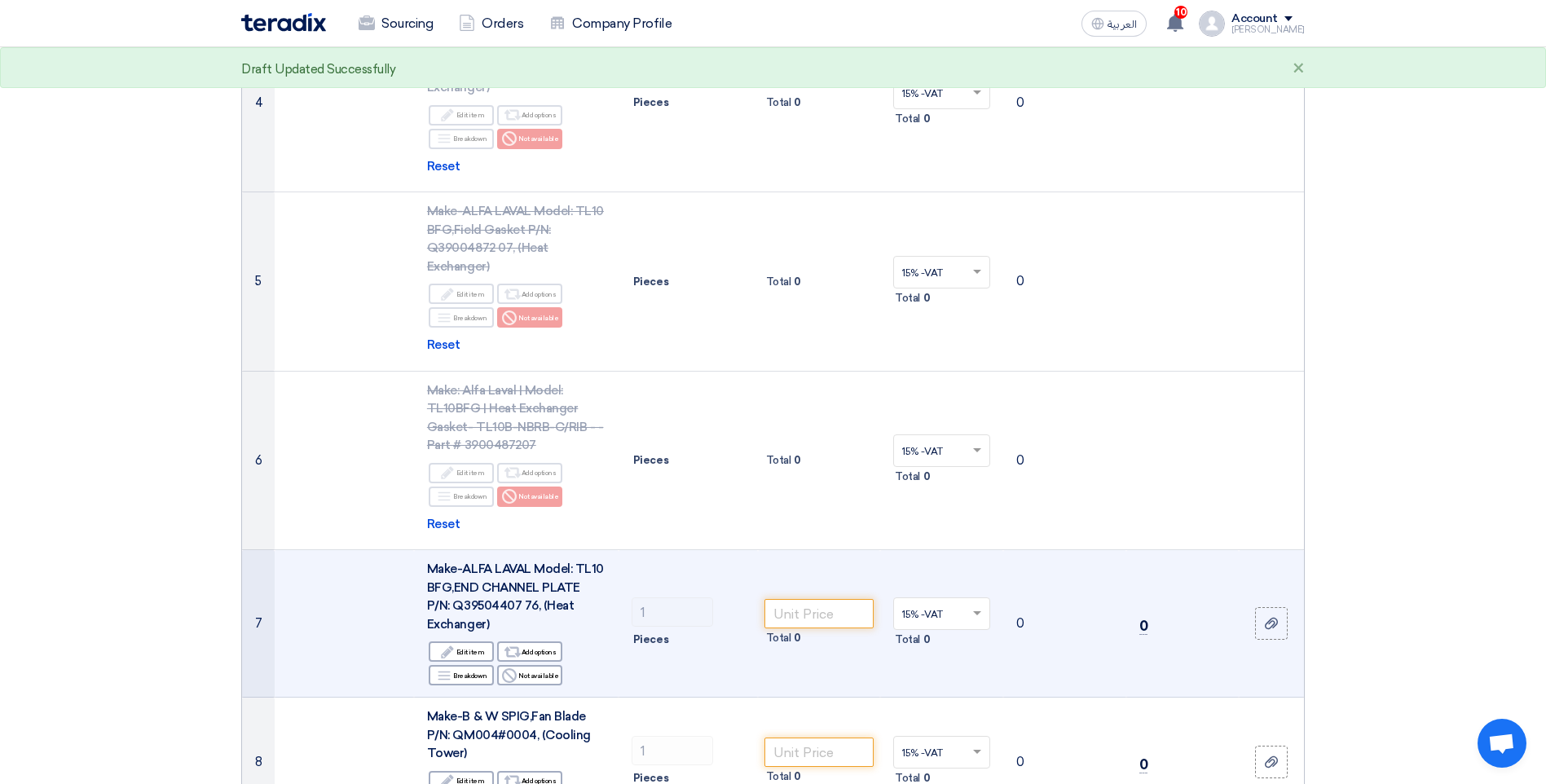
click at [520, 667] on div "Edit Edit item Alternative Add options Breakdown Breakdown Reject" at bounding box center [516, 663] width 179 height 47
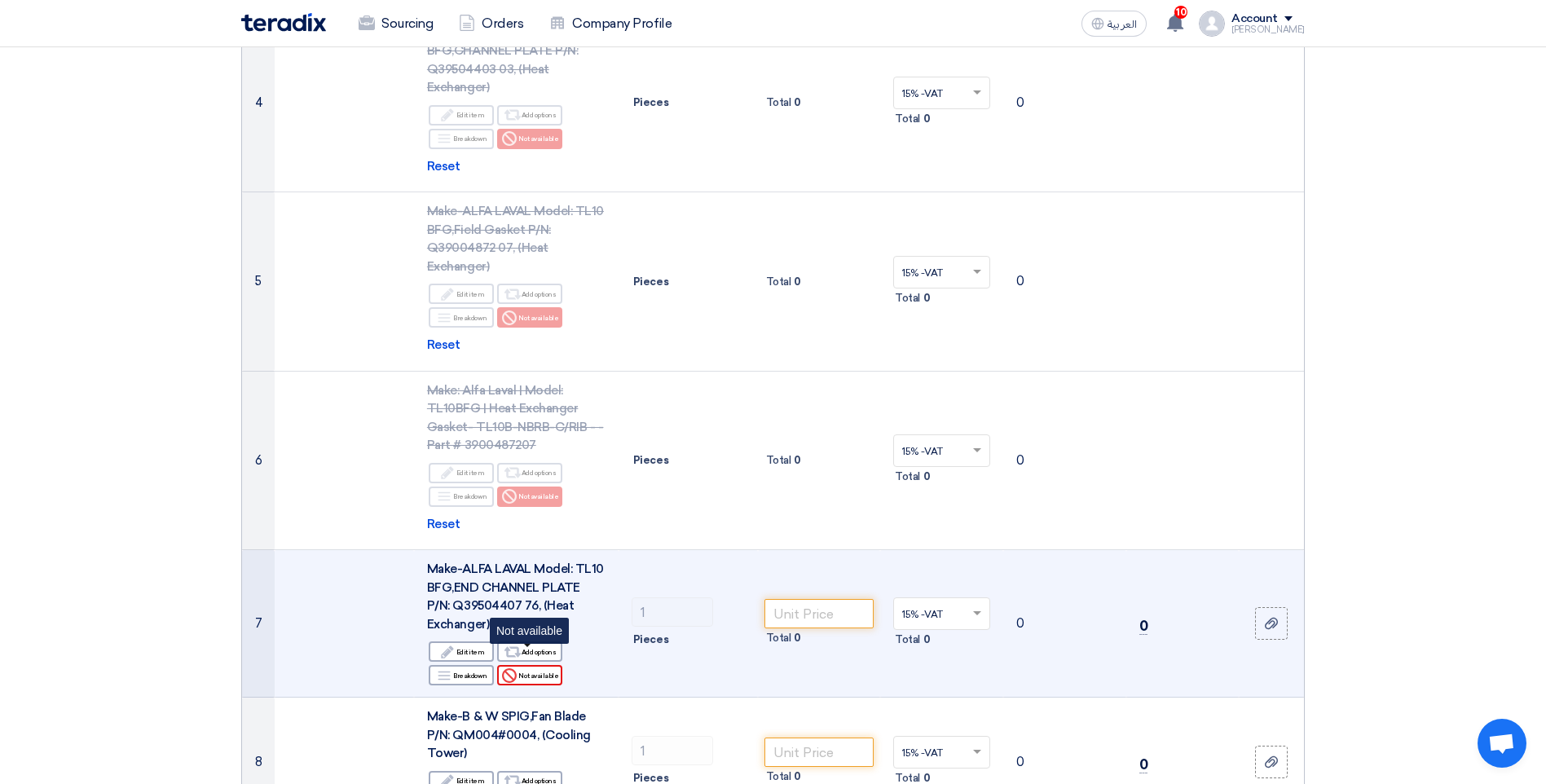
click at [542, 665] on div "Reject Not available" at bounding box center [530, 675] width 66 height 20
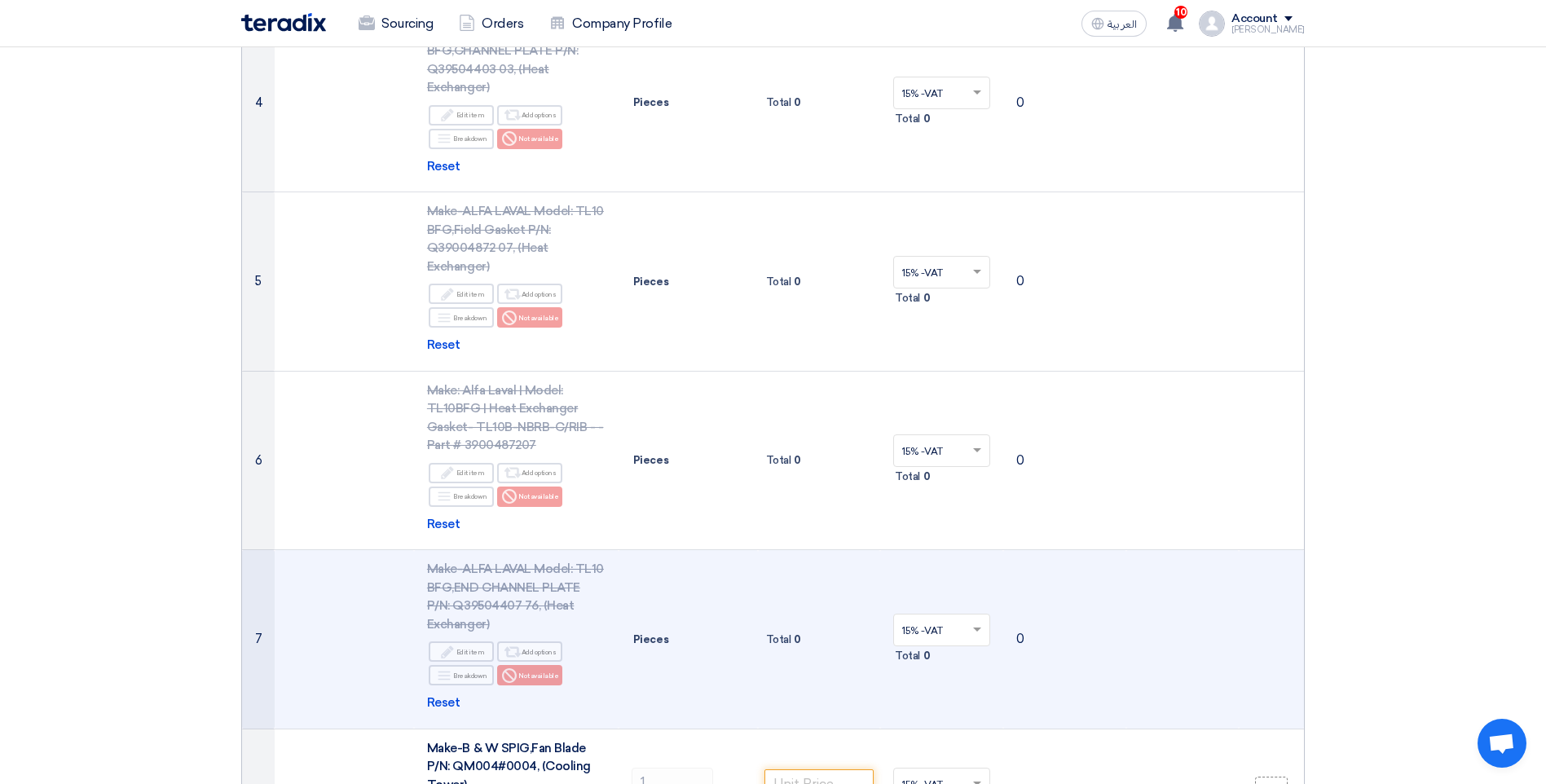
scroll to position [1304, 0]
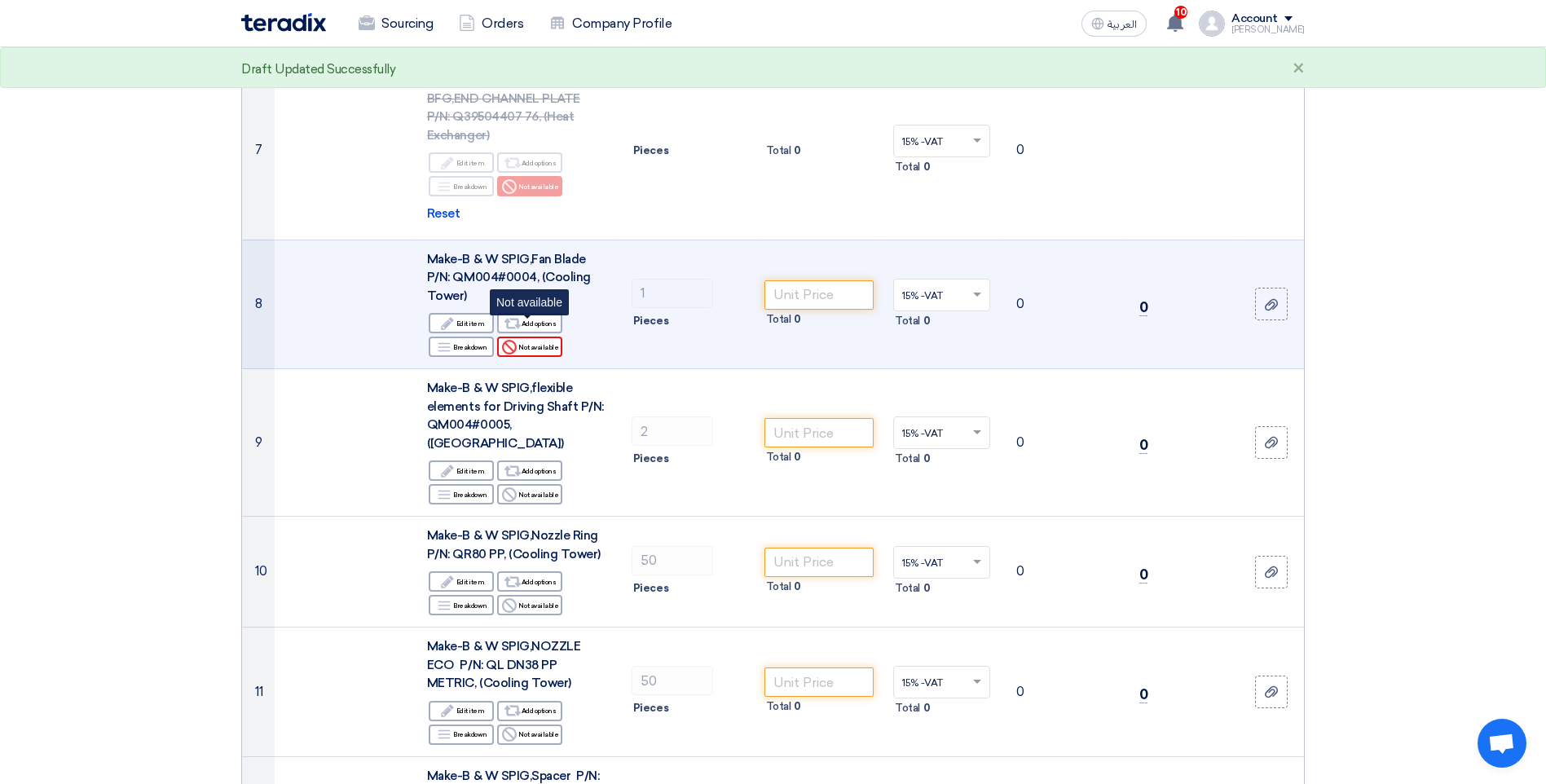
click at [541, 337] on div "Reject Not available" at bounding box center [530, 347] width 66 height 20
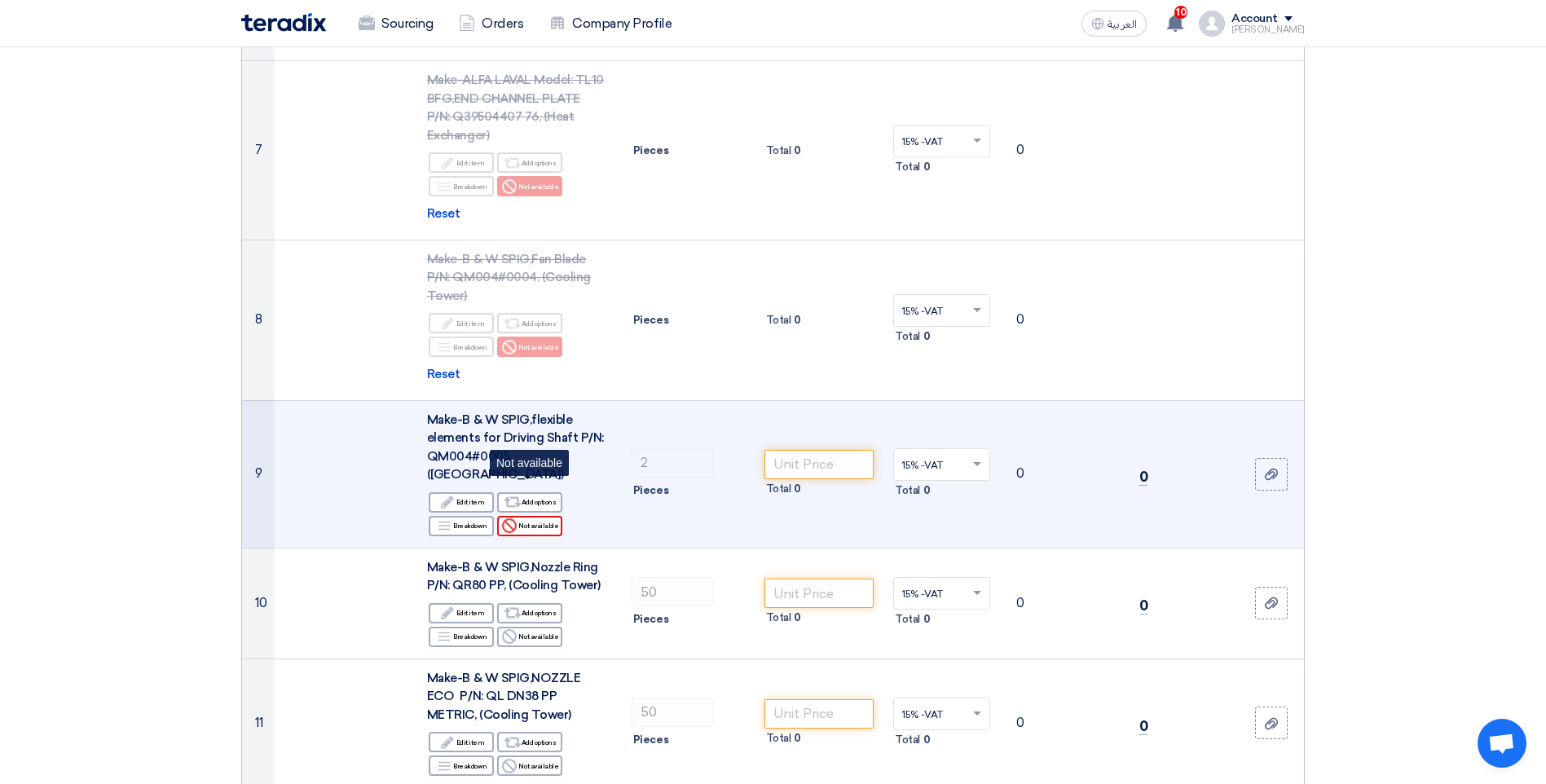
click at [528, 516] on div "Reject Not available" at bounding box center [530, 525] width 66 height 20
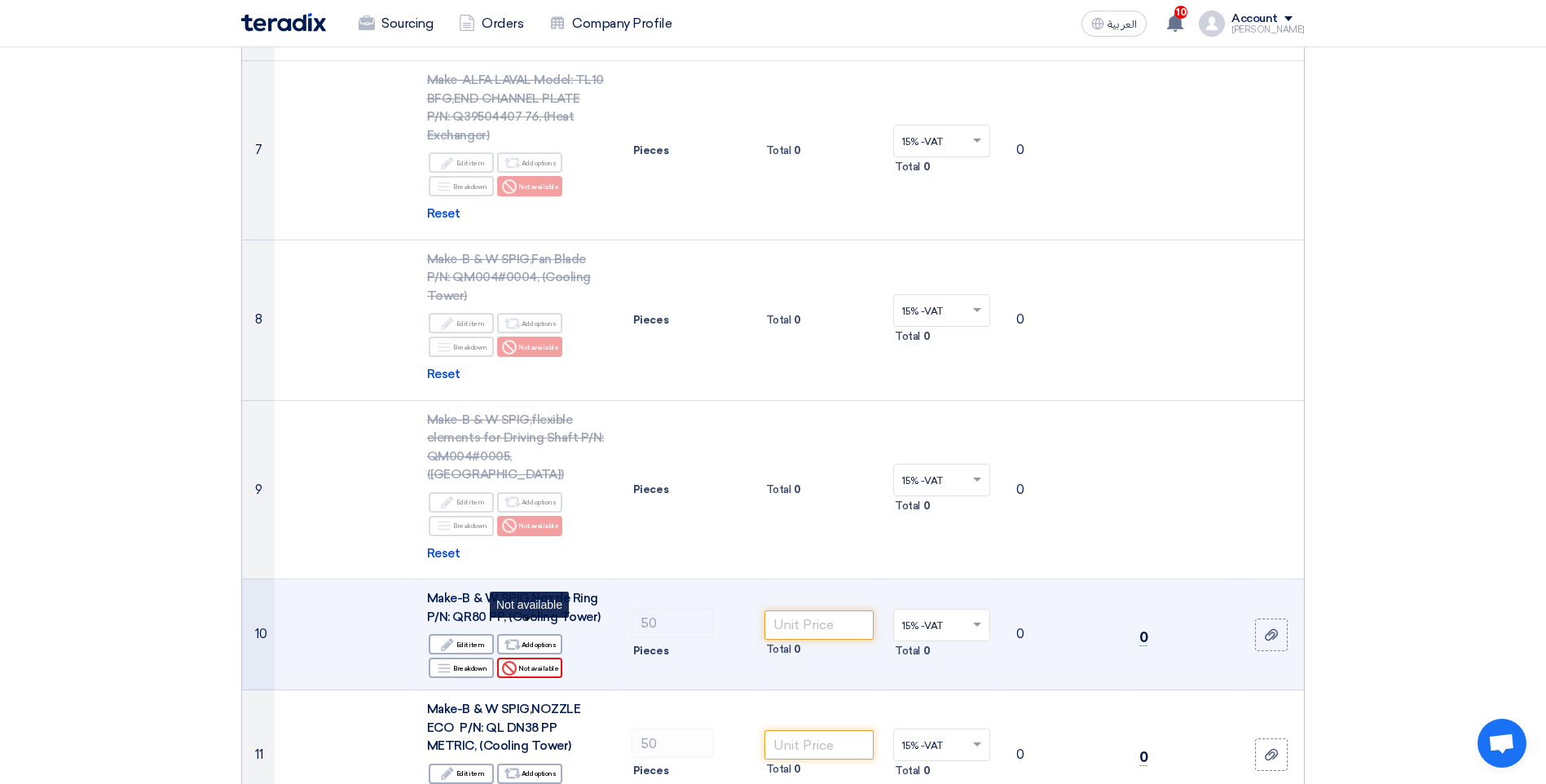
click at [537, 658] on div "Reject Not available" at bounding box center [530, 667] width 66 height 20
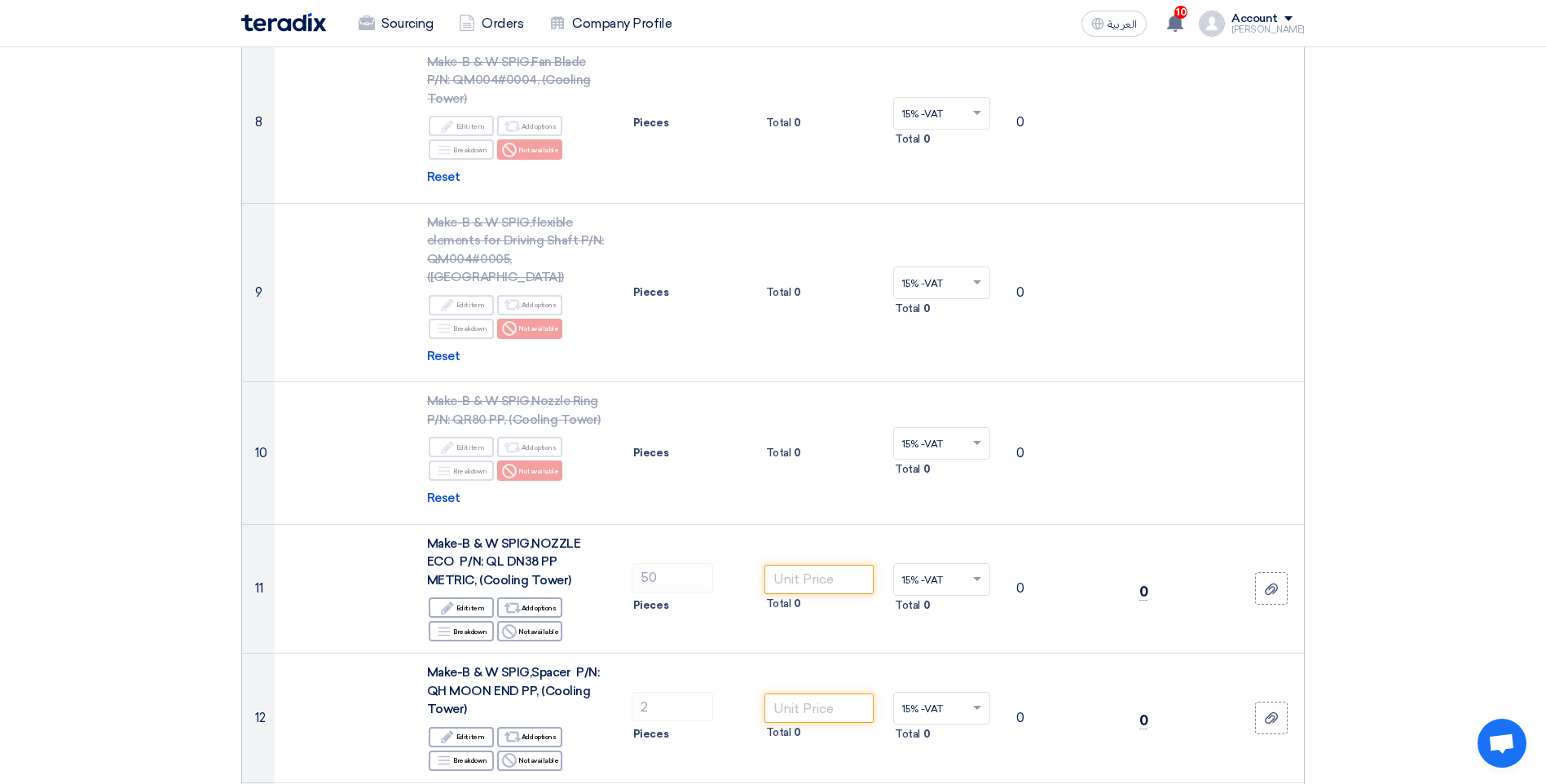
scroll to position [1793, 0]
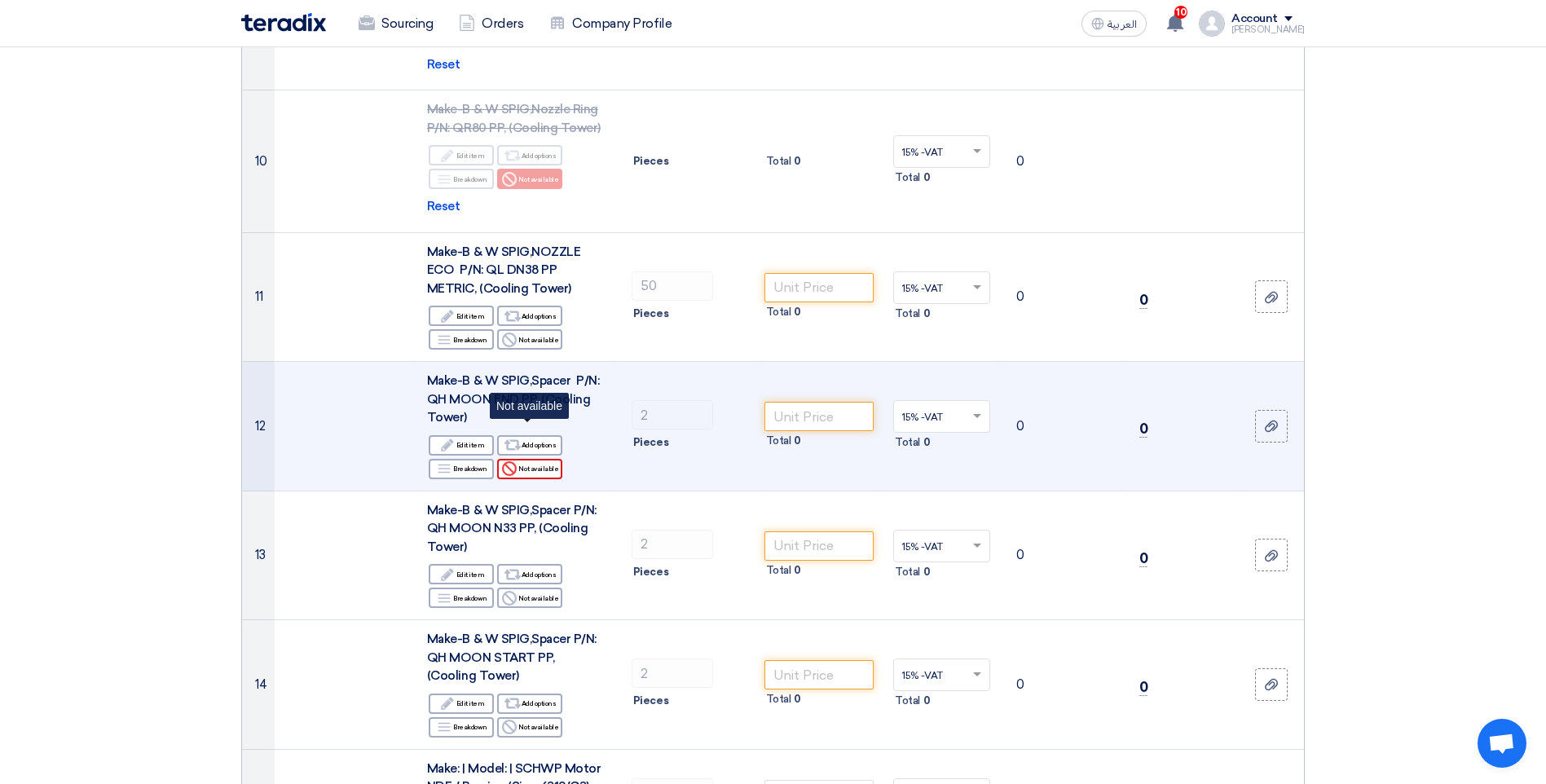
click at [537, 459] on div "Reject Not available" at bounding box center [530, 468] width 66 height 20
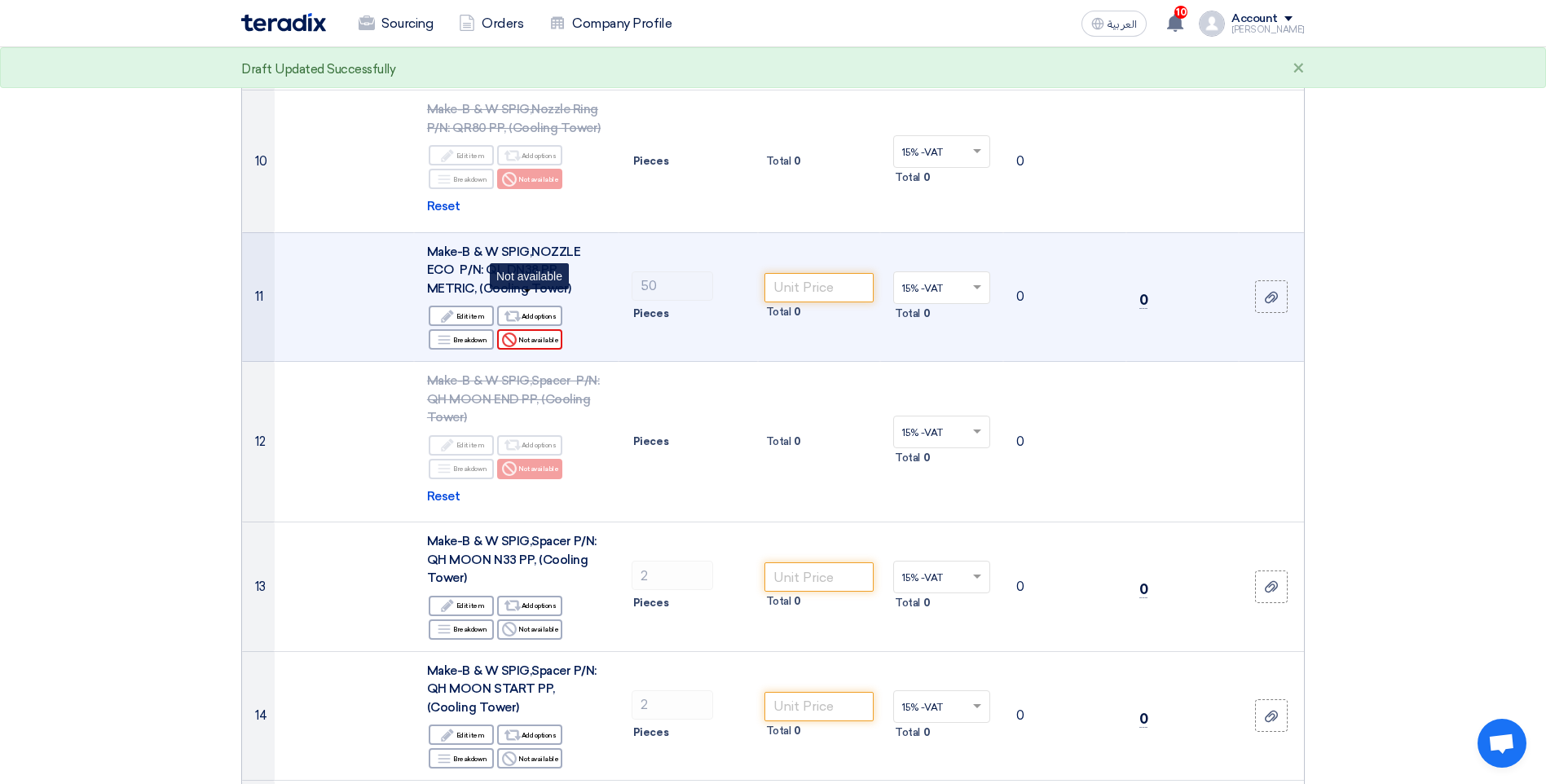
click at [549, 329] on div "Reject Not available" at bounding box center [530, 339] width 66 height 20
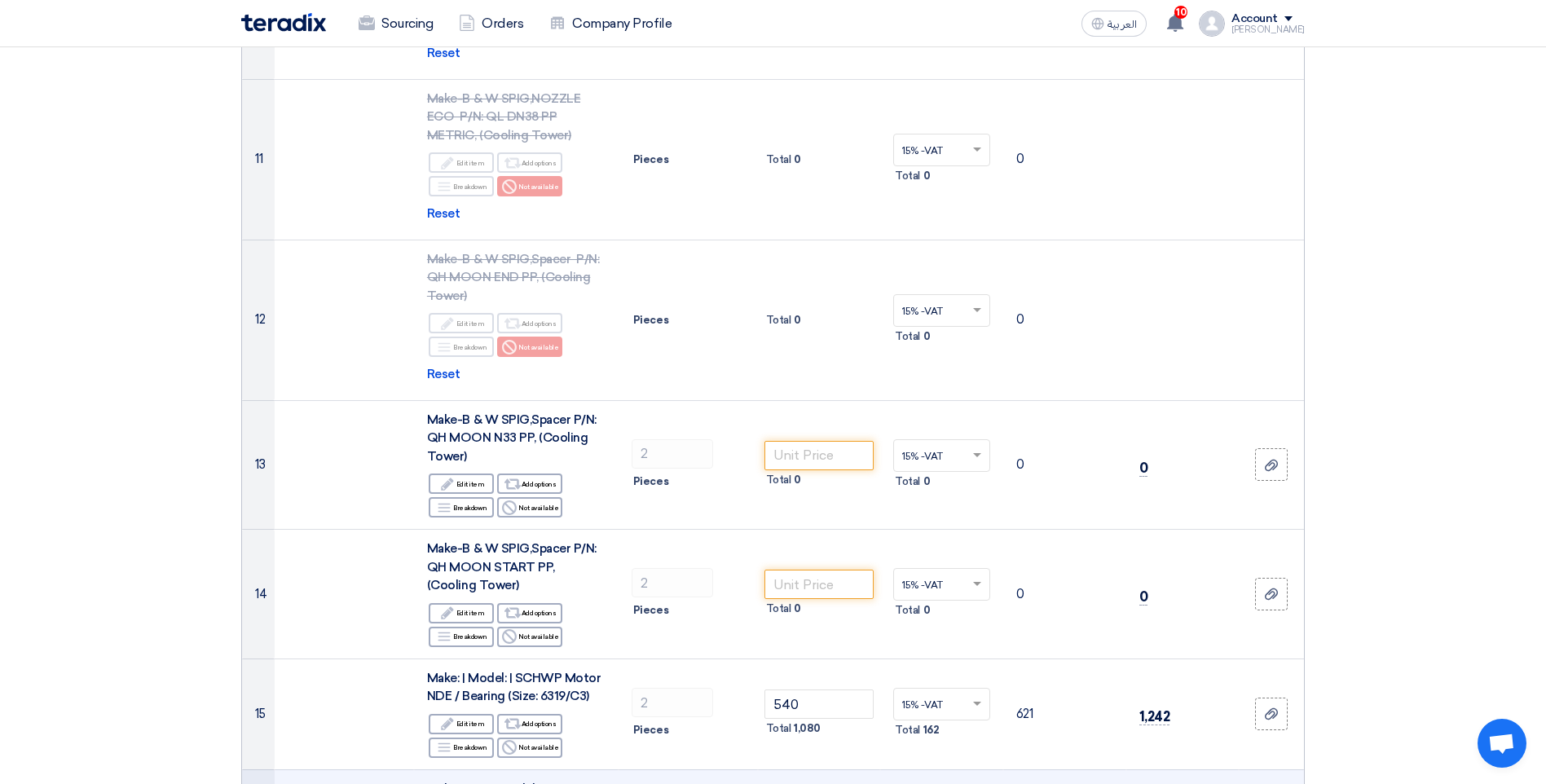
scroll to position [2200, 0]
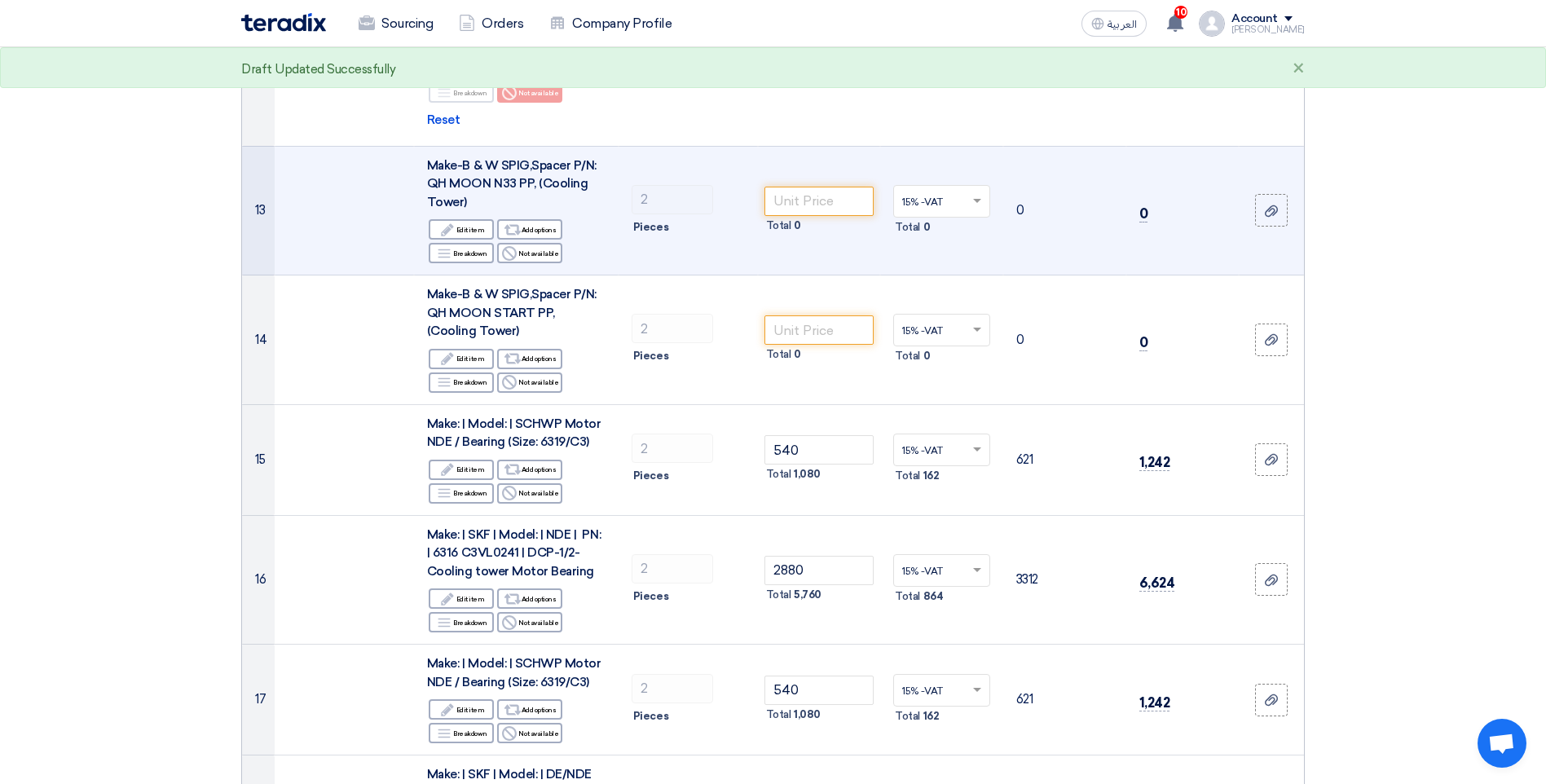
click at [533, 228] on td "Make-B & W SPIG,Spacer P/N: QH MOON N33 PP, (Cooling Tower) Edit Edit item Alte…" at bounding box center [517, 210] width 205 height 129
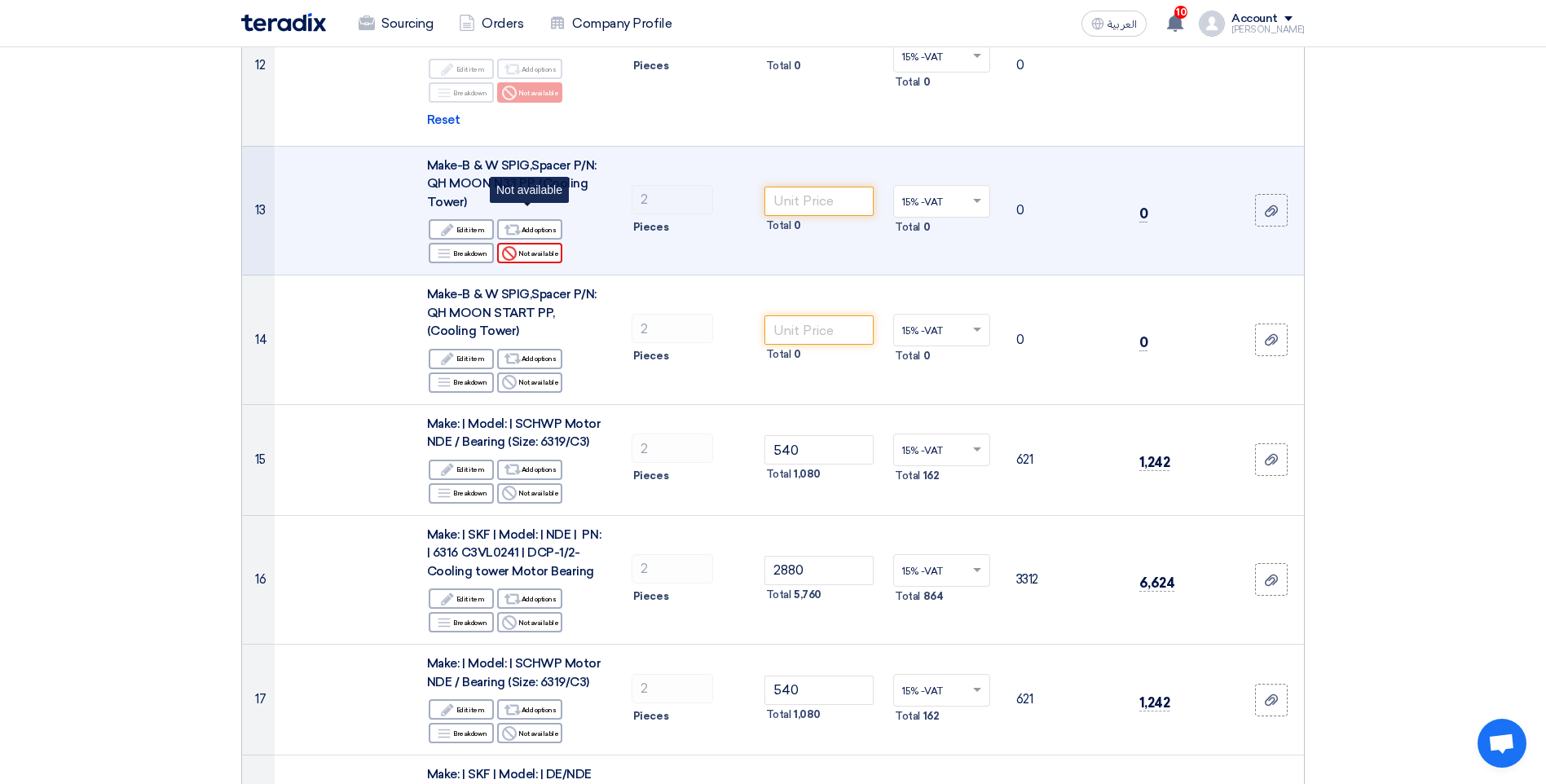
click at [533, 243] on div "Reject Not available" at bounding box center [530, 253] width 66 height 20
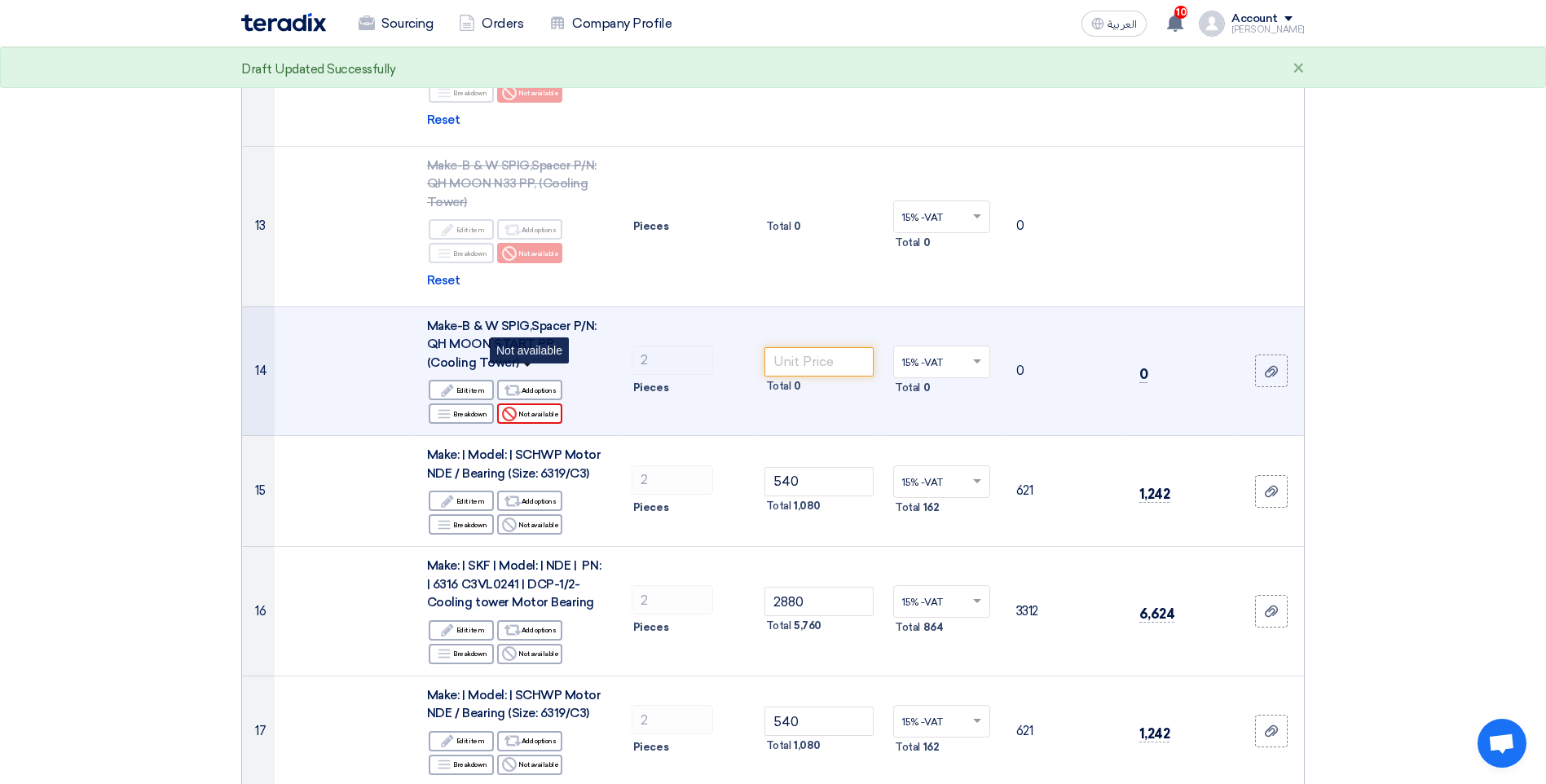
click at [547, 404] on div "Reject Not available" at bounding box center [530, 413] width 66 height 20
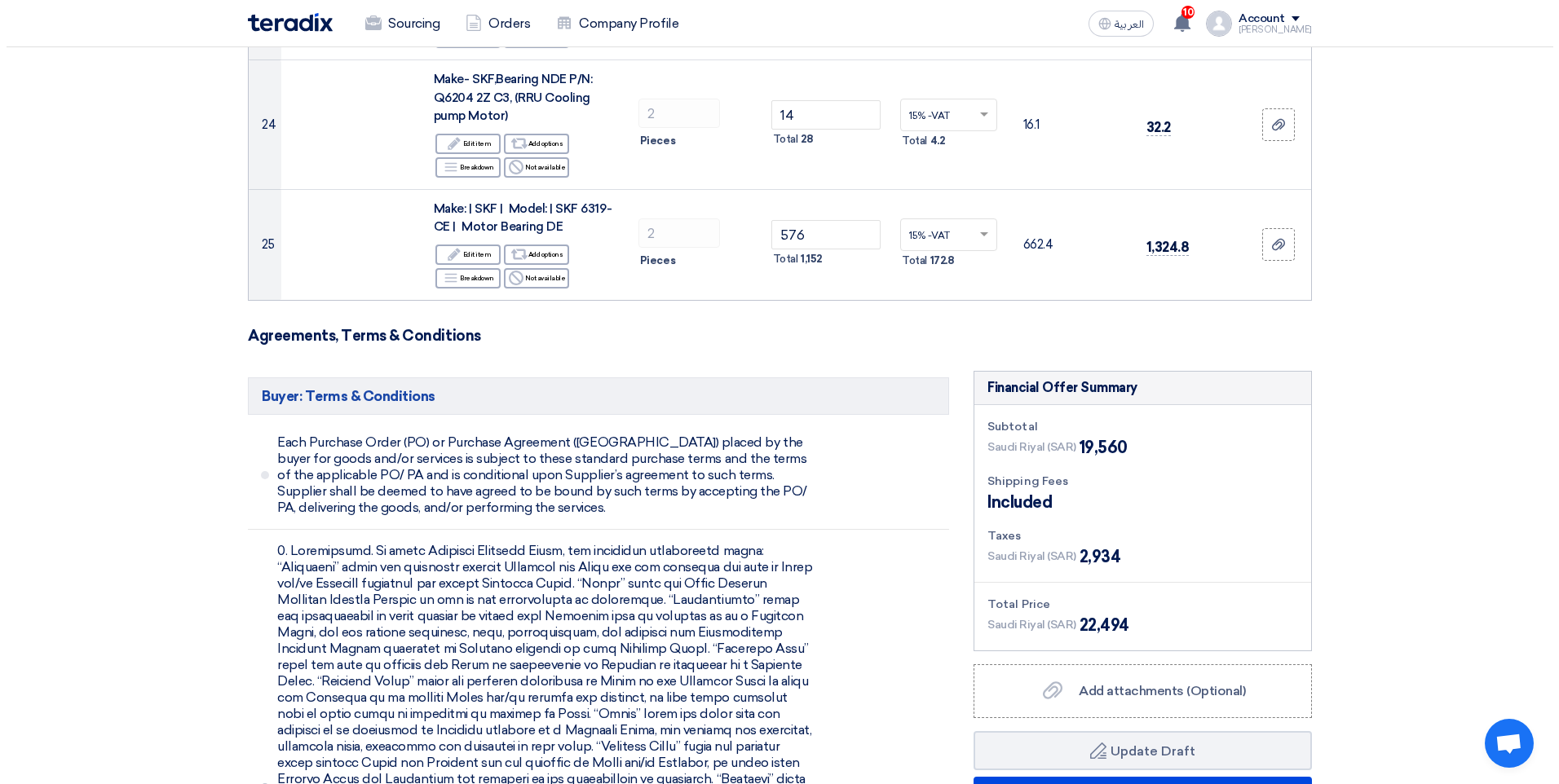
scroll to position [3993, 0]
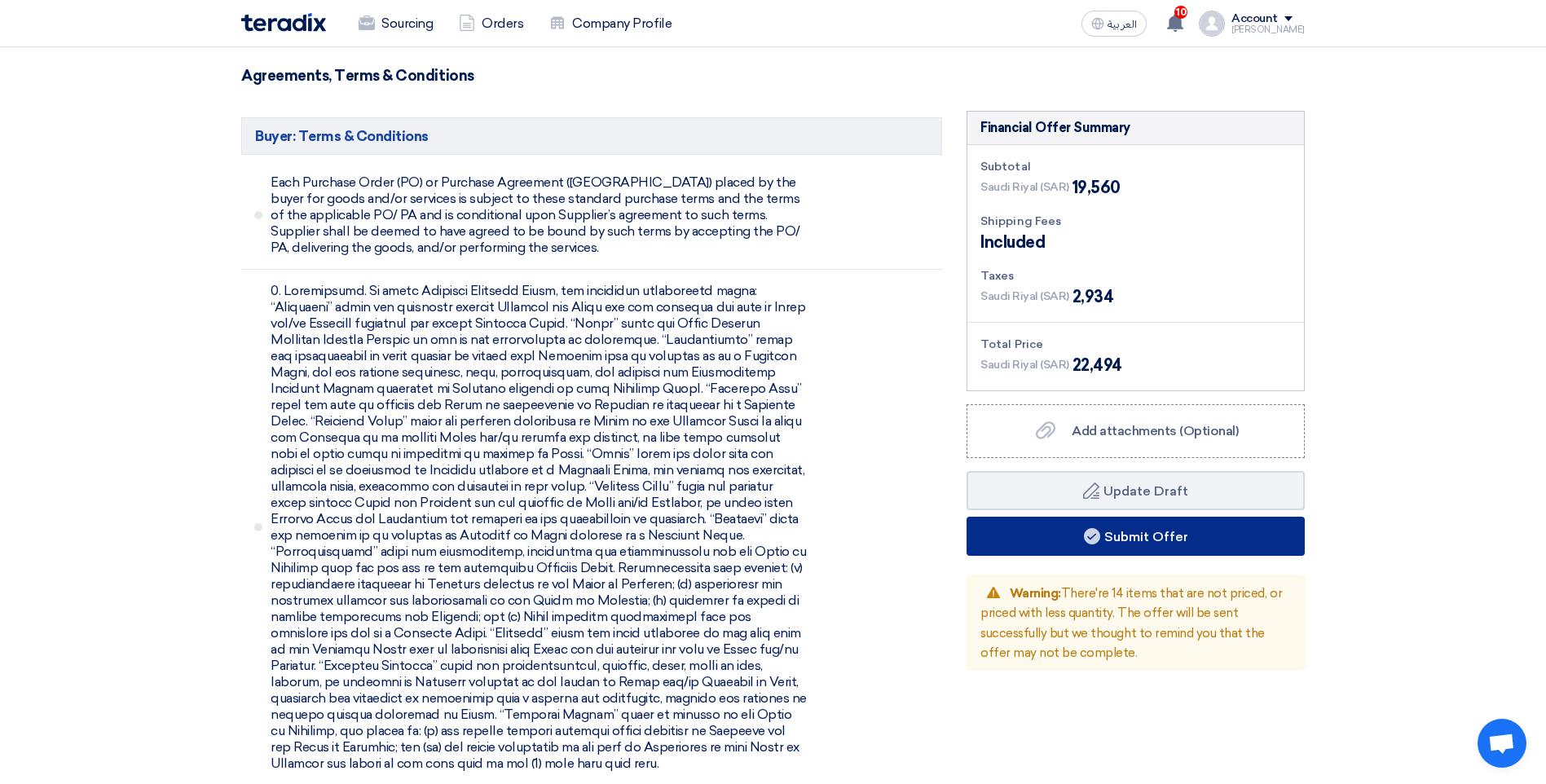
click at [1078, 517] on button "Submit Offer" at bounding box center [1136, 536] width 338 height 40
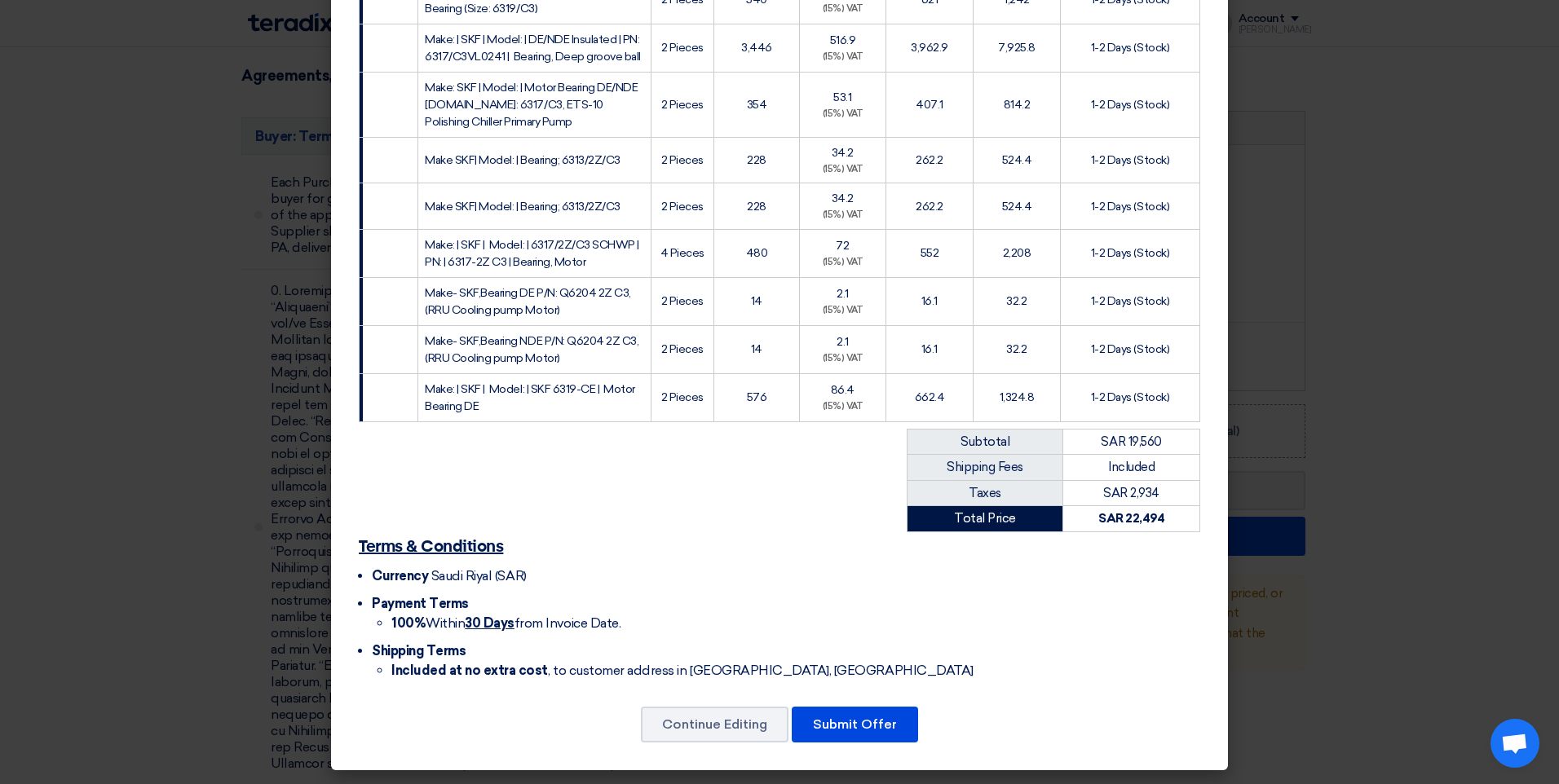
scroll to position [1265, 0]
click at [865, 721] on button "Submit Offer" at bounding box center [855, 724] width 127 height 36
